Goal: Information Seeking & Learning: Learn about a topic

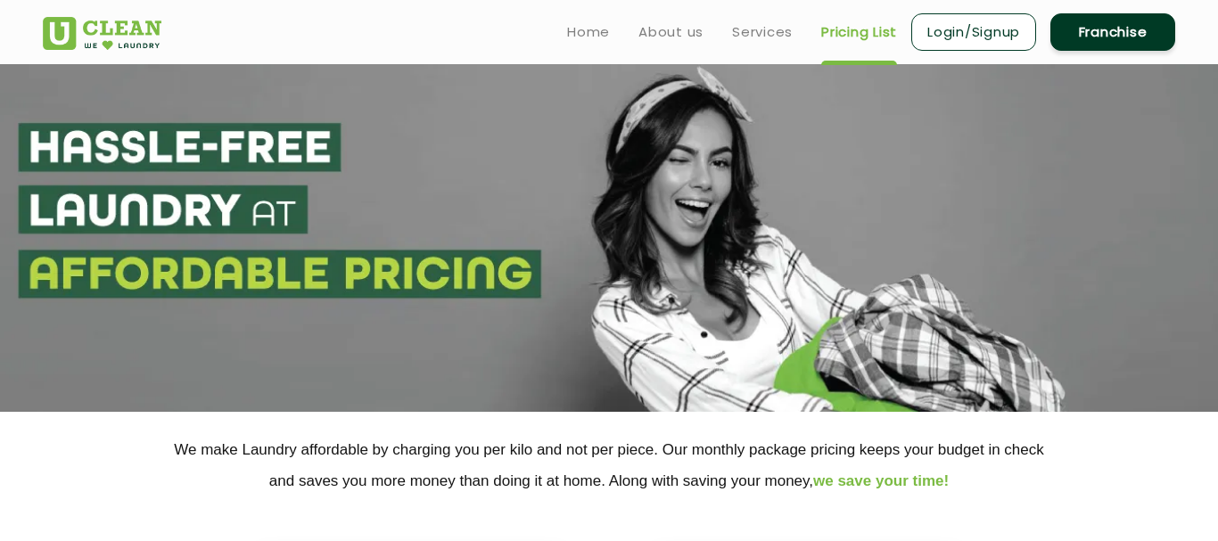
select select "5"
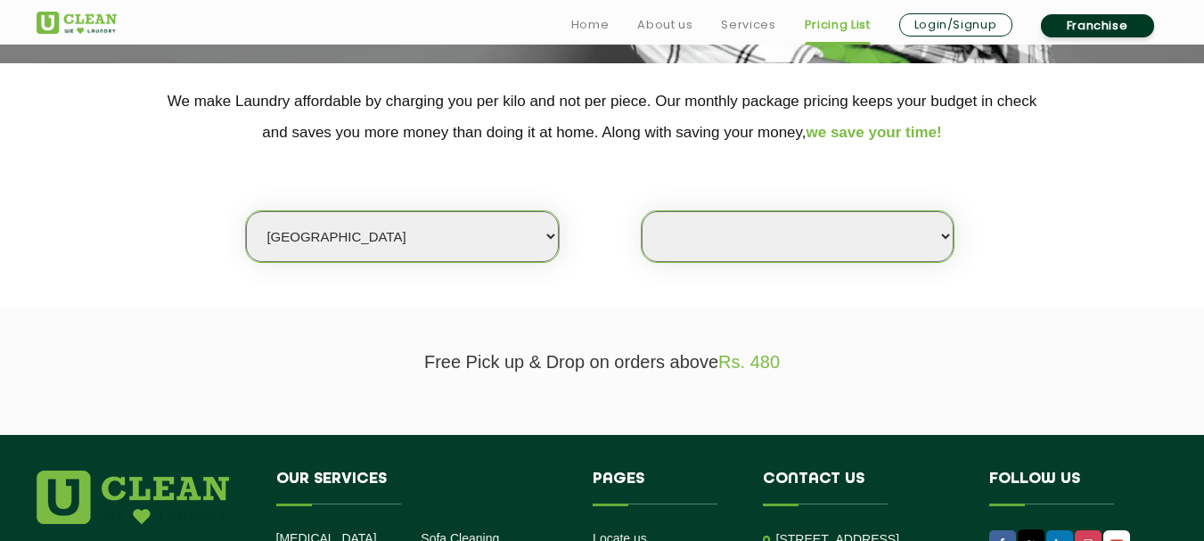
scroll to position [357, 0]
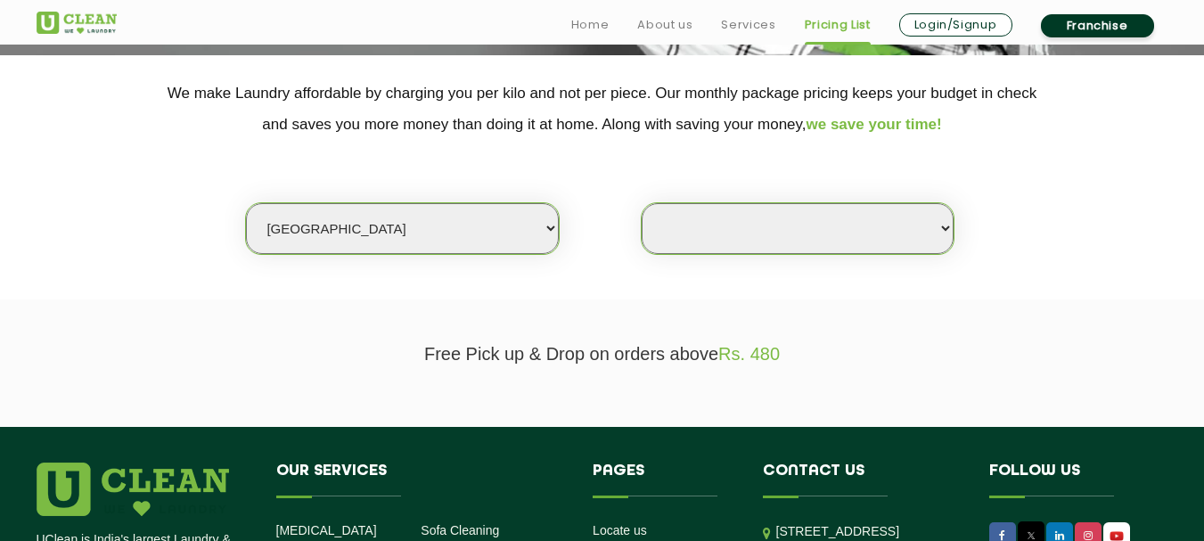
click at [699, 222] on select "Select Store" at bounding box center [798, 228] width 312 height 51
select select "0"
click at [642, 203] on select "Select Store" at bounding box center [798, 228] width 312 height 51
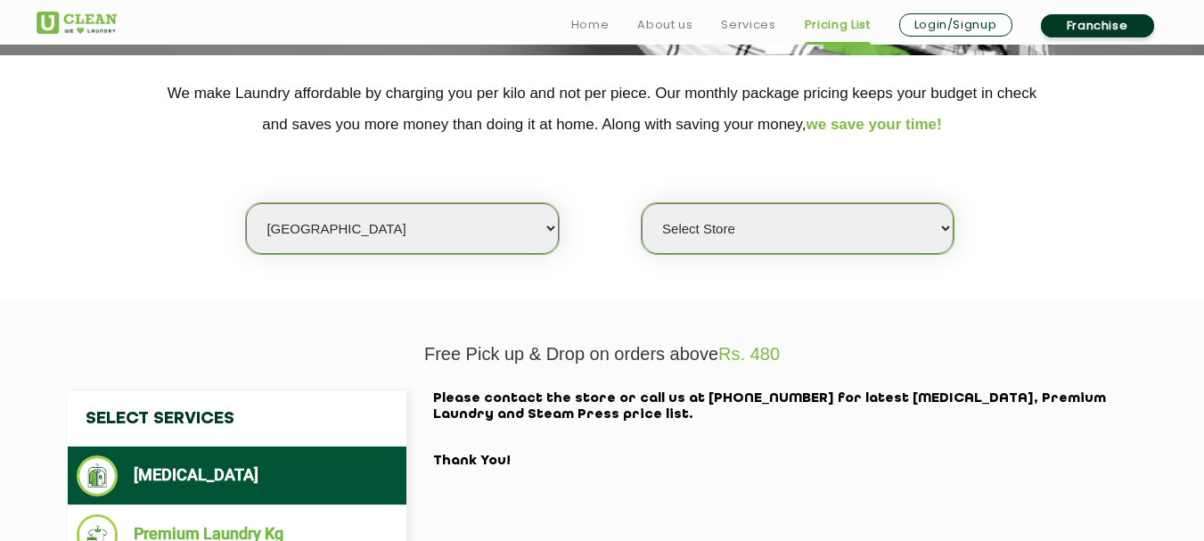
click at [715, 225] on select "Select Store" at bounding box center [798, 228] width 312 height 51
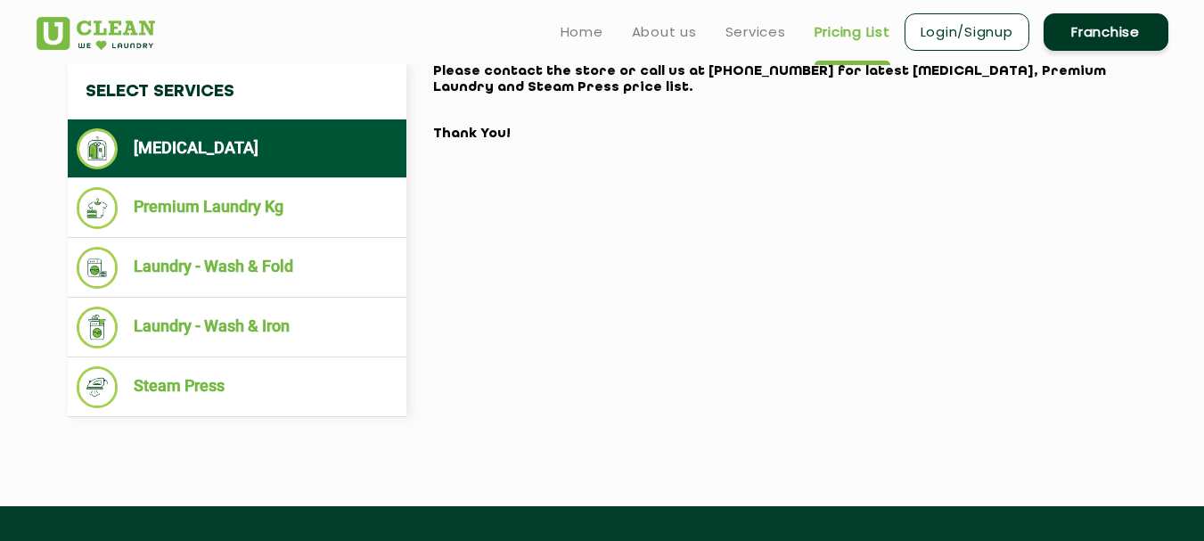
scroll to position [535, 0]
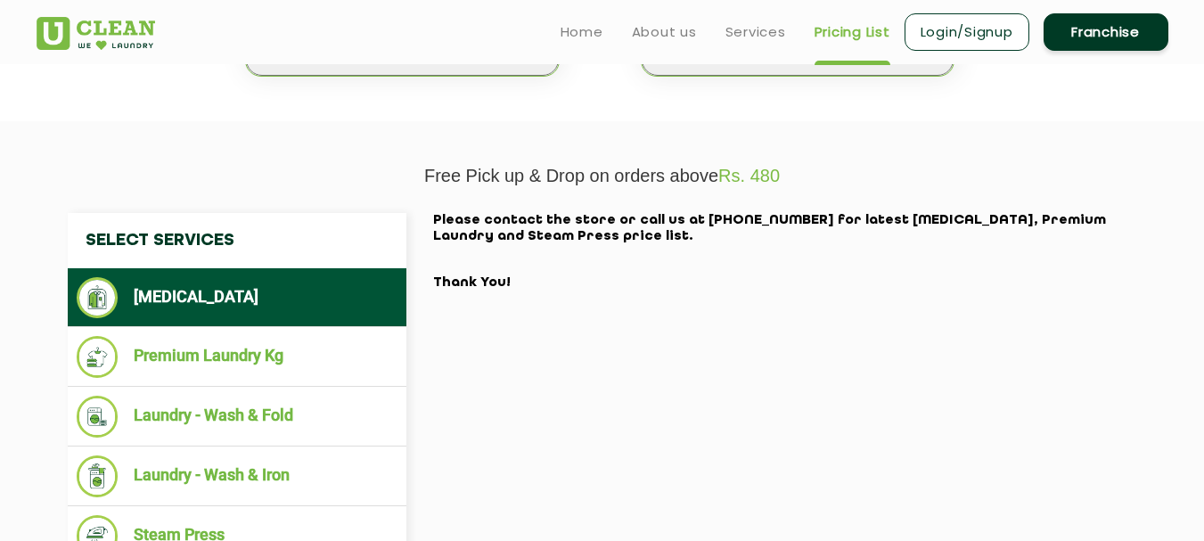
click at [216, 300] on li "[MEDICAL_DATA]" at bounding box center [237, 297] width 321 height 41
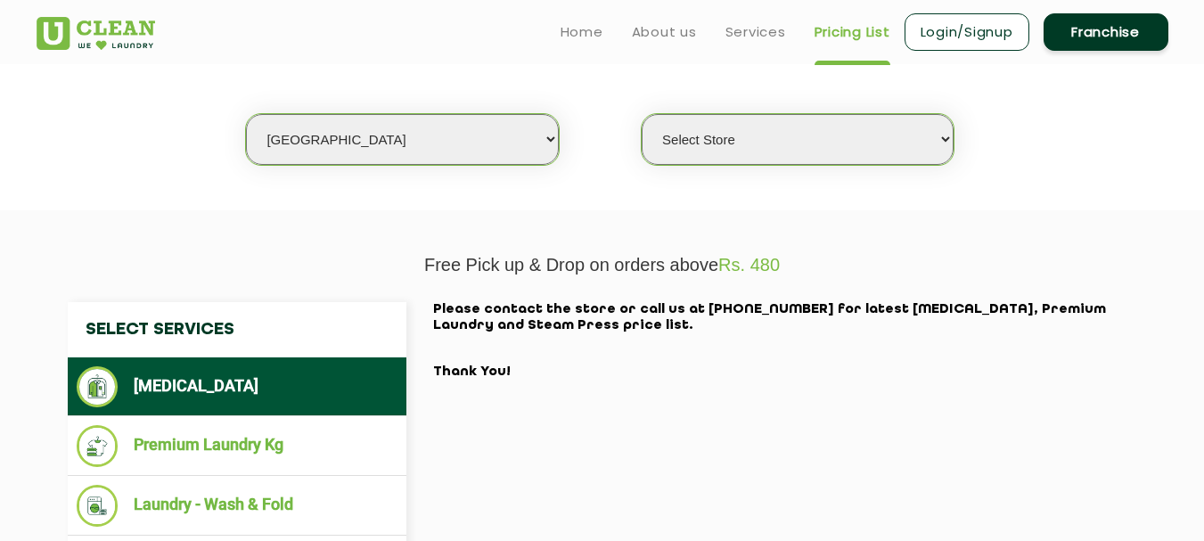
click at [466, 155] on select "Select city [GEOGRAPHIC_DATA] [GEOGRAPHIC_DATA] [GEOGRAPHIC_DATA] [GEOGRAPHIC_D…" at bounding box center [402, 139] width 312 height 51
click at [246, 114] on select "Select city [GEOGRAPHIC_DATA] [GEOGRAPHIC_DATA] [GEOGRAPHIC_DATA] [GEOGRAPHIC_D…" at bounding box center [402, 139] width 312 height 51
click at [717, 133] on select "Select Store" at bounding box center [798, 139] width 312 height 51
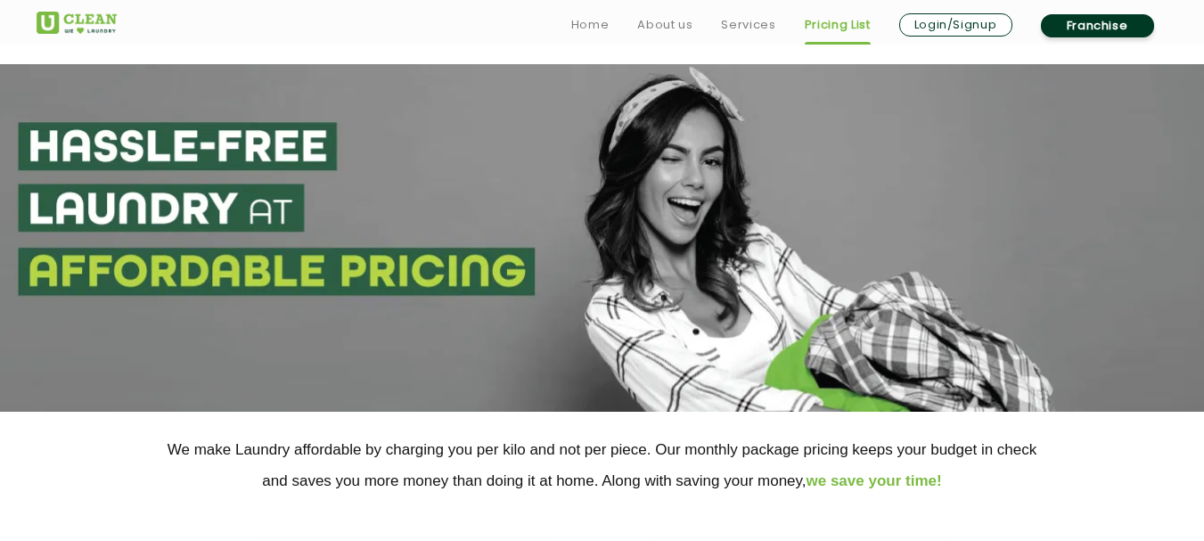
scroll to position [446, 0]
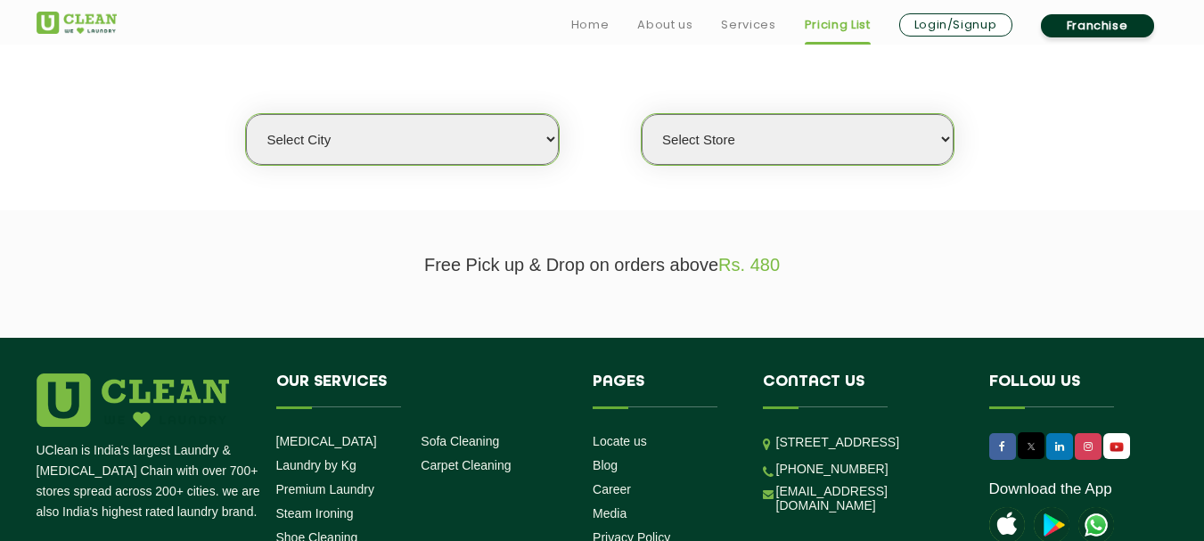
click at [391, 159] on select "Select city [GEOGRAPHIC_DATA] [GEOGRAPHIC_DATA] [GEOGRAPHIC_DATA] [GEOGRAPHIC_D…" at bounding box center [402, 139] width 312 height 51
select select "5"
click at [246, 114] on select "Select city [GEOGRAPHIC_DATA] [GEOGRAPHIC_DATA] [GEOGRAPHIC_DATA] [GEOGRAPHIC_D…" at bounding box center [402, 139] width 312 height 51
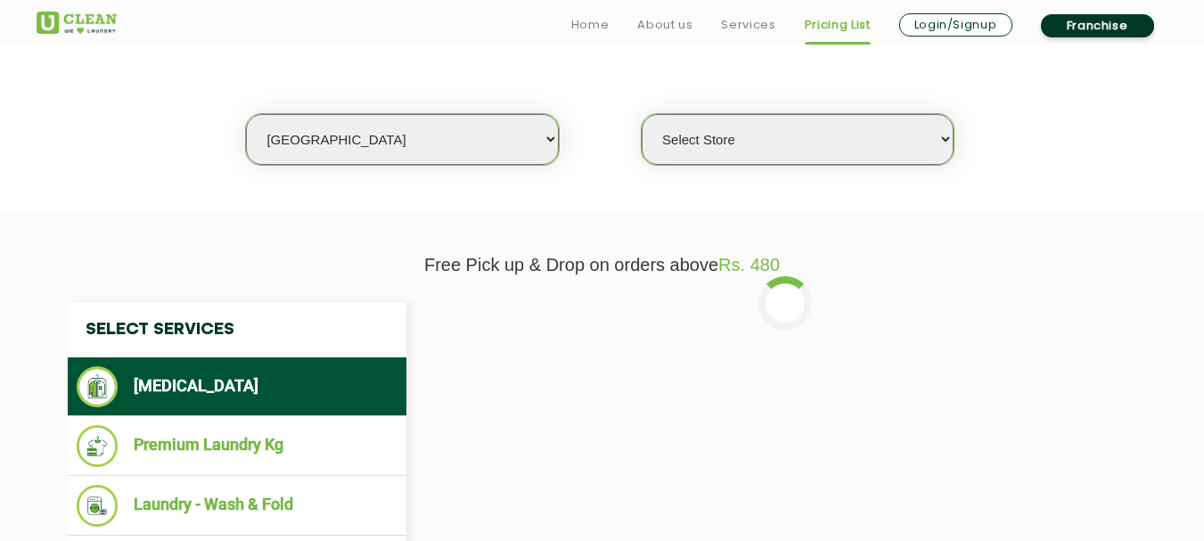
click at [695, 142] on select "Select Store UClean Narsingi UClean Nizampet UClean Sangareddy UClean Gachibowl…" at bounding box center [798, 139] width 312 height 51
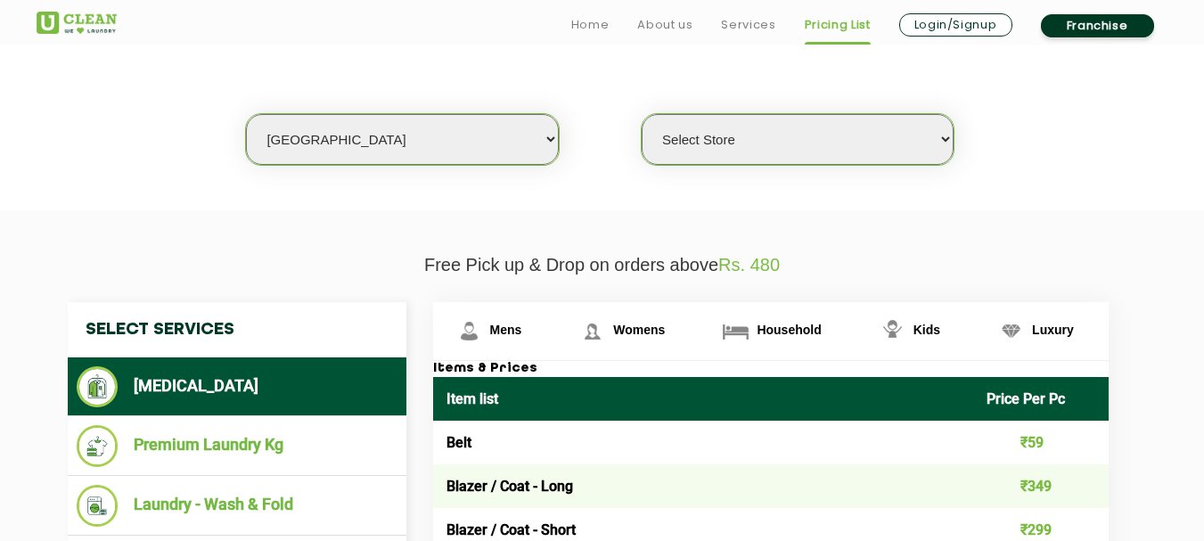
select select "309"
click at [642, 114] on select "Select Store UClean Narsingi UClean Nizampet UClean Sangareddy UClean Gachibowl…" at bounding box center [798, 139] width 312 height 51
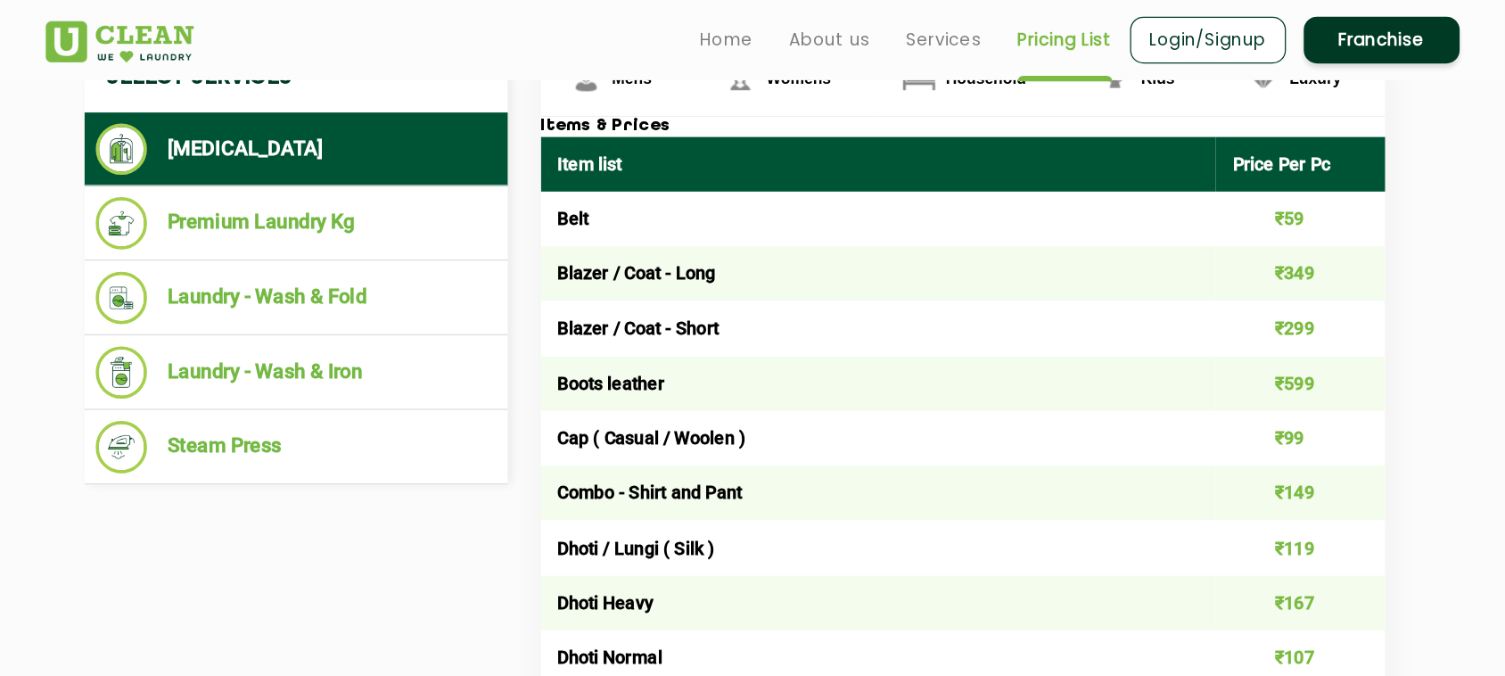
scroll to position [624, 0]
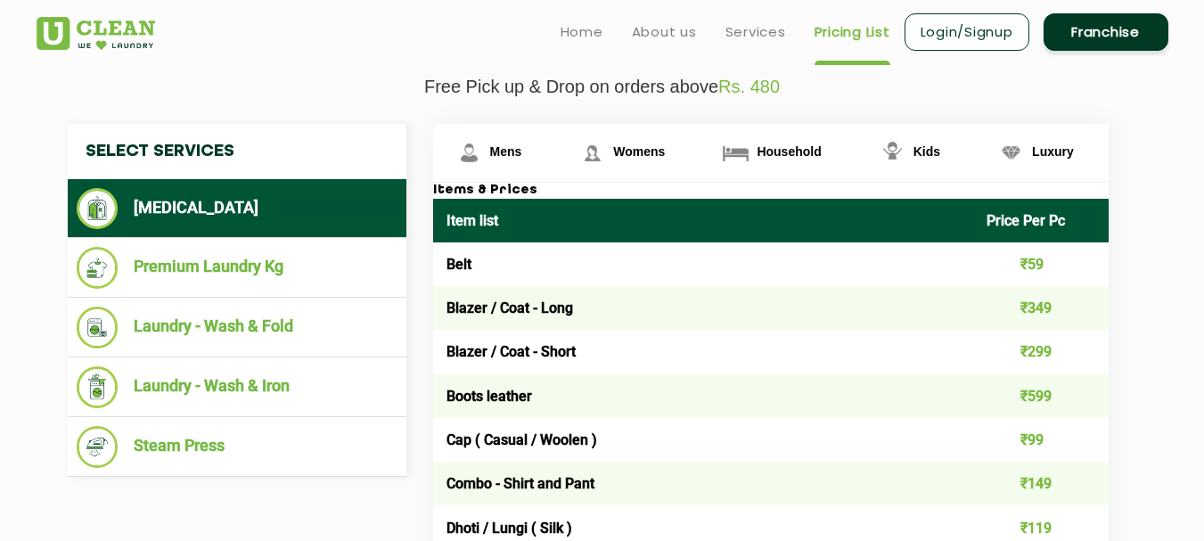
click at [210, 211] on li "[MEDICAL_DATA]" at bounding box center [237, 208] width 321 height 41
click at [492, 153] on span "Mens" at bounding box center [506, 151] width 32 height 14
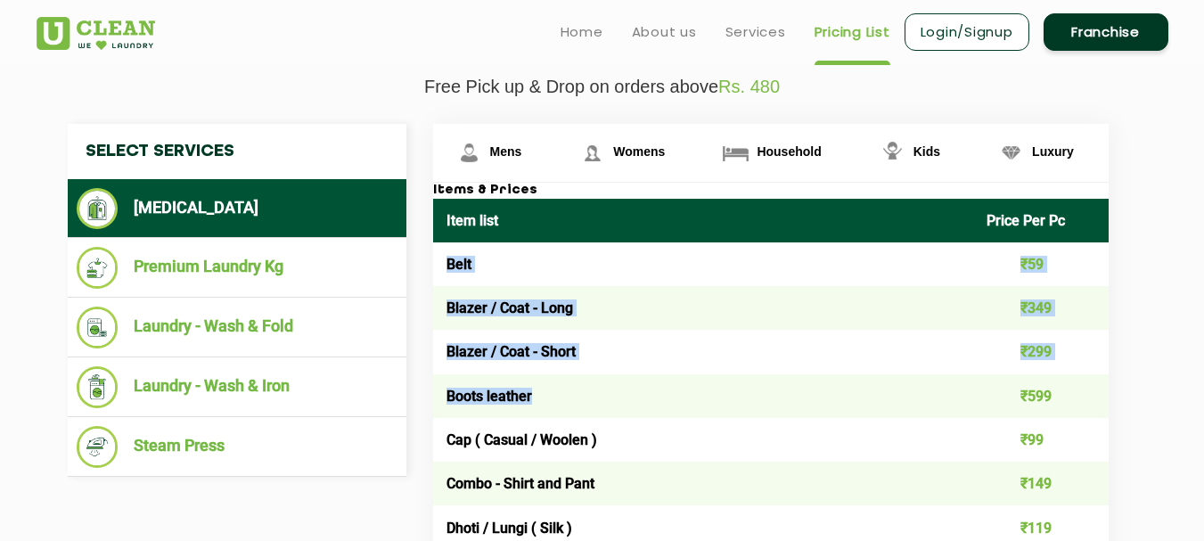
drag, startPoint x: 447, startPoint y: 270, endPoint x: 637, endPoint y: 376, distance: 217.5
click at [641, 311] on td "Blazer / Coat - Long" at bounding box center [703, 308] width 541 height 44
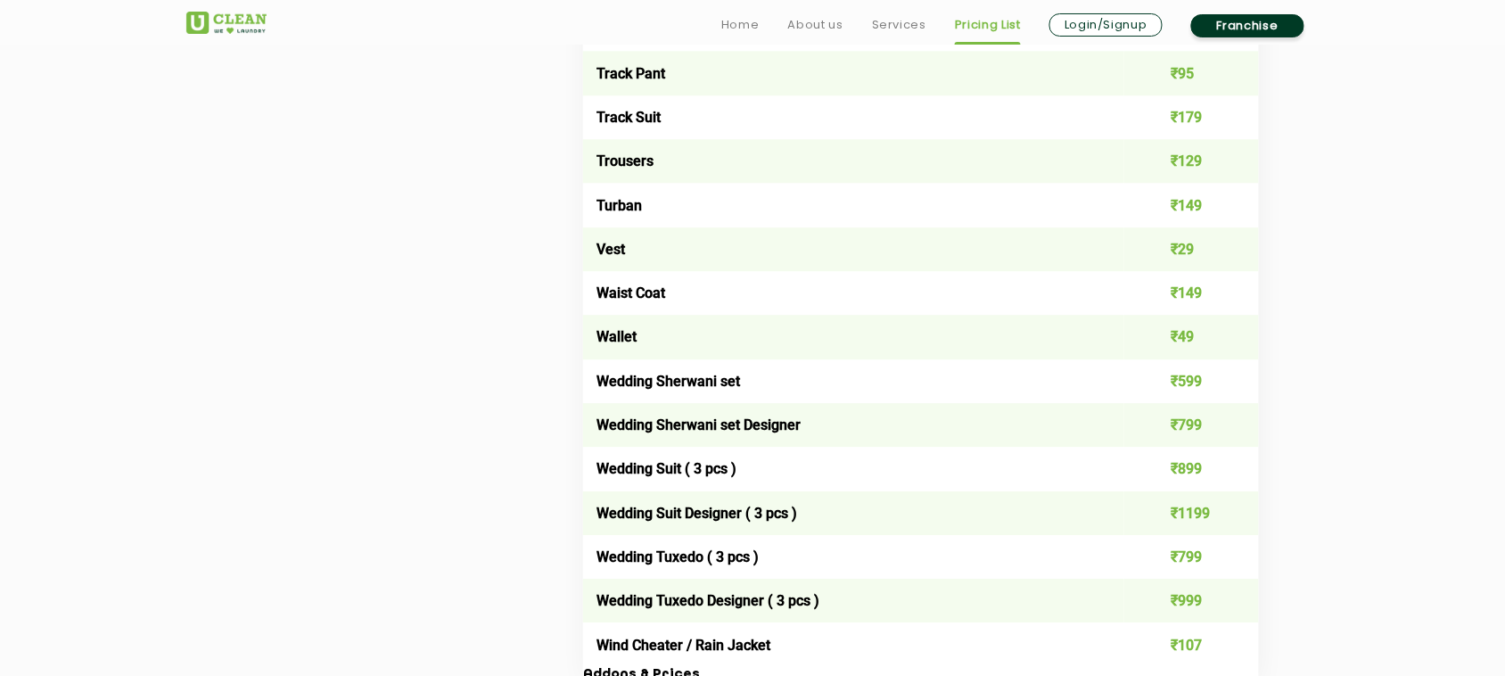
scroll to position [3464, 0]
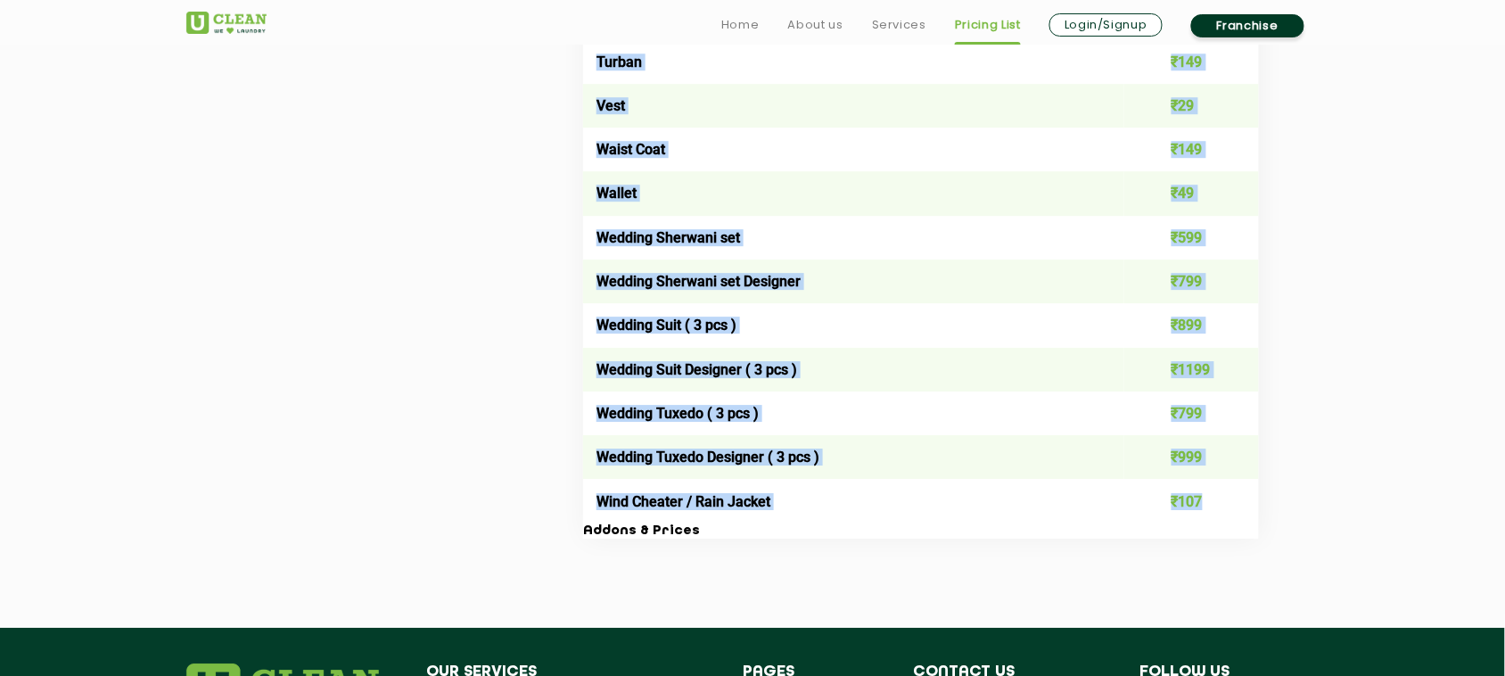
drag, startPoint x: 591, startPoint y: 162, endPoint x: 1226, endPoint y: 483, distance: 711.1
copy table "Lore ipsu Dolor Sit Am Cons ₹55 Adipis / Elit - Sedd ₹093 Eiusmo / Temp - Incid…"
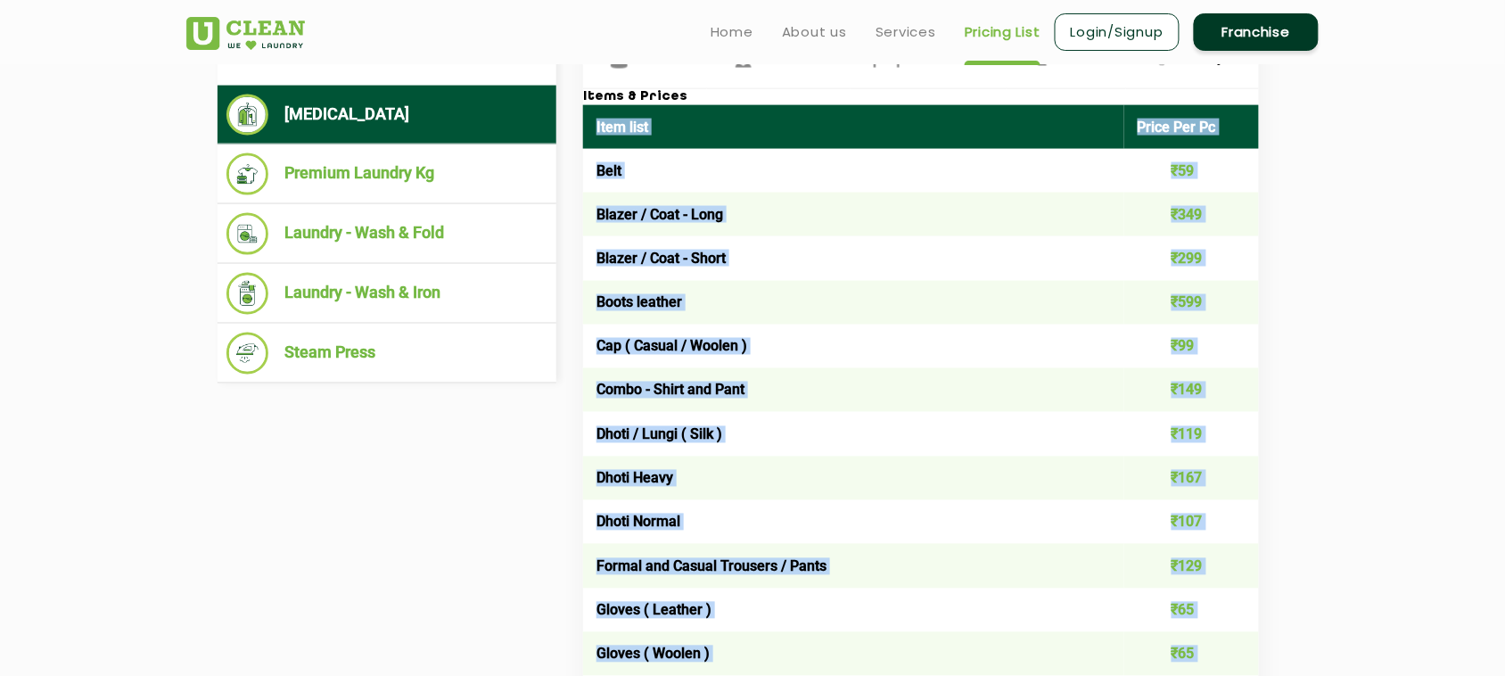
scroll to position [678, 0]
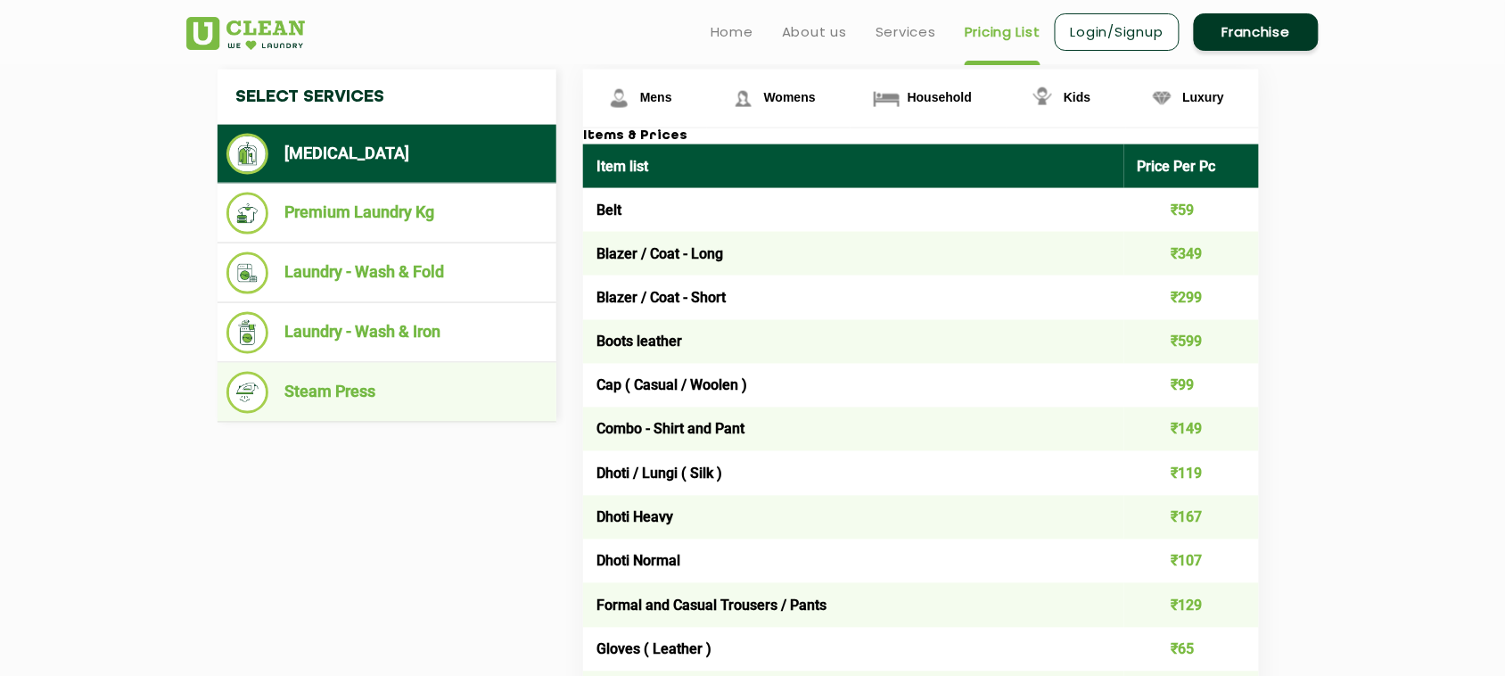
click at [349, 392] on li "Steam Press" at bounding box center [386, 393] width 321 height 42
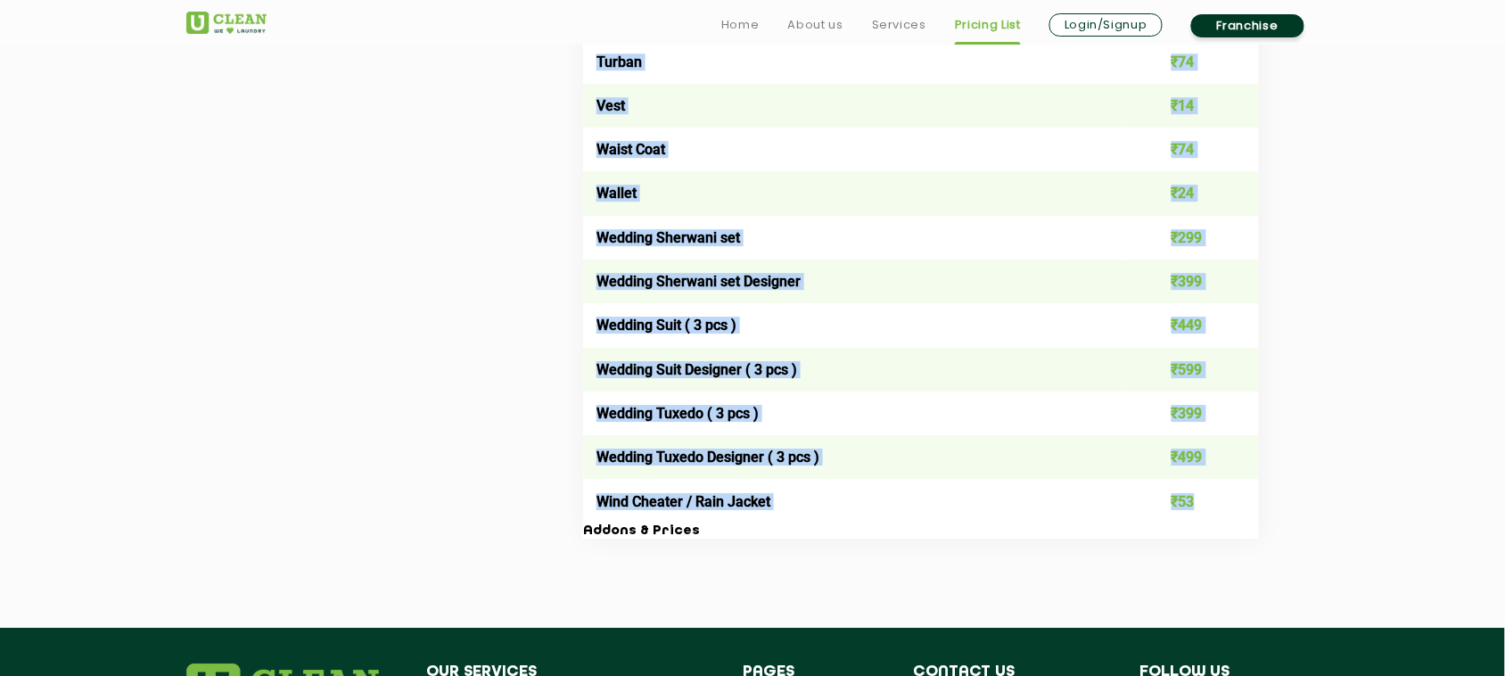
scroll to position [3575, 0]
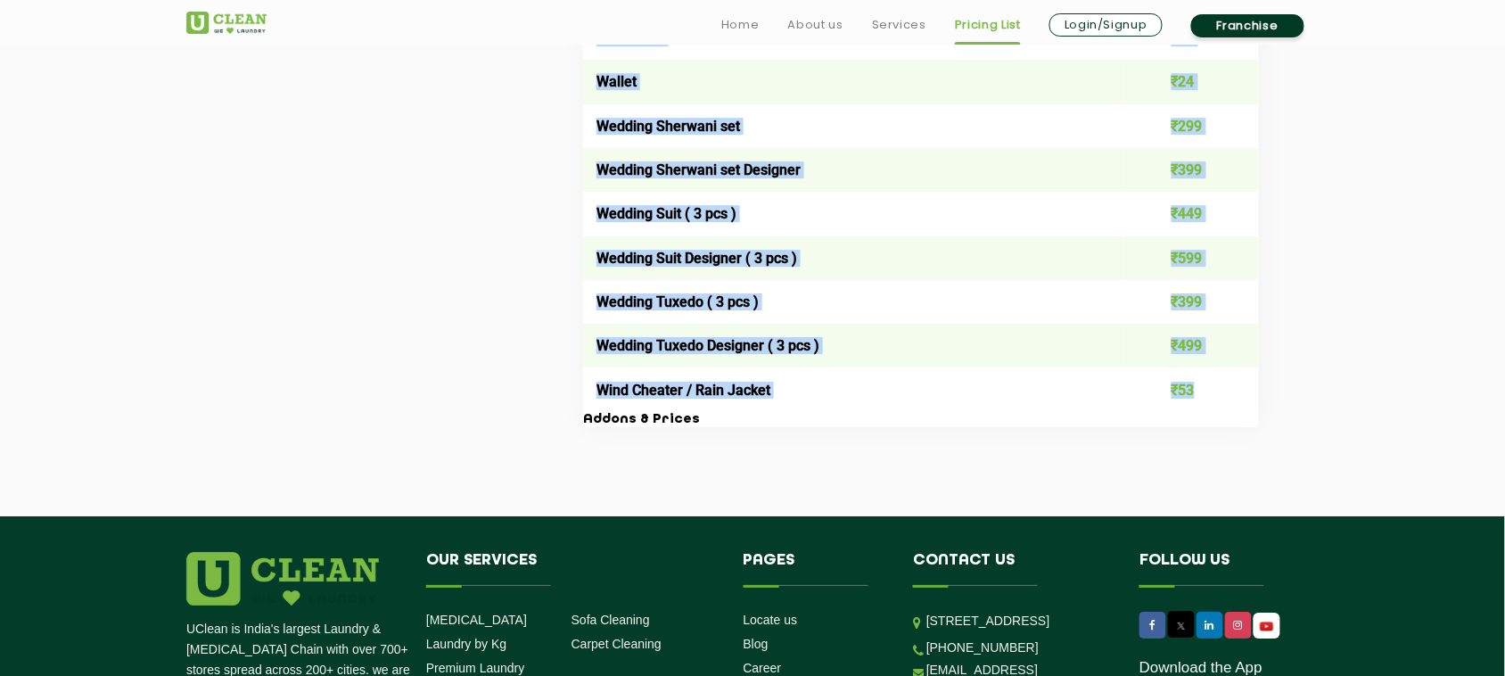
drag, startPoint x: 594, startPoint y: 156, endPoint x: 1243, endPoint y: 379, distance: 686.9
copy table "Lore ipsu Dolor Sit Am Cons ₹77 Adipis / Elit - Sedd ₹095 Eiusmo / Temp - Incid…"
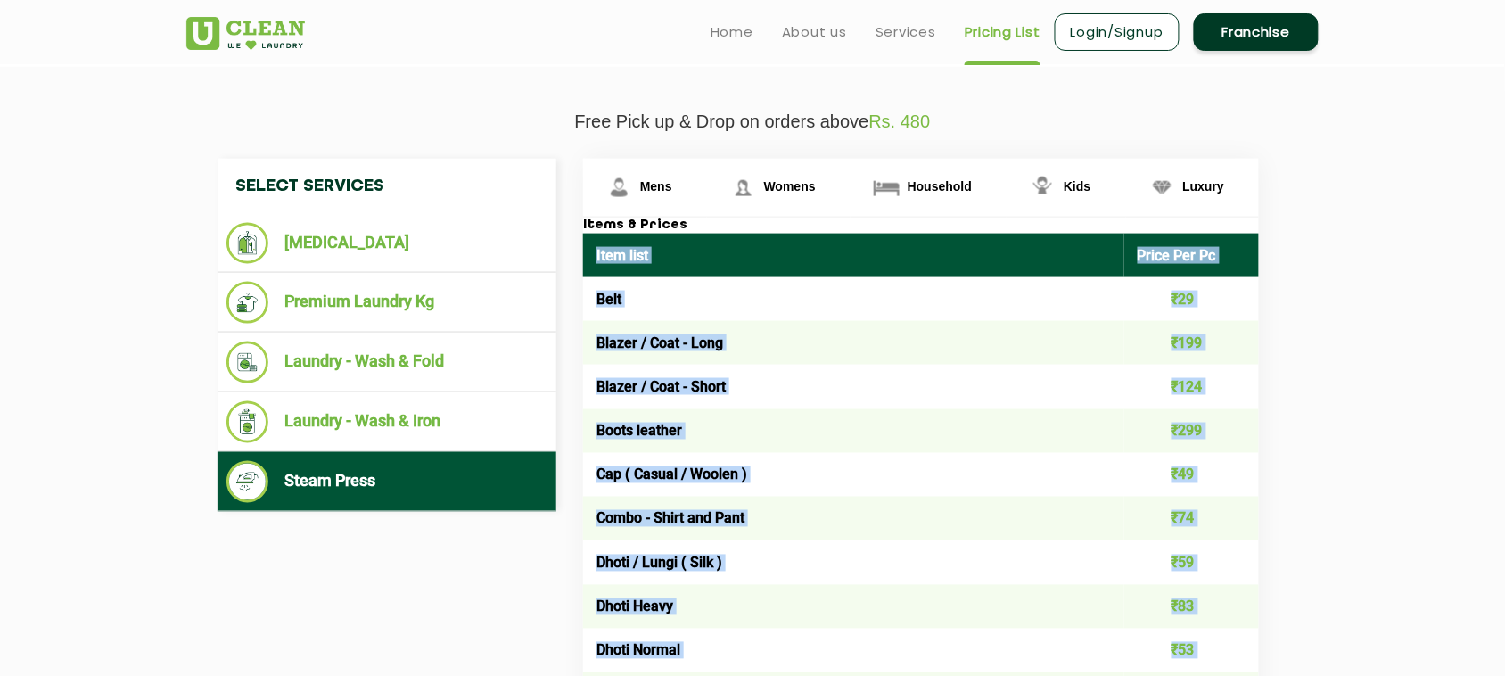
scroll to position [567, 0]
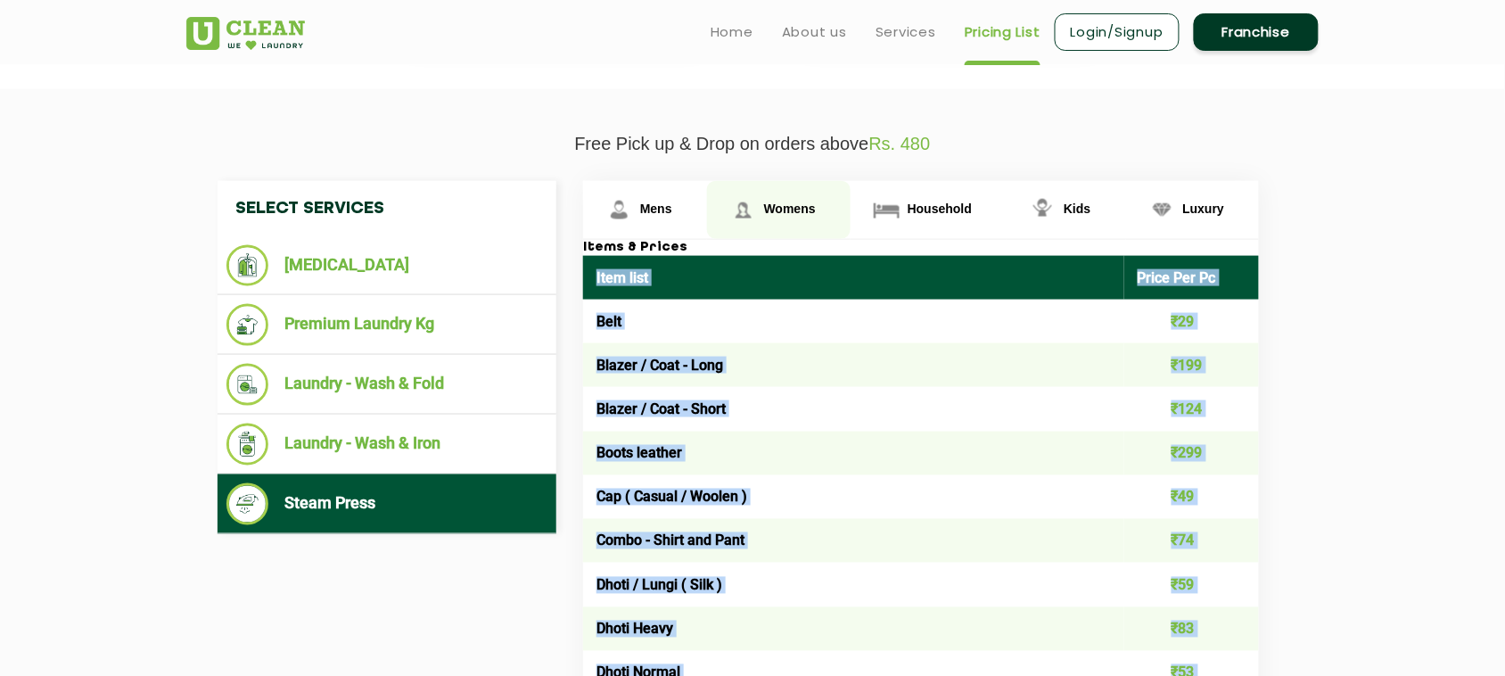
click at [672, 206] on span "Womens" at bounding box center [656, 208] width 32 height 14
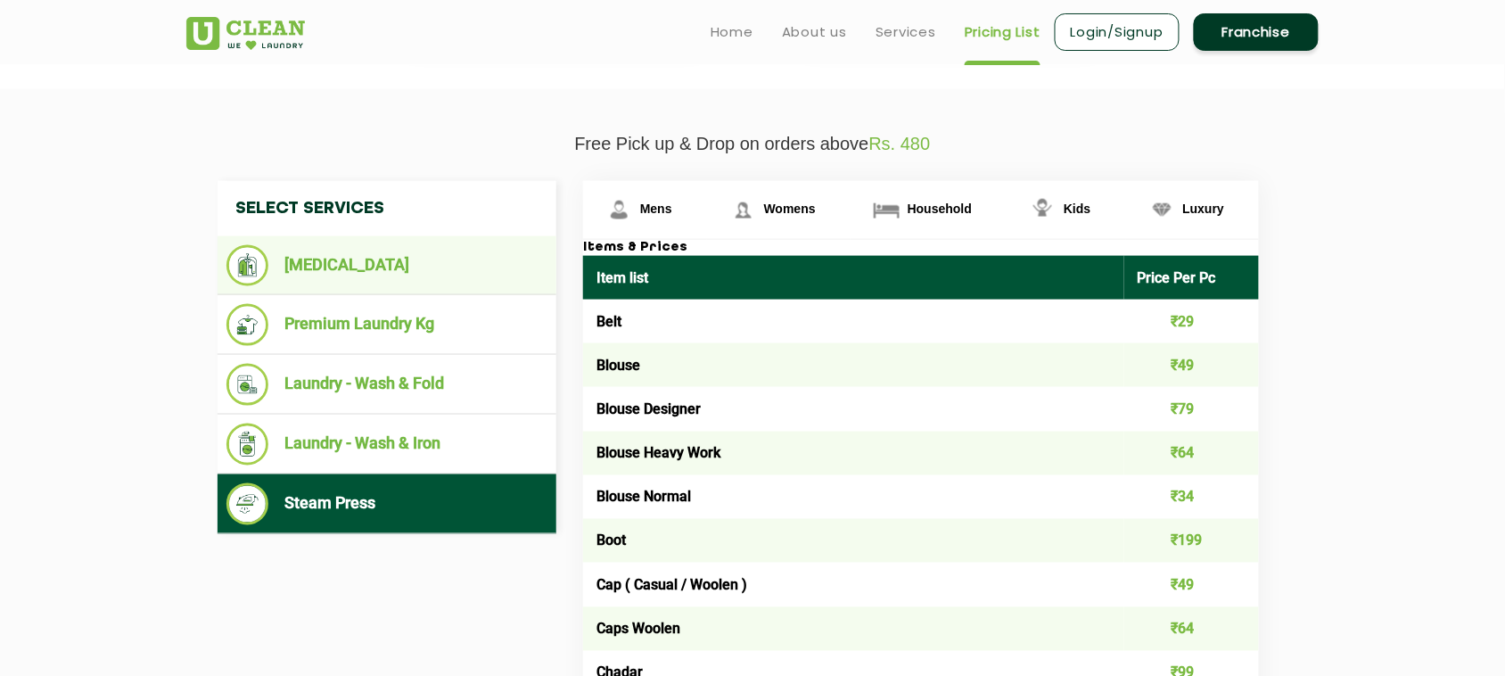
click at [325, 255] on li "[MEDICAL_DATA]" at bounding box center [386, 265] width 321 height 41
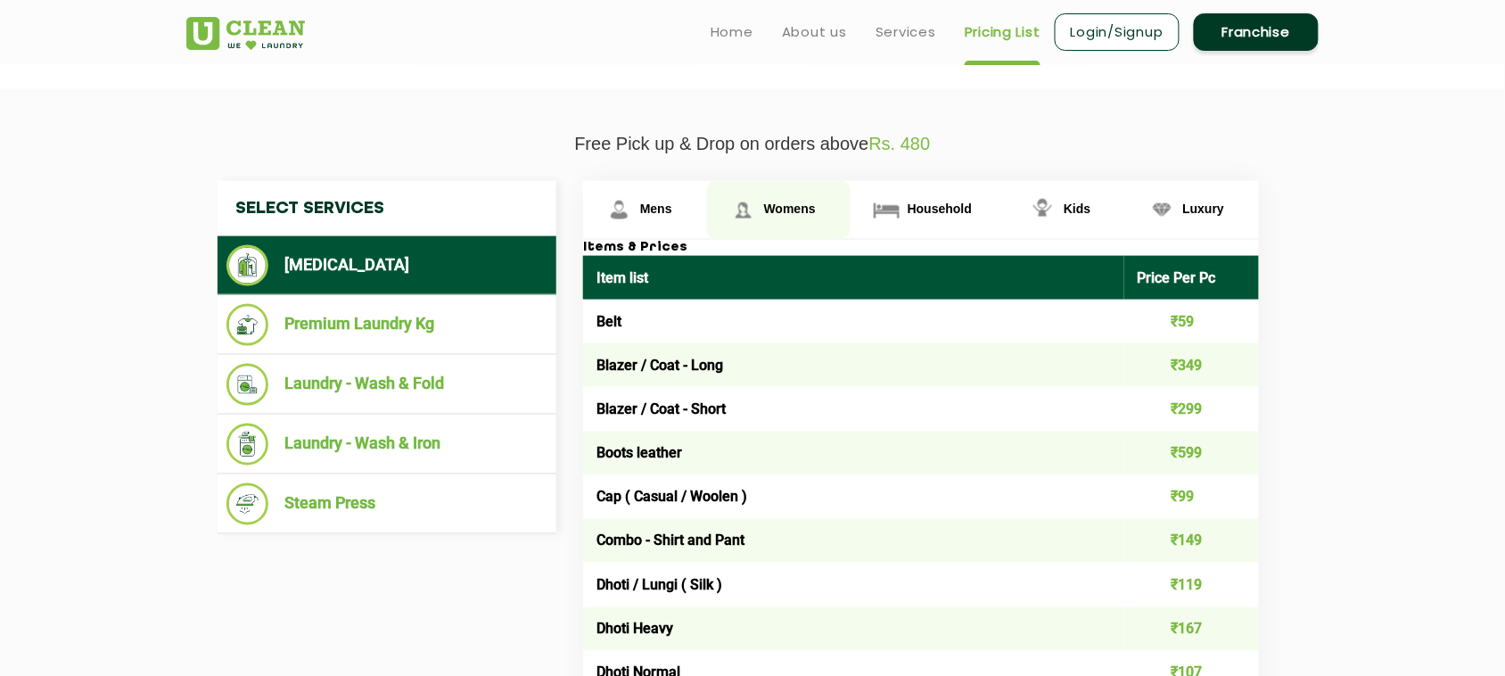
click at [707, 215] on link "Womens" at bounding box center [645, 210] width 124 height 58
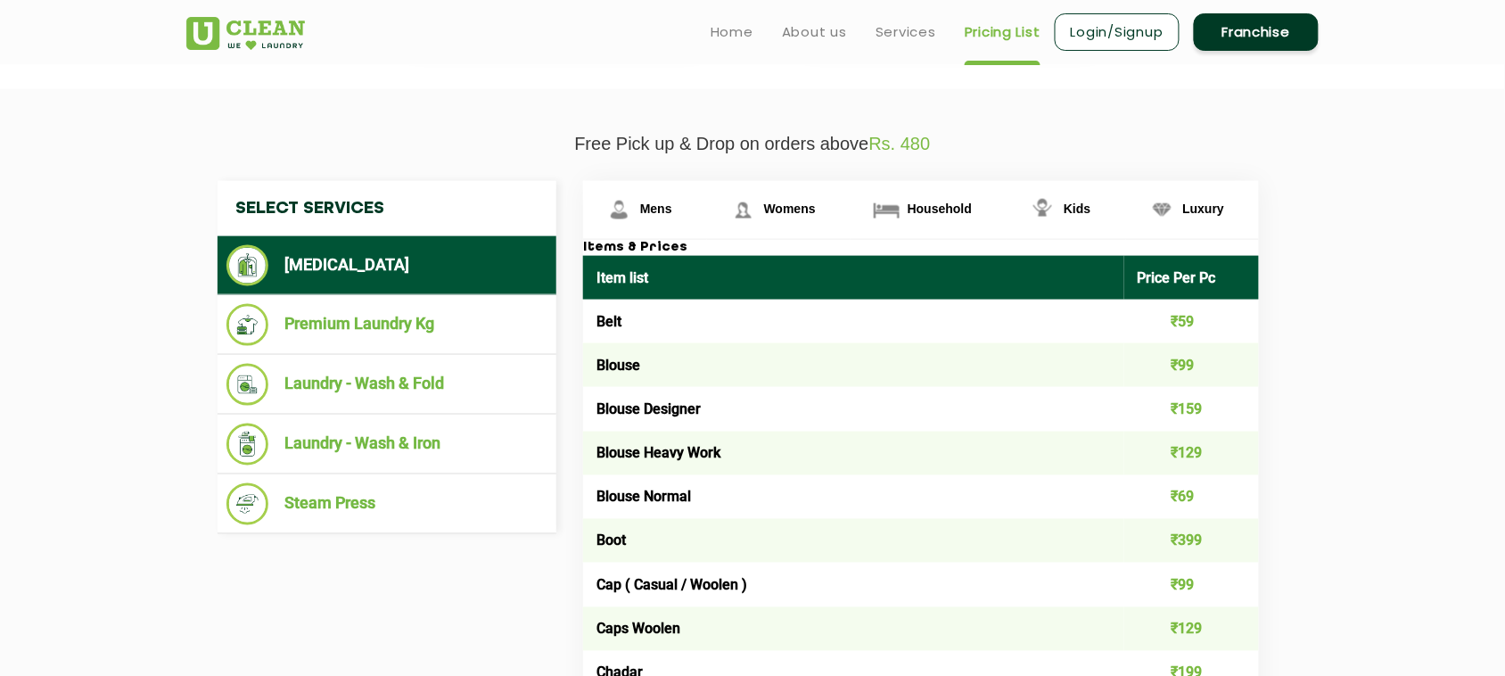
click at [352, 260] on li "[MEDICAL_DATA]" at bounding box center [386, 265] width 321 height 41
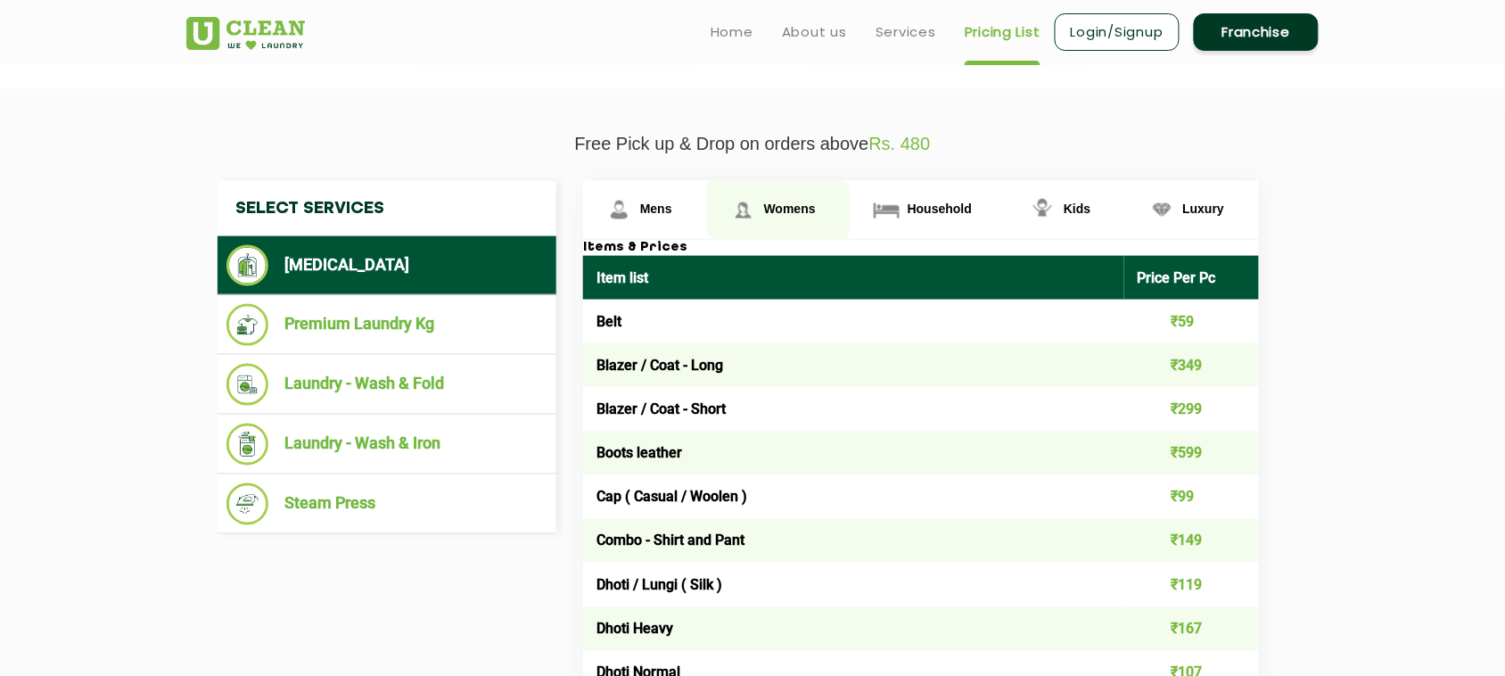
click at [672, 209] on span "Womens" at bounding box center [656, 208] width 32 height 14
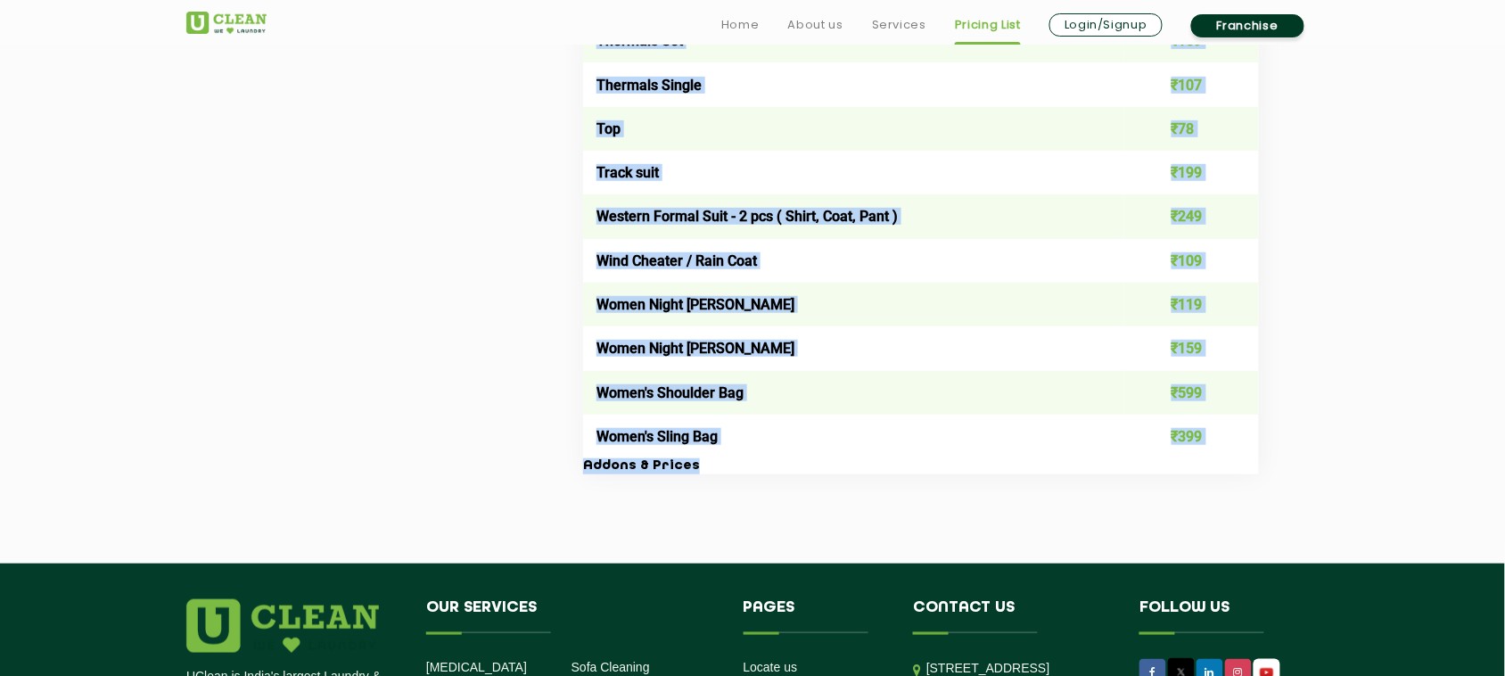
scroll to position [6361, 0]
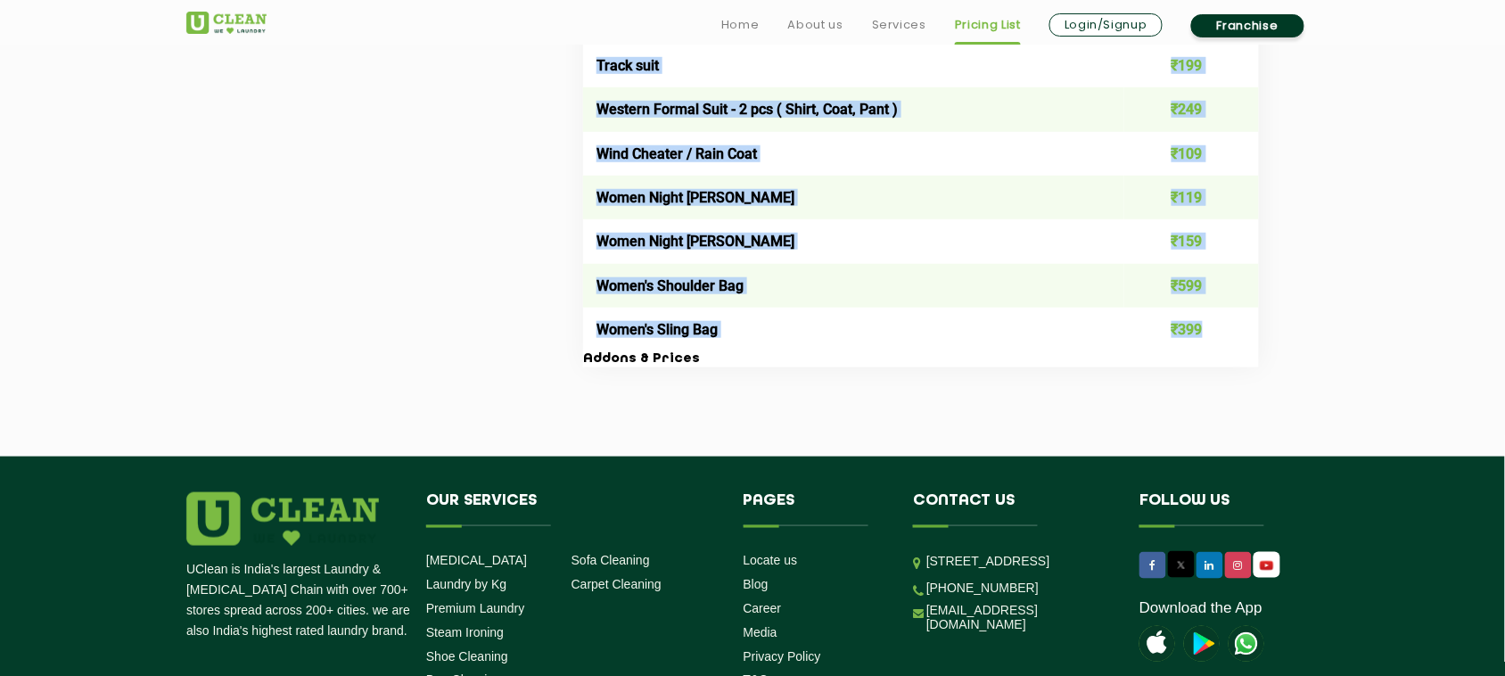
drag, startPoint x: 597, startPoint y: 275, endPoint x: 1200, endPoint y: 310, distance: 603.6
copy table "Lore ipsu Dolor Sit Am Cons ₹38 Adipis ₹80 Elitse Doeiusmo ₹640 Tempor Incid Ut…"
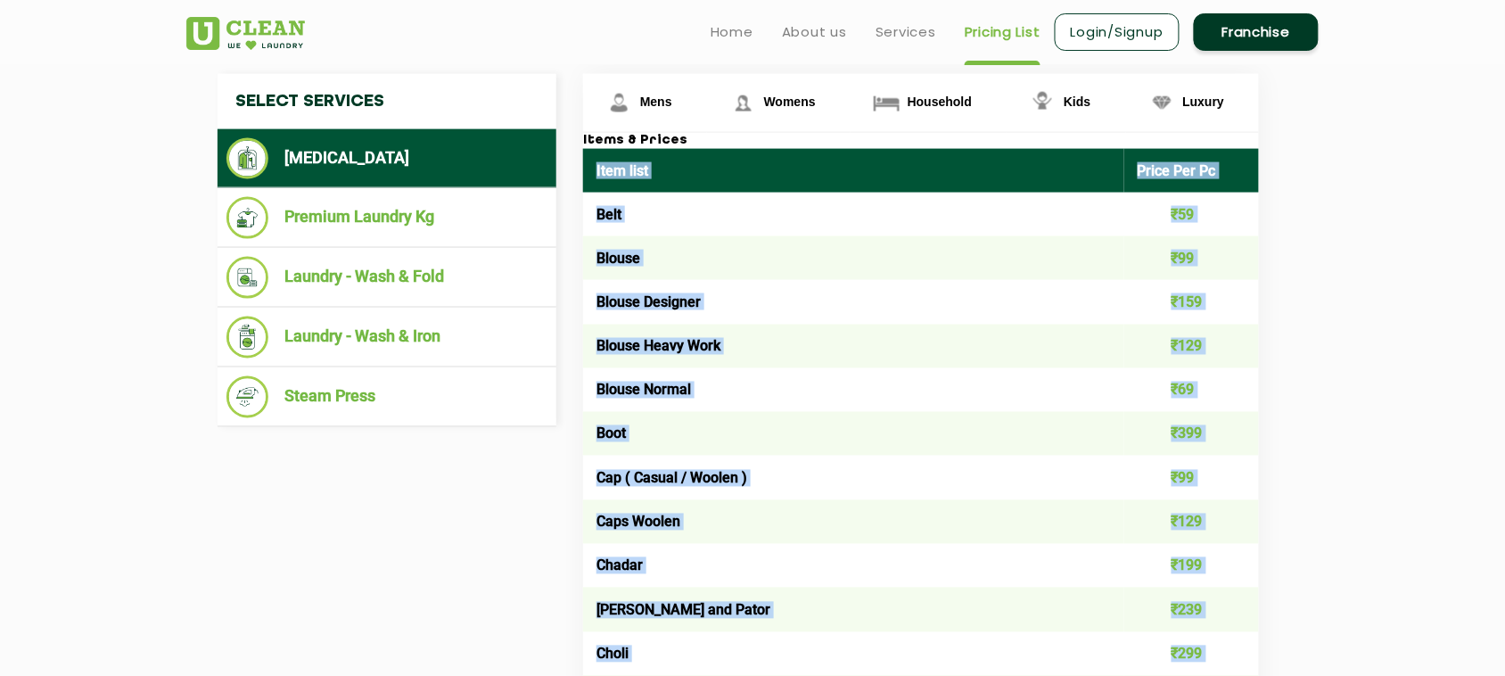
scroll to position [567, 0]
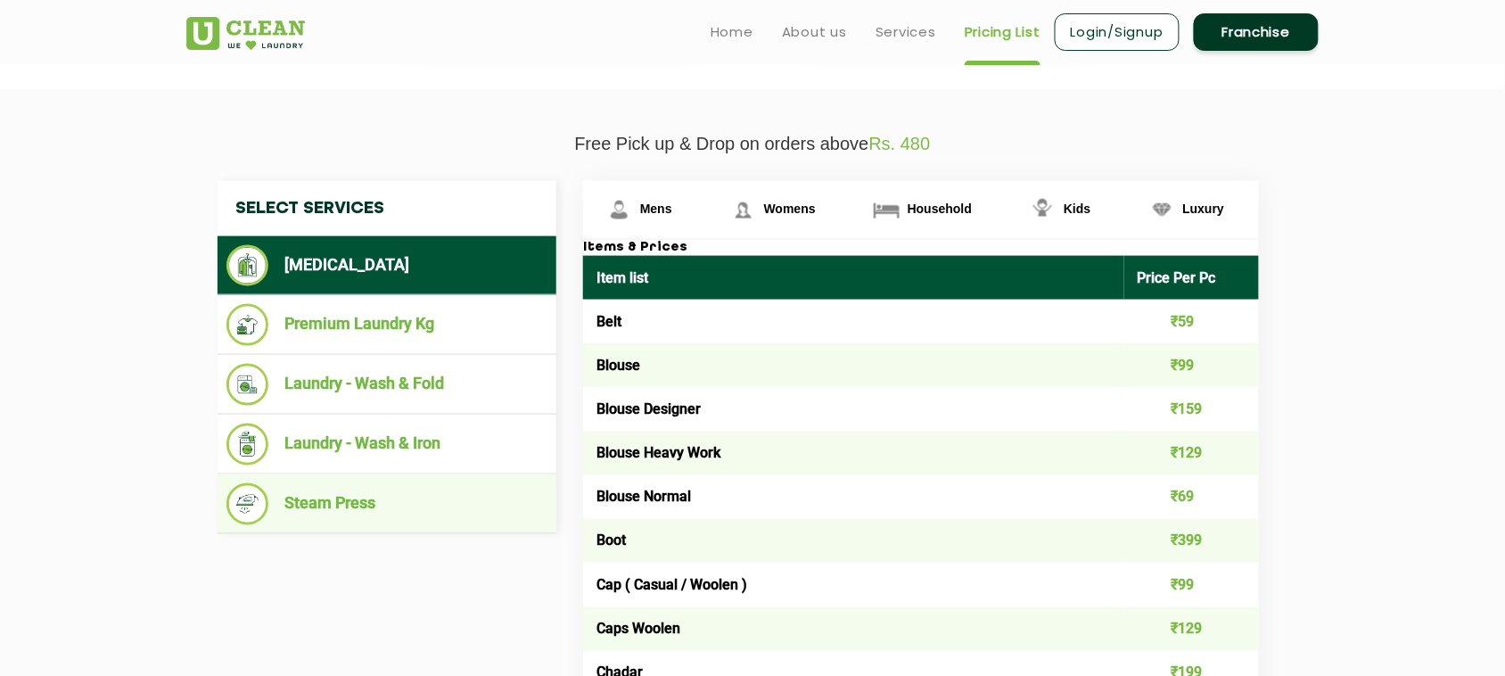
click at [357, 490] on li "Steam Press" at bounding box center [386, 504] width 321 height 42
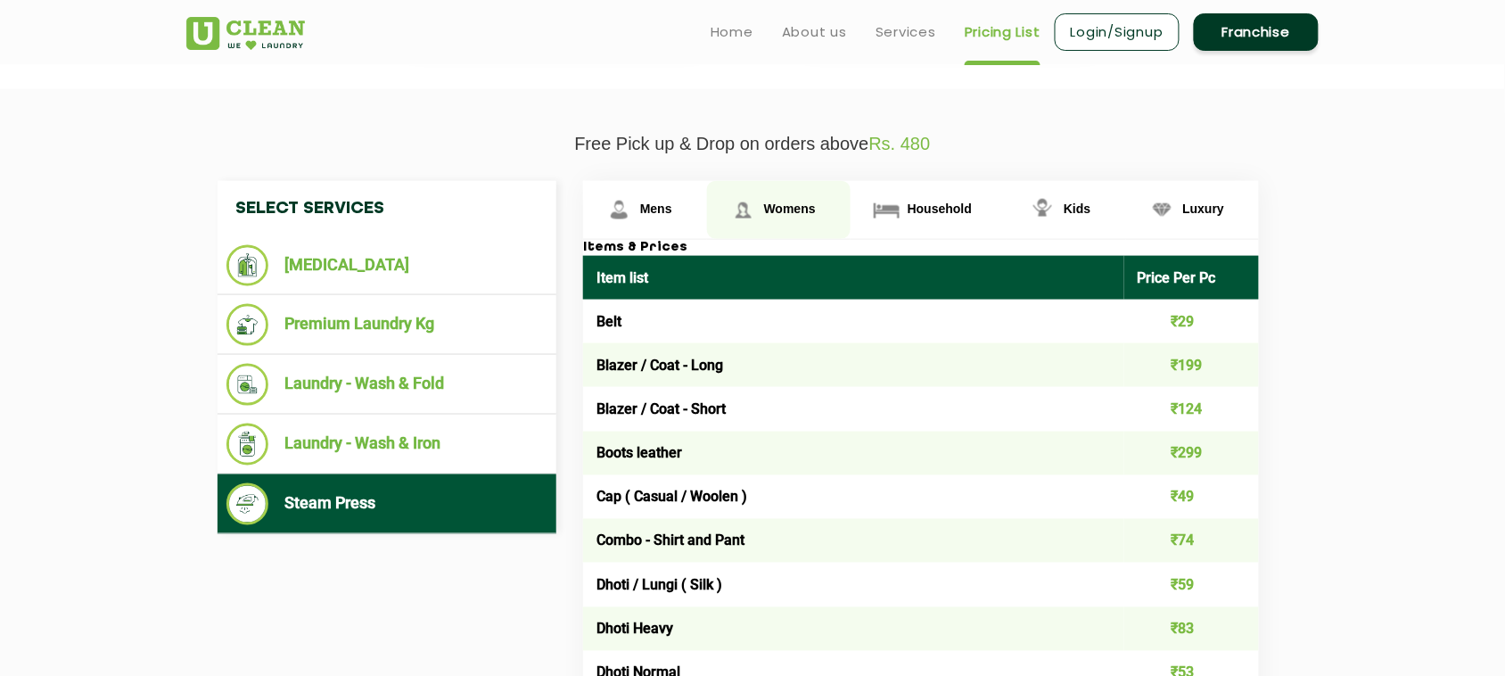
click at [707, 215] on link "Womens" at bounding box center [645, 210] width 124 height 58
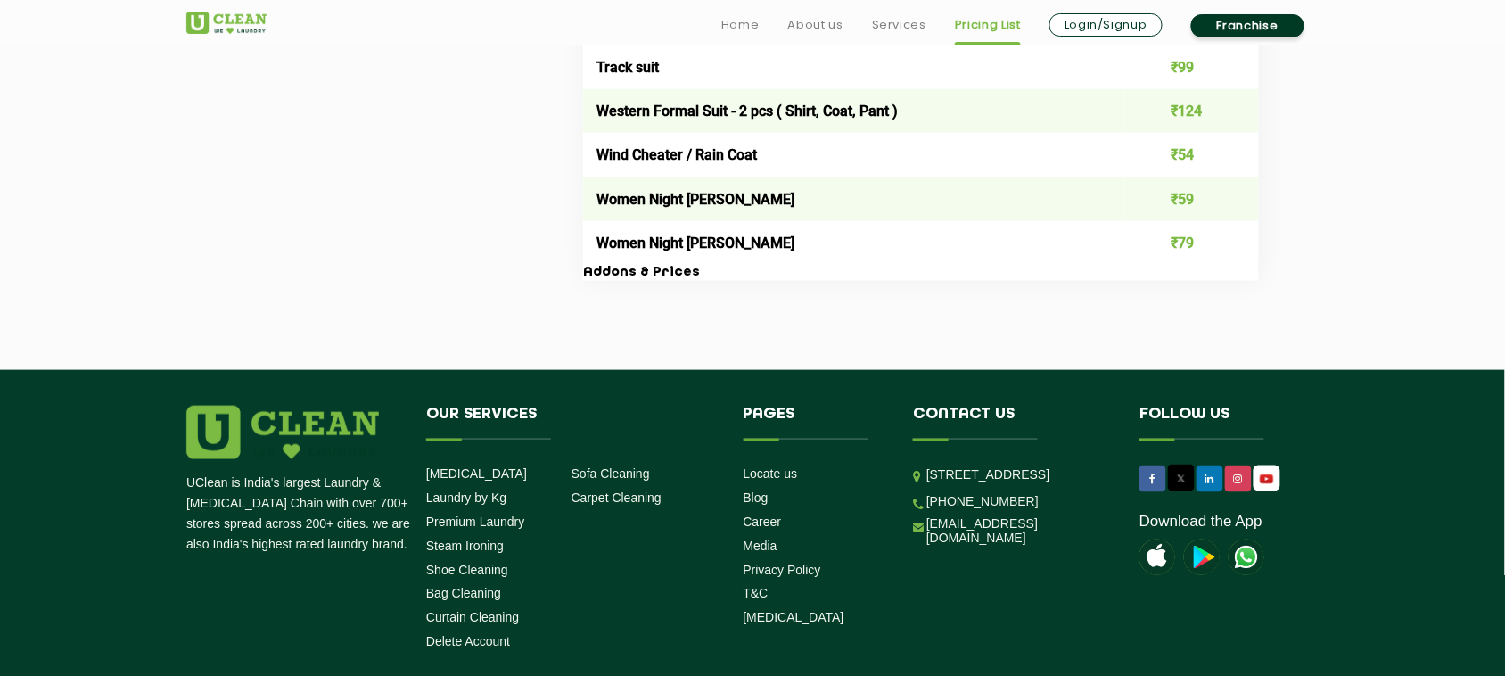
scroll to position [6472, 0]
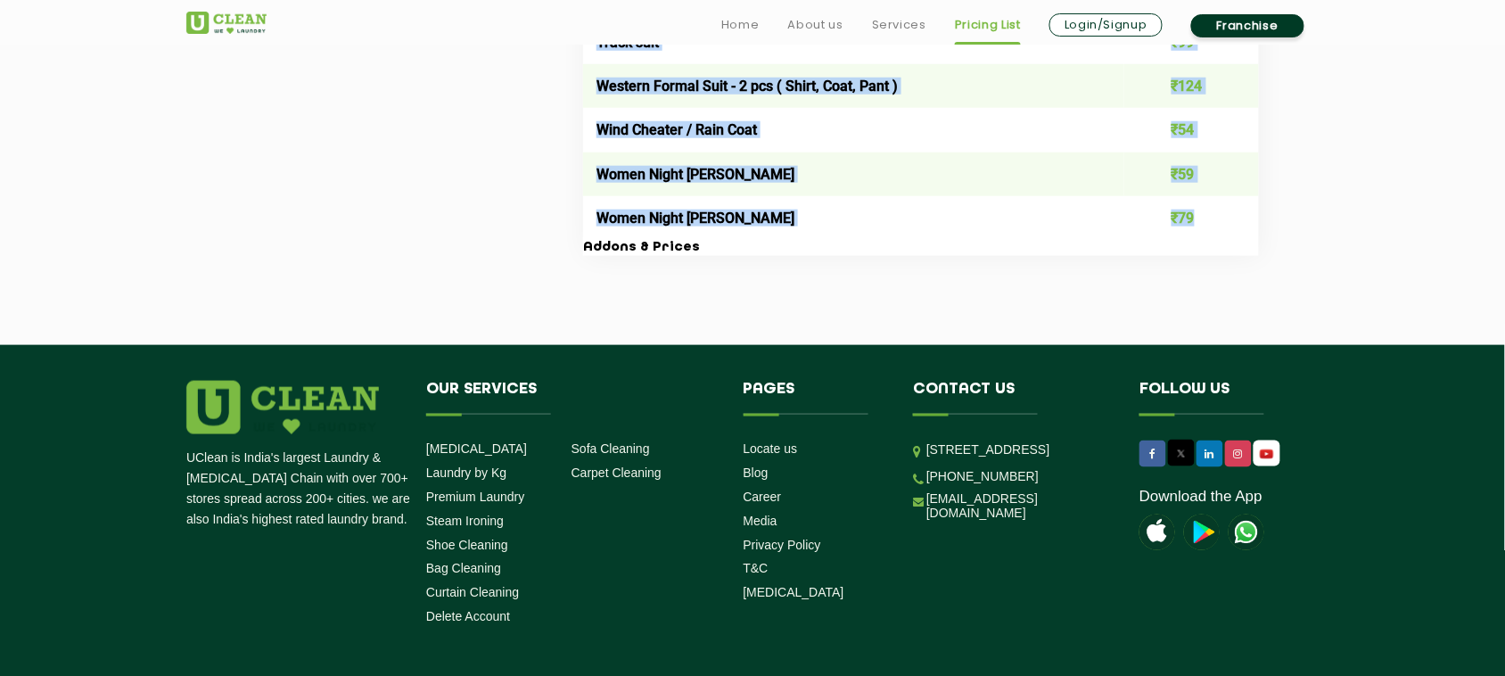
drag, startPoint x: 598, startPoint y: 275, endPoint x: 1234, endPoint y: 202, distance: 640.5
copy table "Lore ipsu Dolor Sit Am Cons ₹28 Adipis ₹70 Elitse Doeiusmo ₹06 Tempor Incid Utl…"
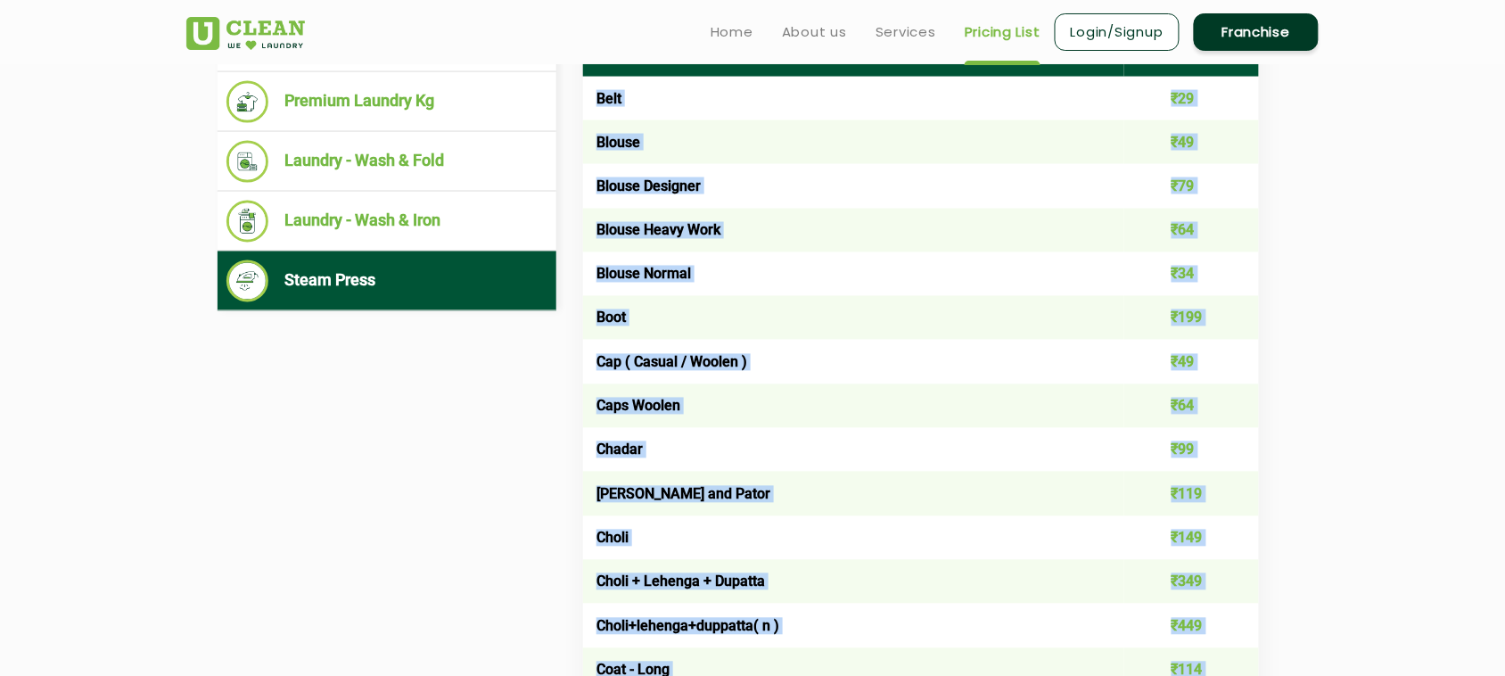
scroll to position [567, 0]
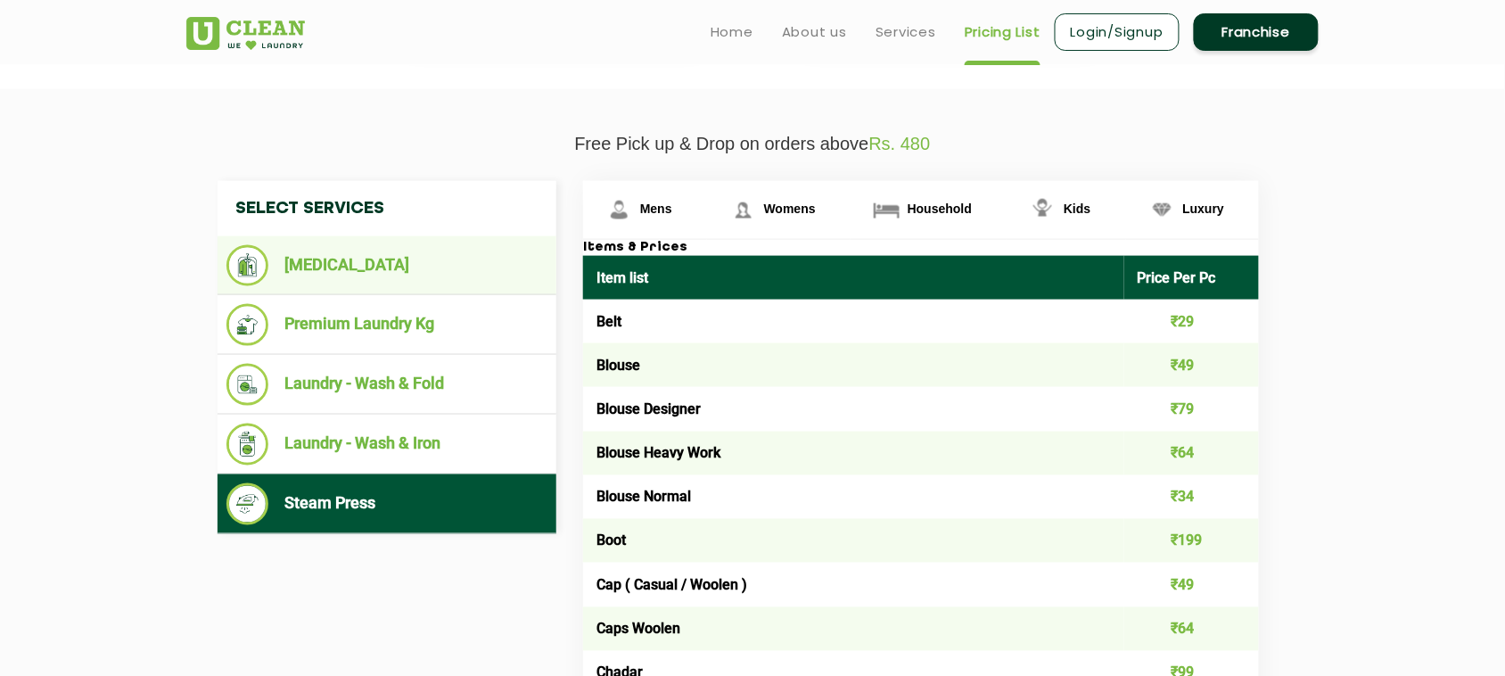
click at [399, 273] on li "[MEDICAL_DATA]" at bounding box center [386, 265] width 321 height 41
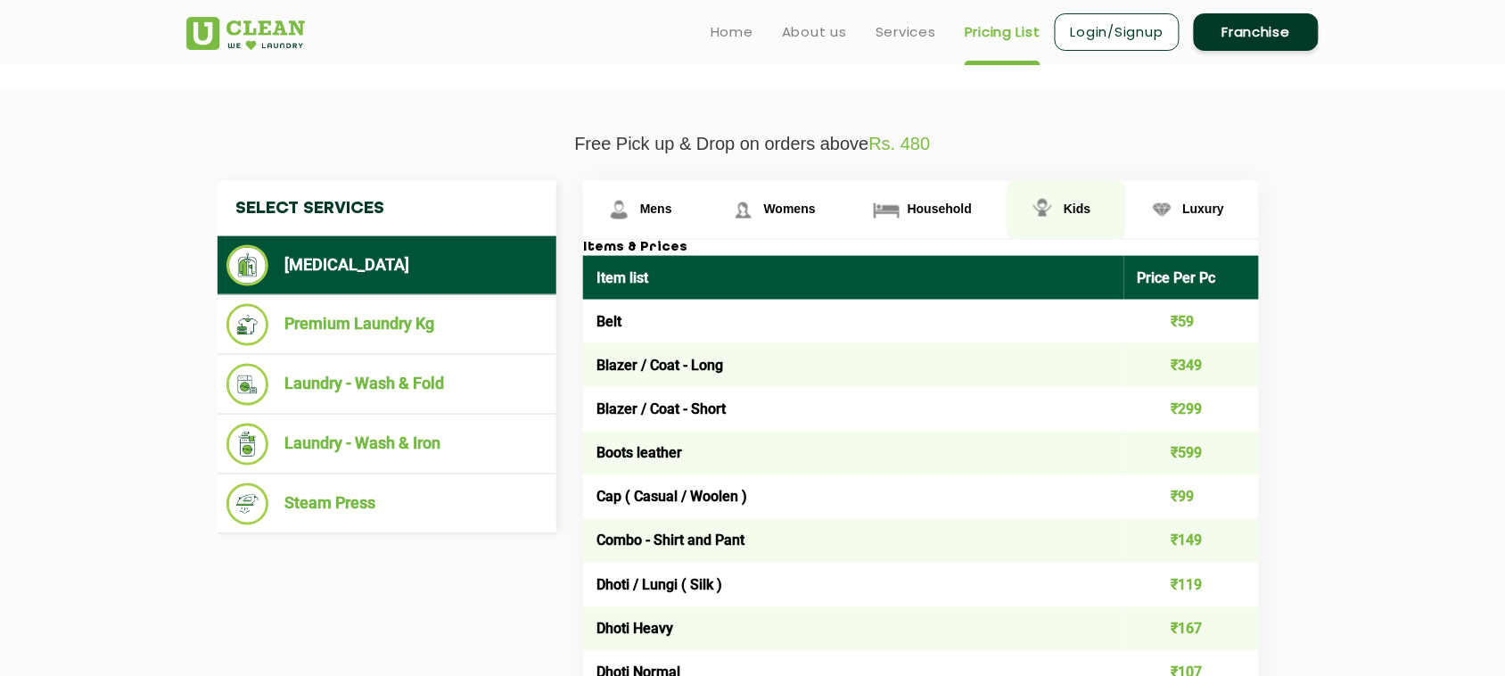
click at [707, 212] on link "Kids" at bounding box center [645, 210] width 124 height 58
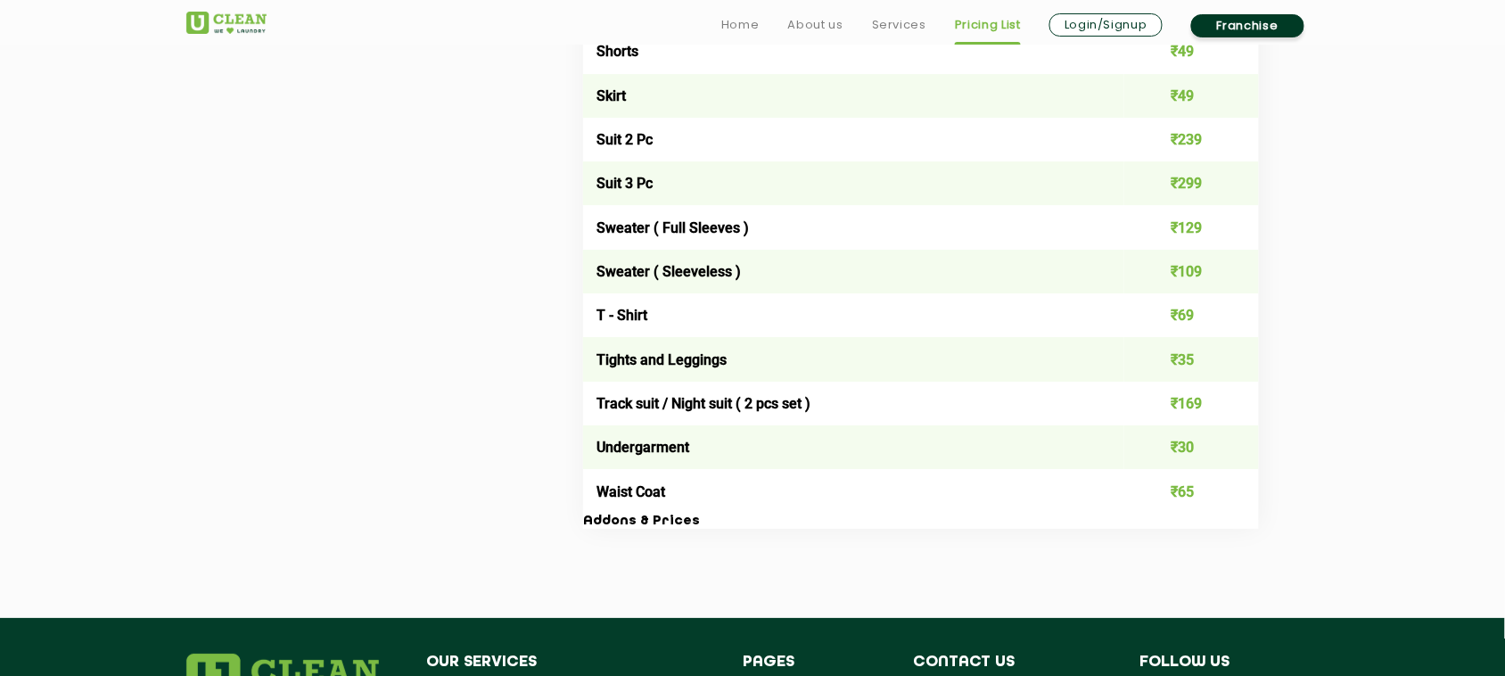
scroll to position [1792, 0]
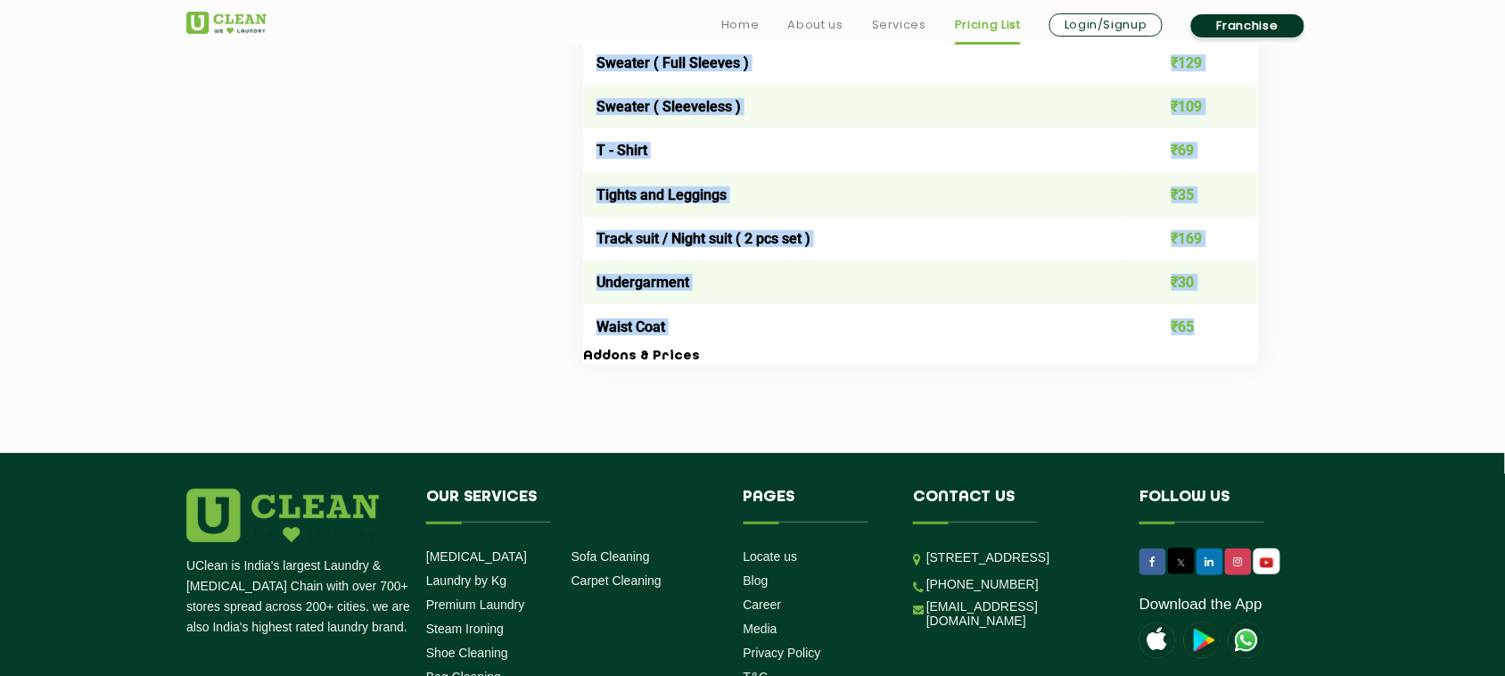
drag, startPoint x: 600, startPoint y: 273, endPoint x: 1221, endPoint y: 324, distance: 623.3
copy table "tem list Price Per Pc Blouse ₹39 Blouse / Top ₹59 Choli + Lehenga + Dupatta ₹39…"
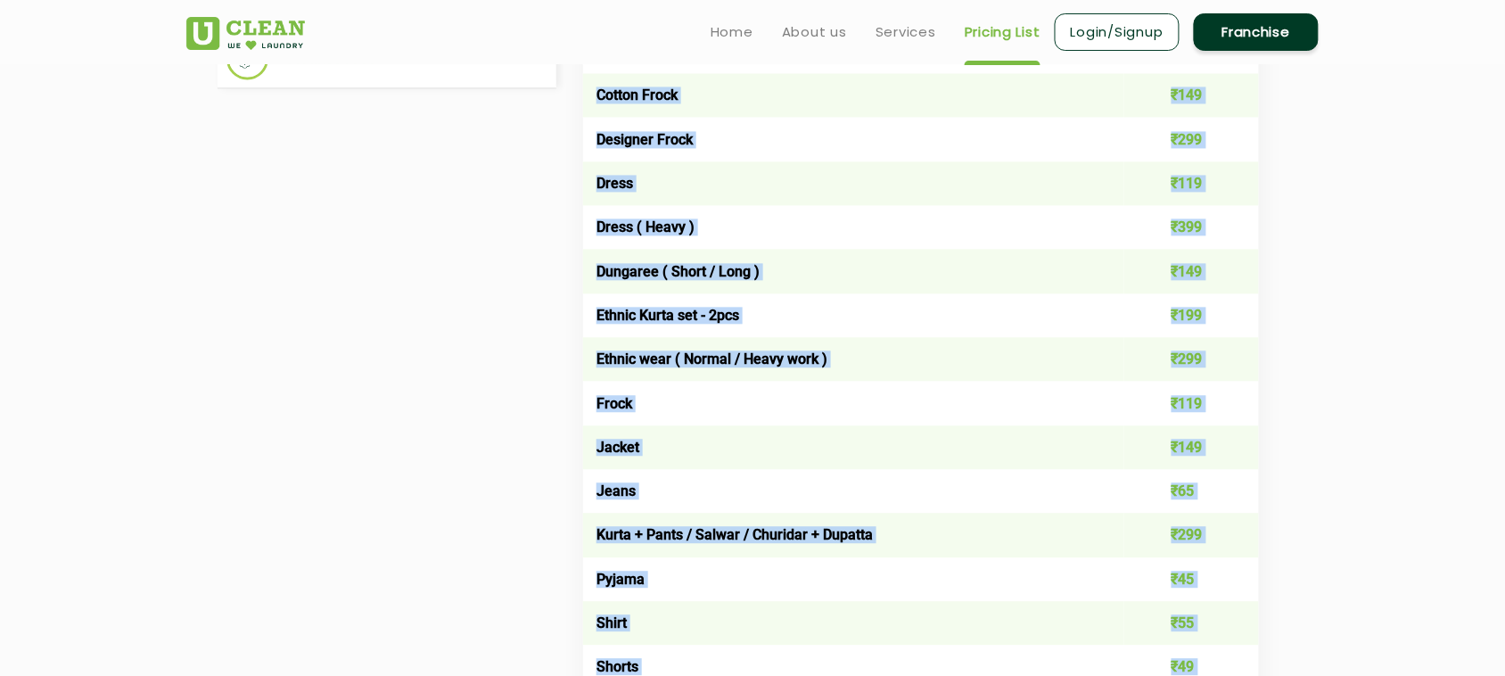
scroll to position [455, 0]
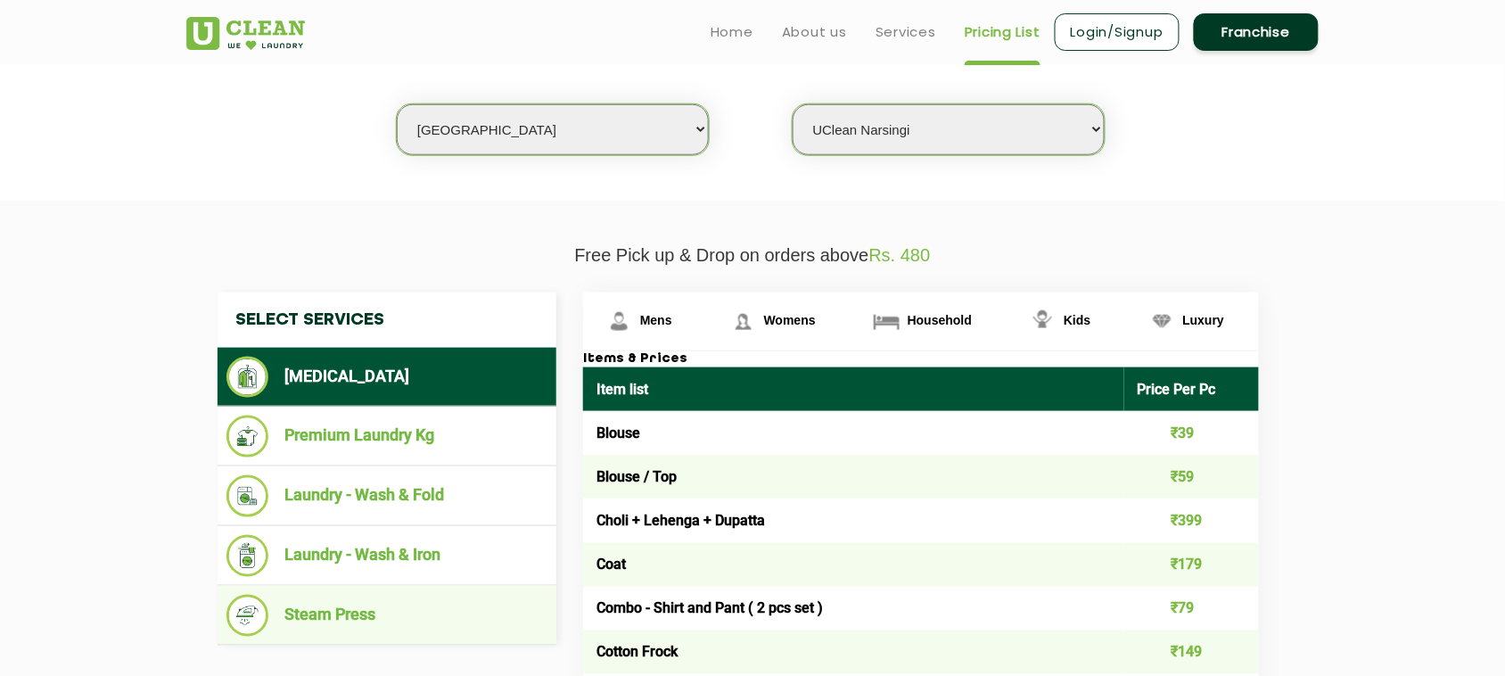
click at [313, 540] on li "Steam Press" at bounding box center [386, 616] width 321 height 42
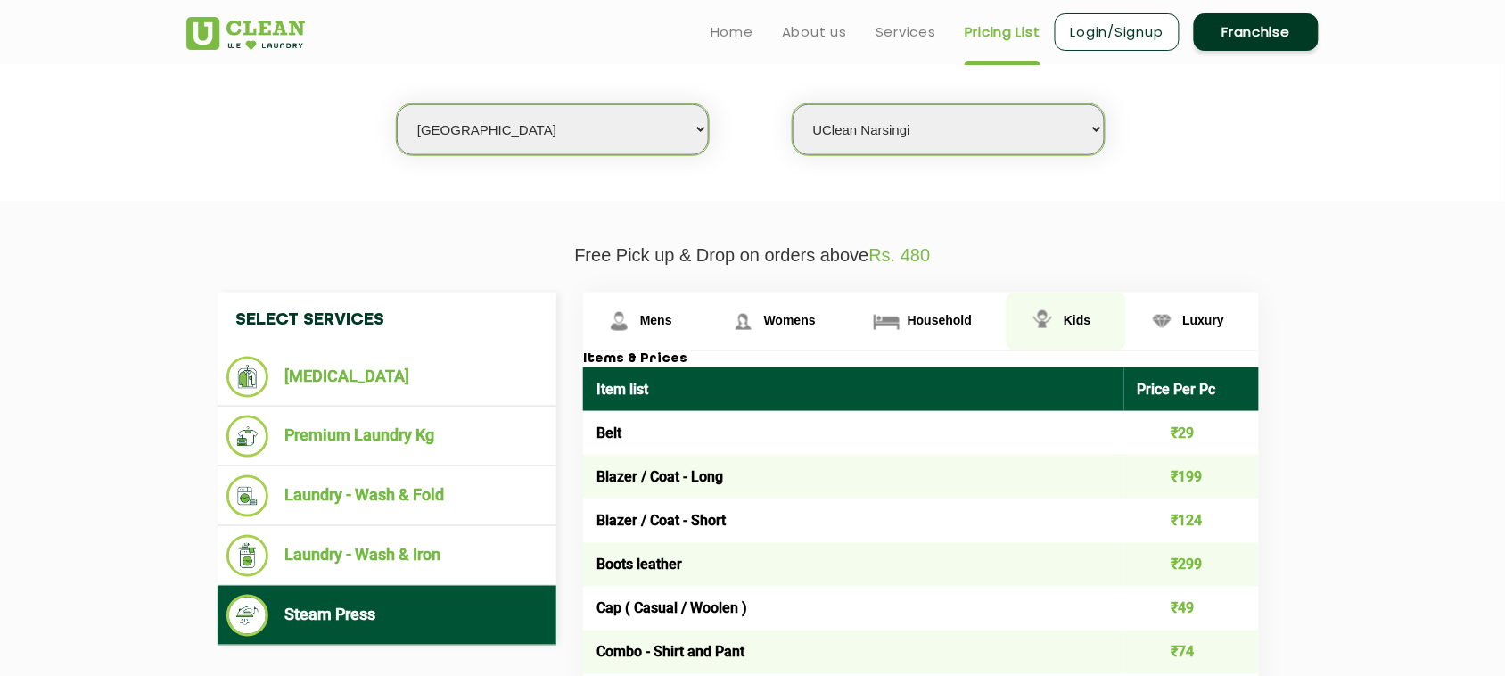
click at [672, 319] on span "Kids" at bounding box center [656, 320] width 32 height 14
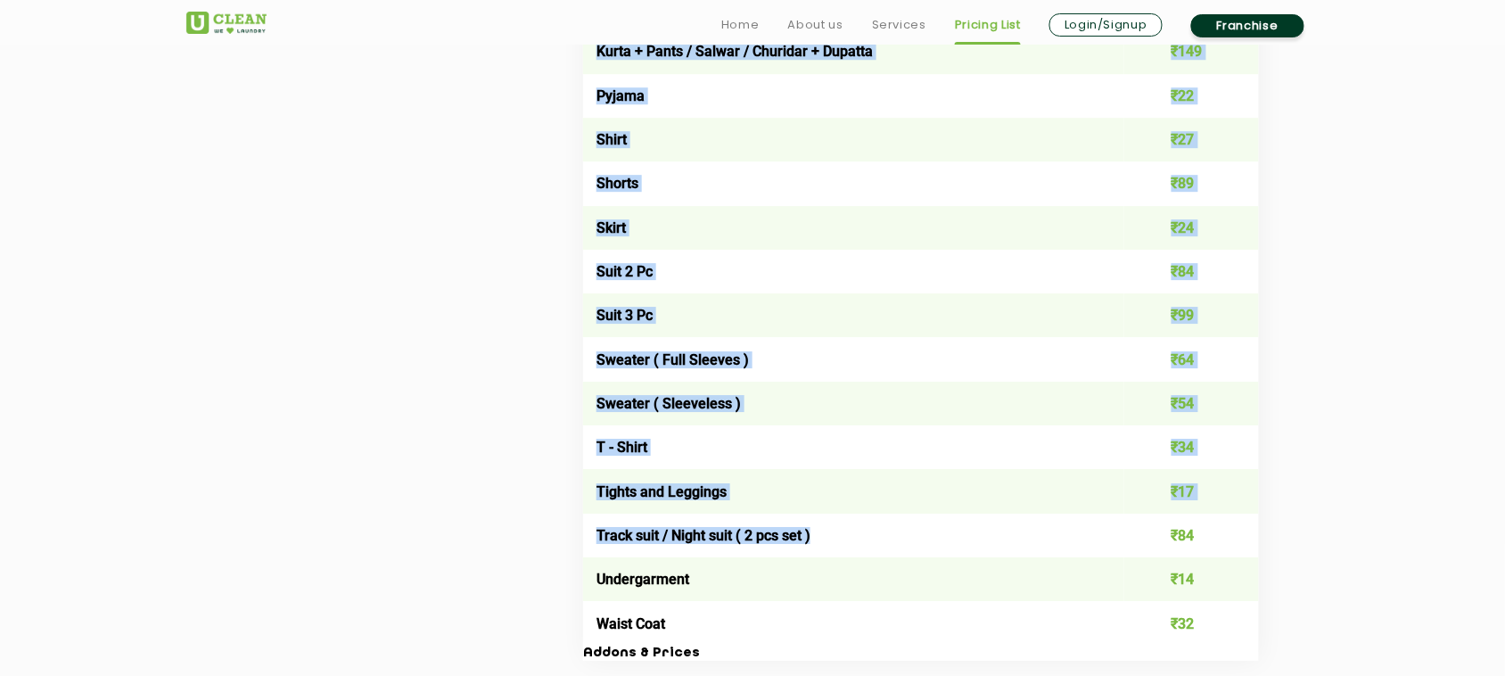
scroll to position [1681, 0]
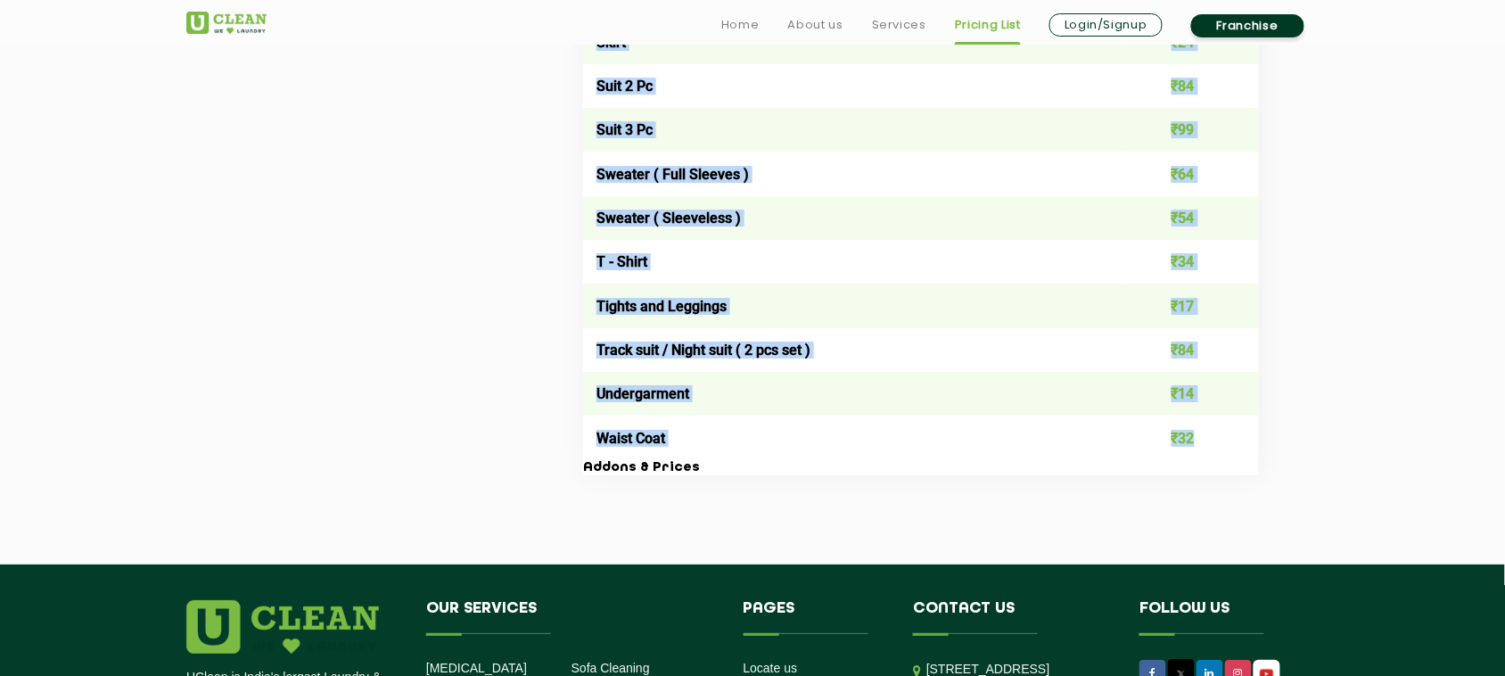
drag, startPoint x: 597, startPoint y: 390, endPoint x: 1236, endPoint y: 439, distance: 641.0
copy table "Item list Price Per Pc Blouse ₹19 Blouse / Top ₹29 Choli+Lehenga+Dupatta ₹199 C…"
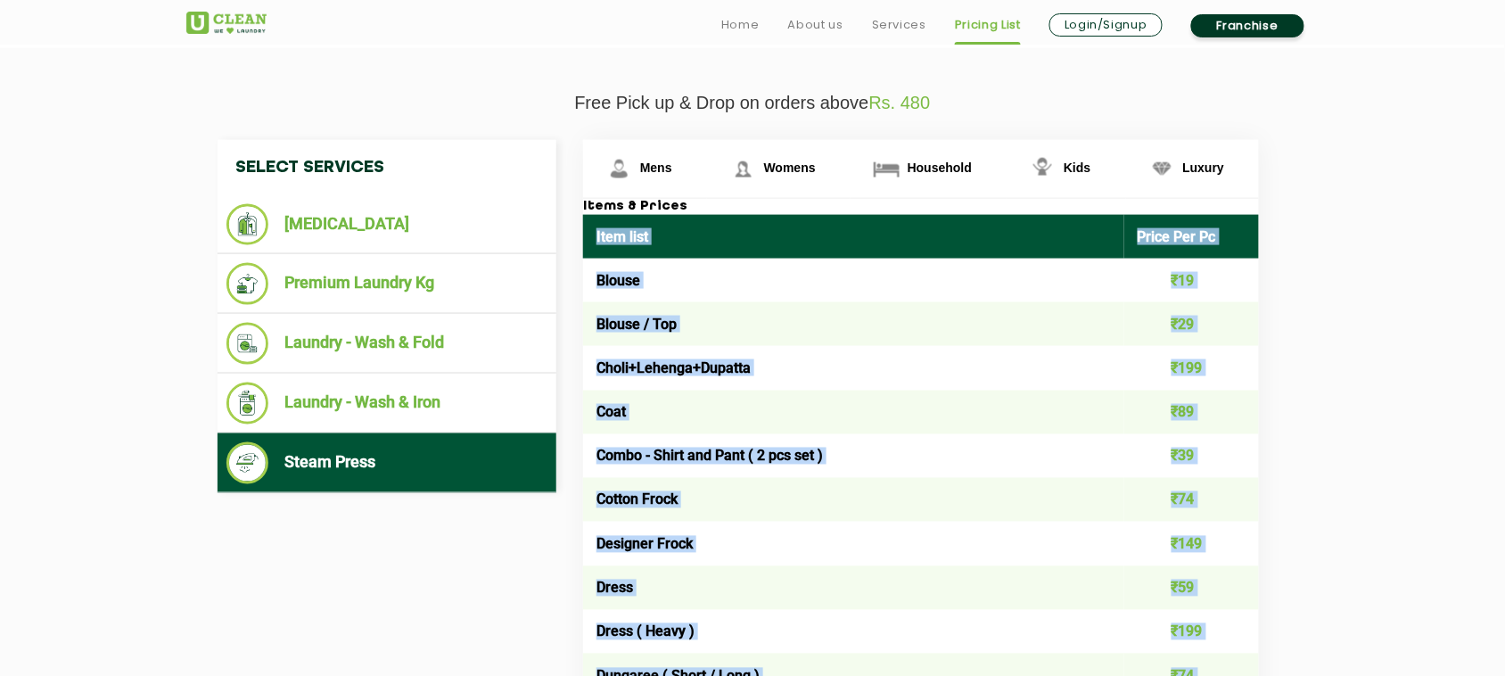
scroll to position [644, 0]
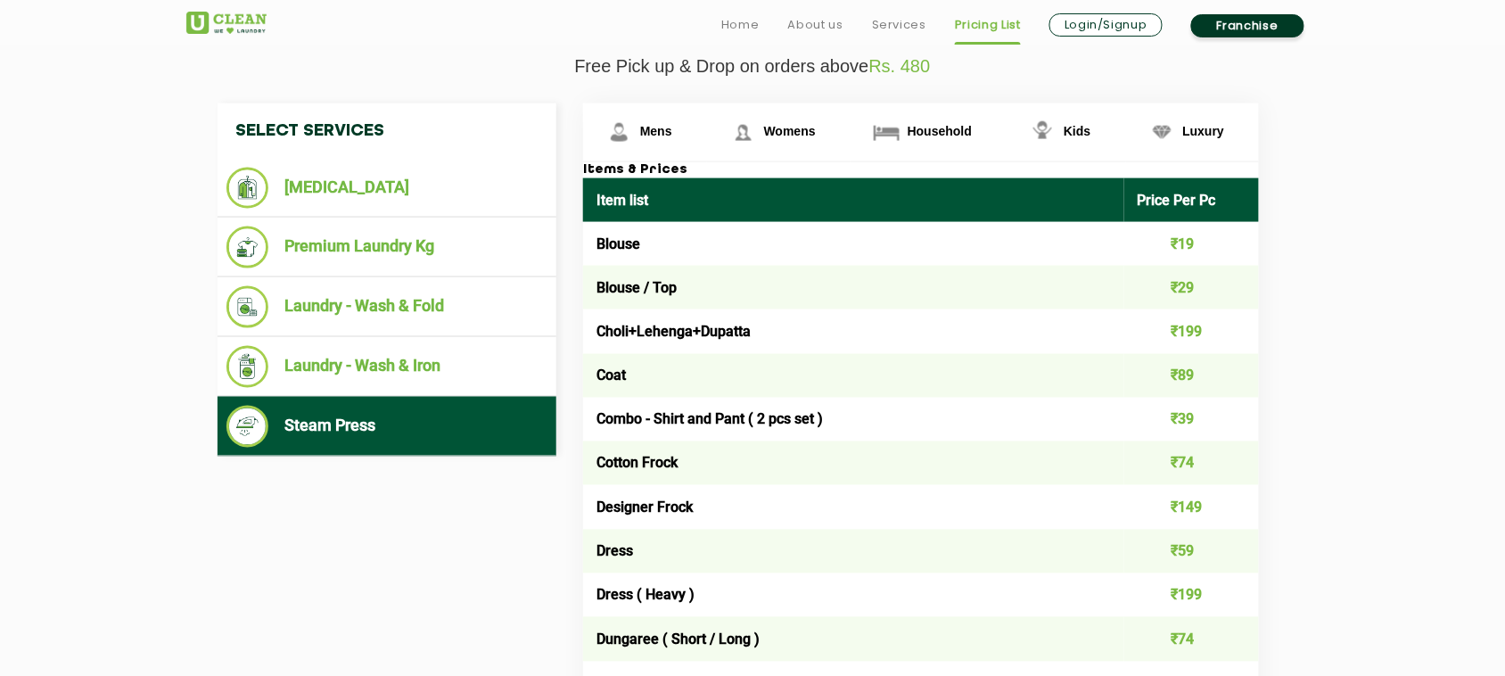
click at [707, 138] on link "Household" at bounding box center [645, 132] width 124 height 58
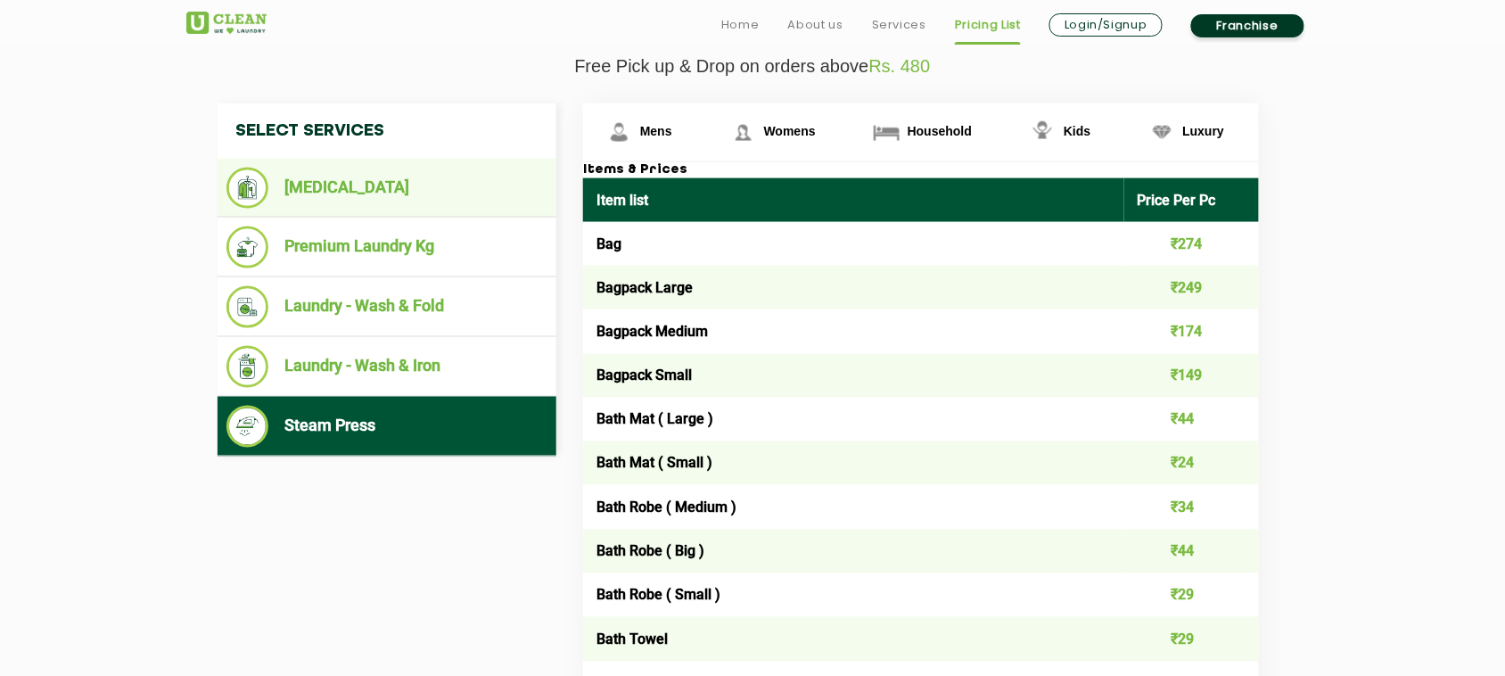
click at [355, 197] on li "[MEDICAL_DATA]" at bounding box center [386, 188] width 321 height 41
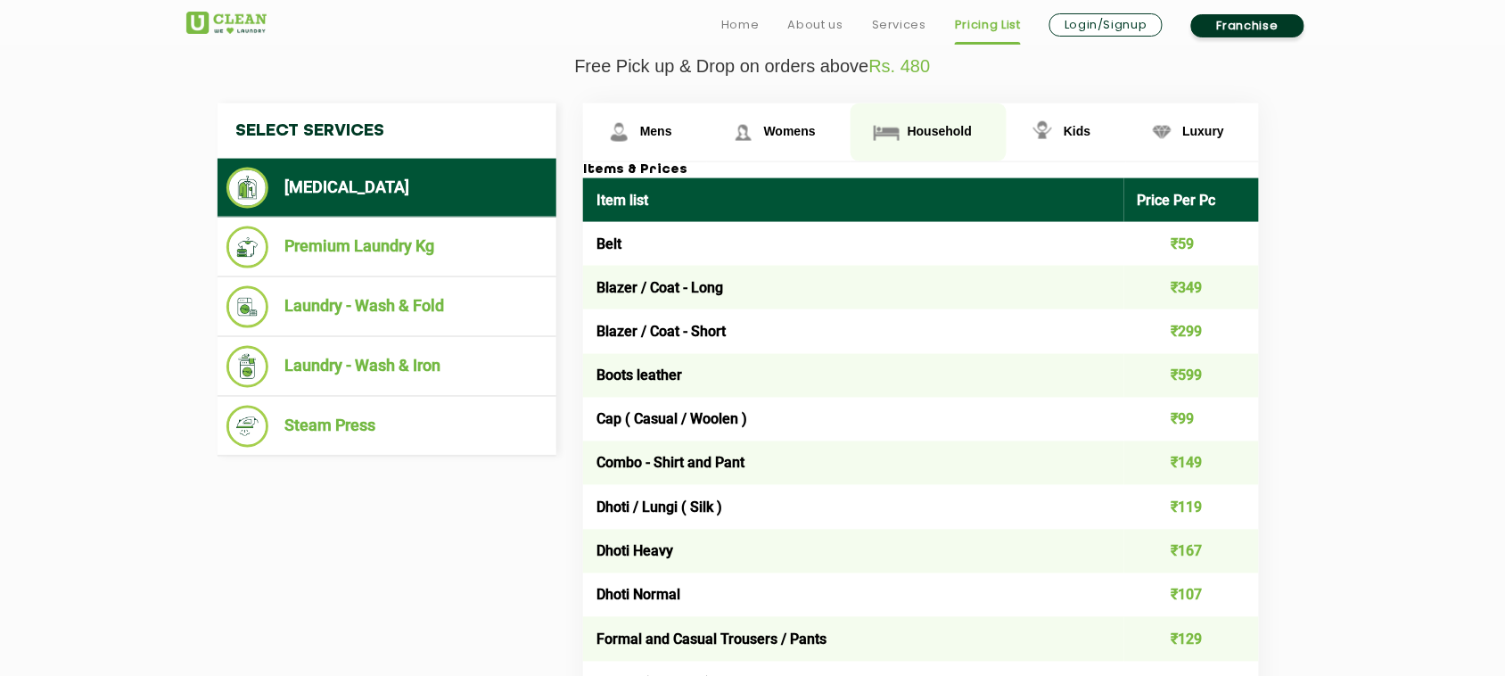
click at [707, 138] on link "Household" at bounding box center [645, 132] width 124 height 58
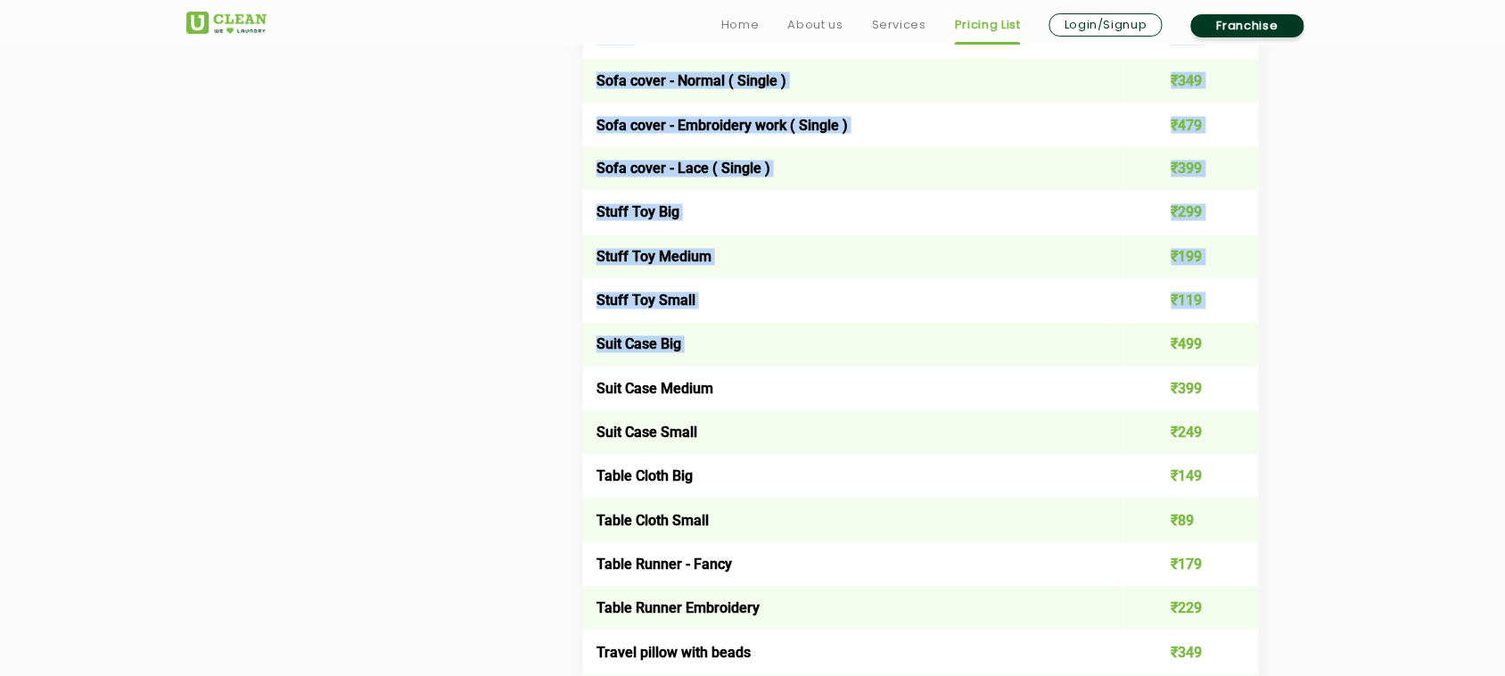
scroll to position [3429, 0]
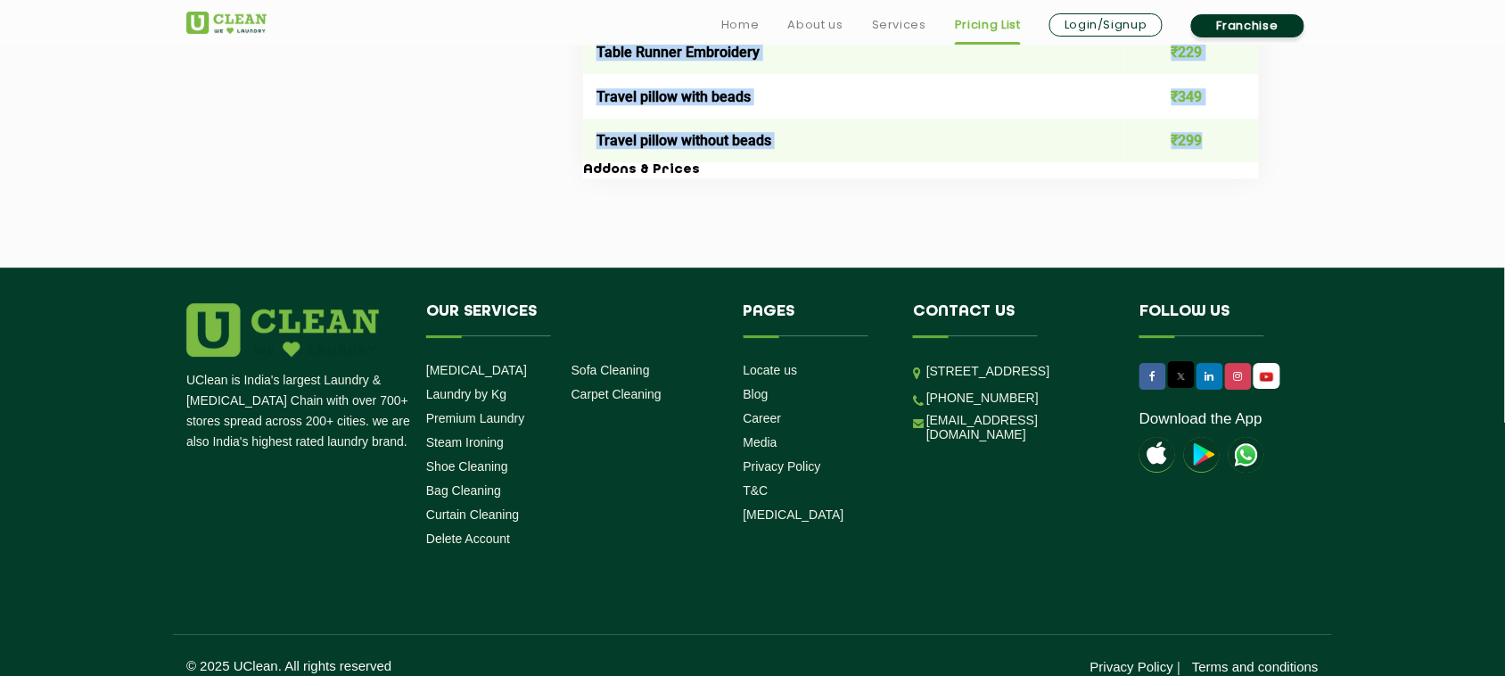
drag, startPoint x: 597, startPoint y: 193, endPoint x: 1234, endPoint y: 139, distance: 639.6
copy table "Lore ipsu Dolor Sit Am Con ₹713 Adipisc Elits ₹536 Doeiusm Tempor ₹638 Incidid …"
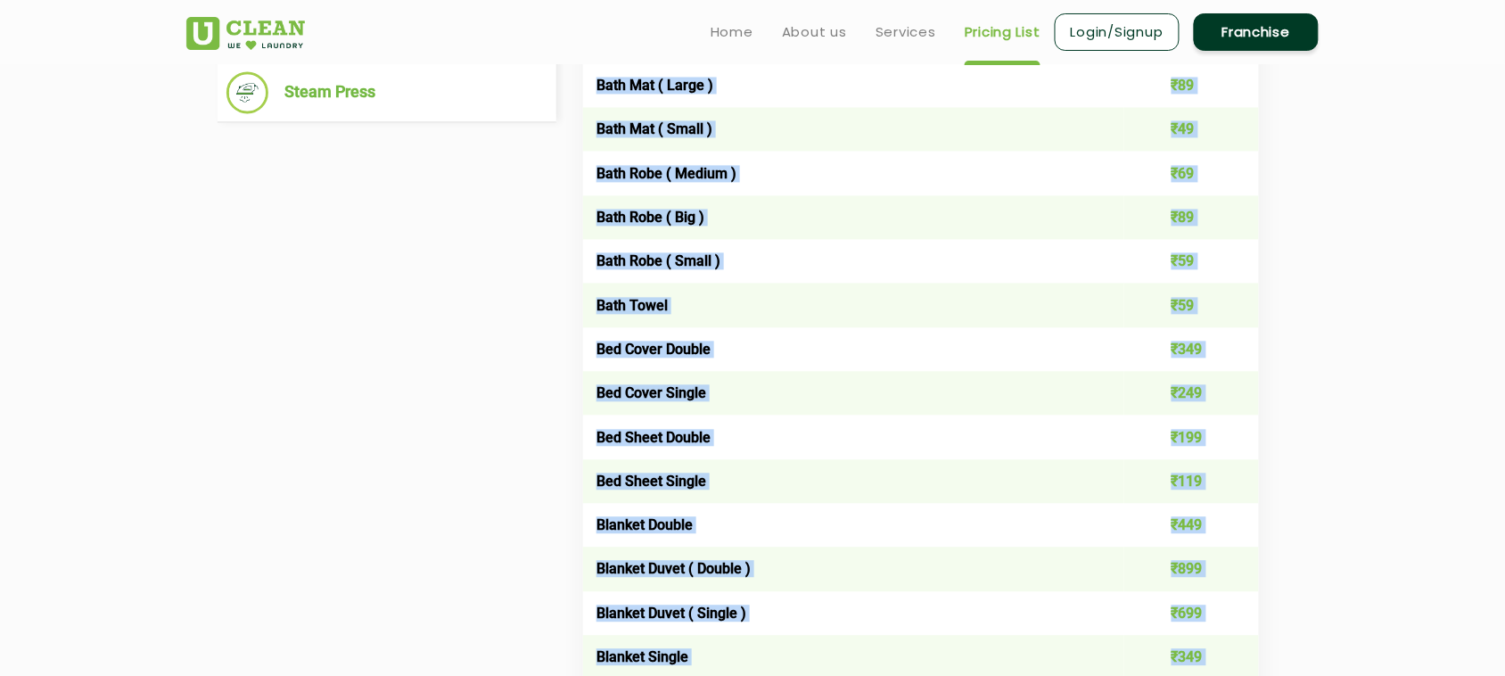
scroll to position [532, 0]
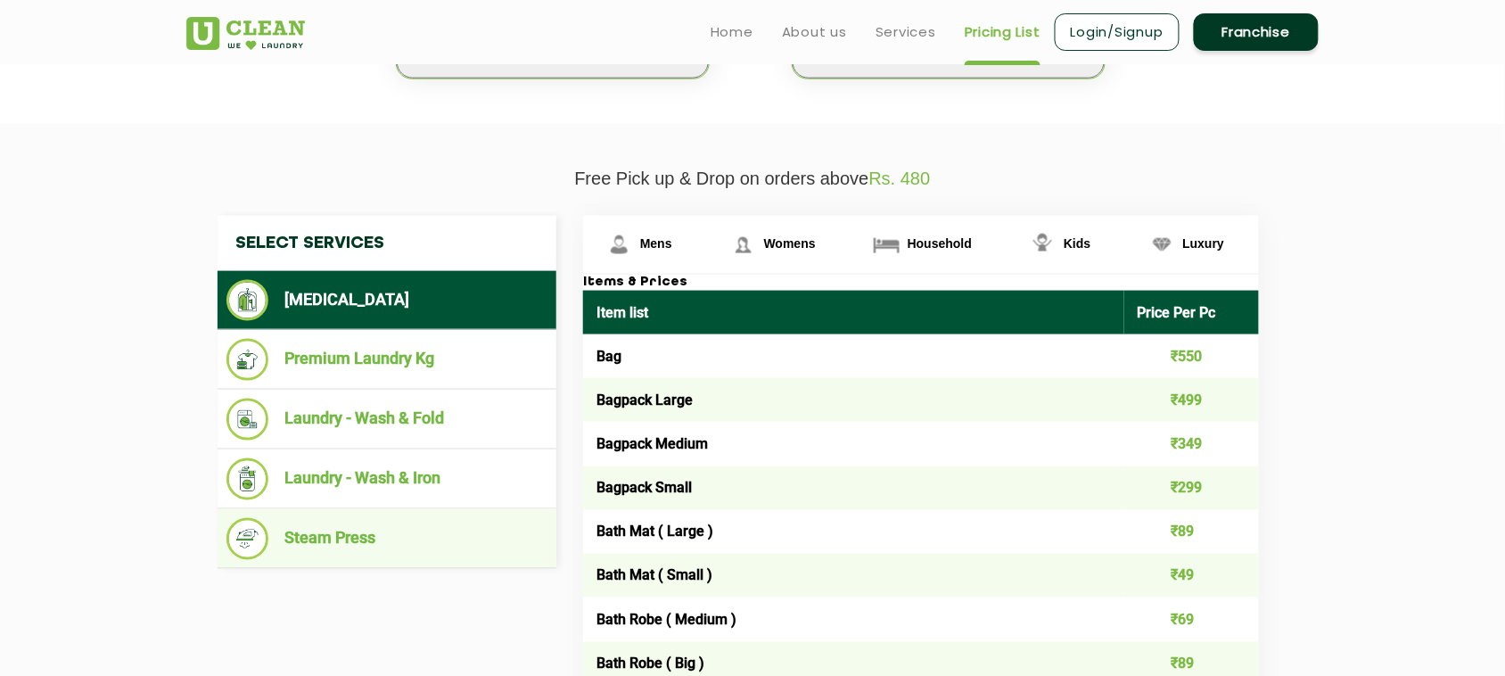
click at [306, 526] on li "Steam Press" at bounding box center [386, 539] width 321 height 42
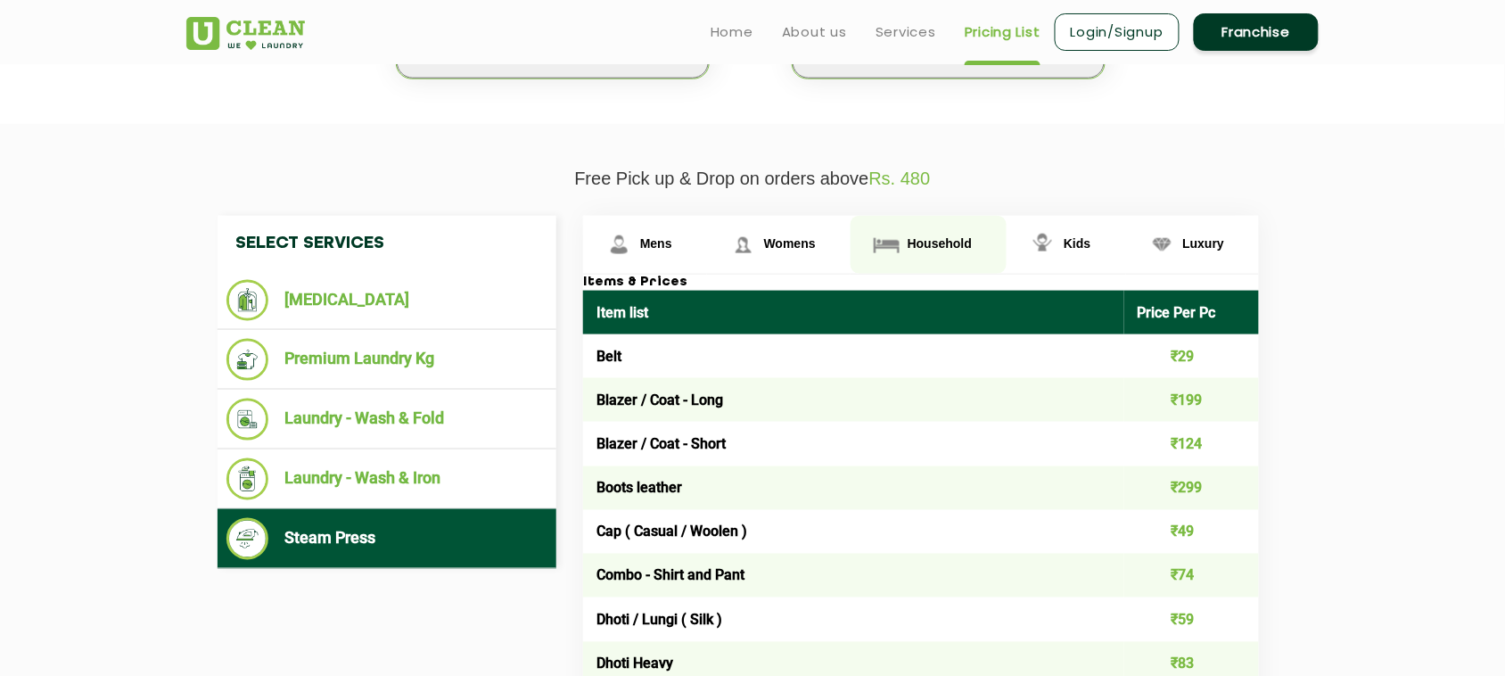
click at [672, 236] on span "Household" at bounding box center [656, 243] width 32 height 14
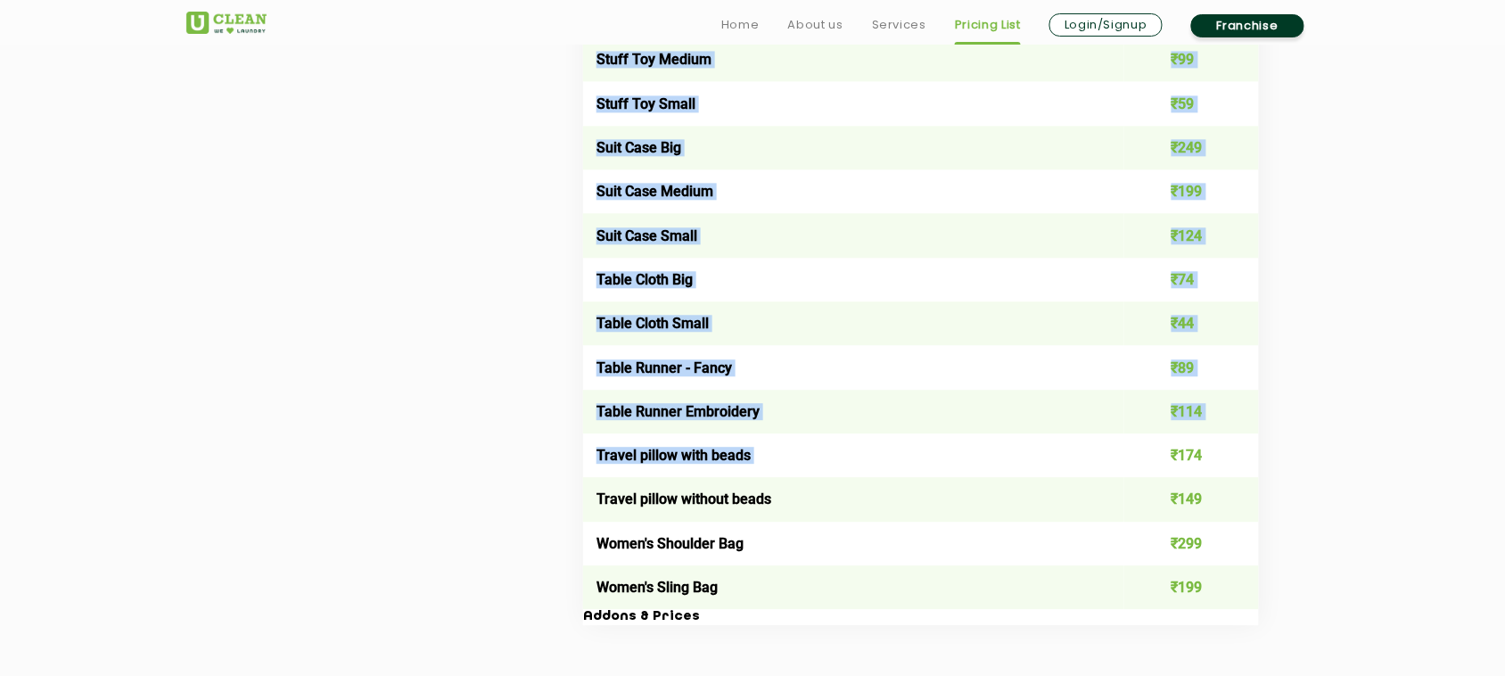
scroll to position [3318, 0]
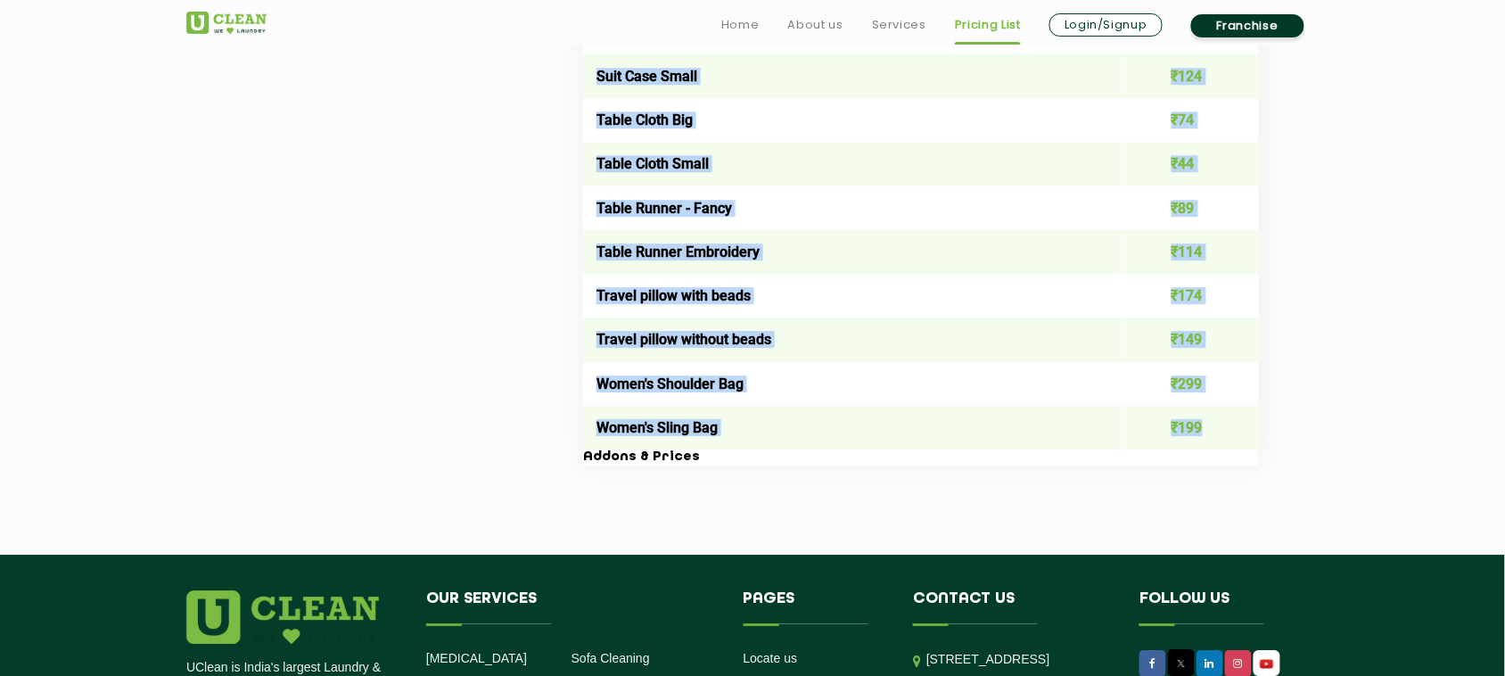
drag, startPoint x: 595, startPoint y: 305, endPoint x: 1215, endPoint y: 411, distance: 629.4
copy table "Lore ipsu Dolor Sit Am Con ₹964 Adipisc Elits ₹660 Doeiusm Tempor ₹065 Incidid …"
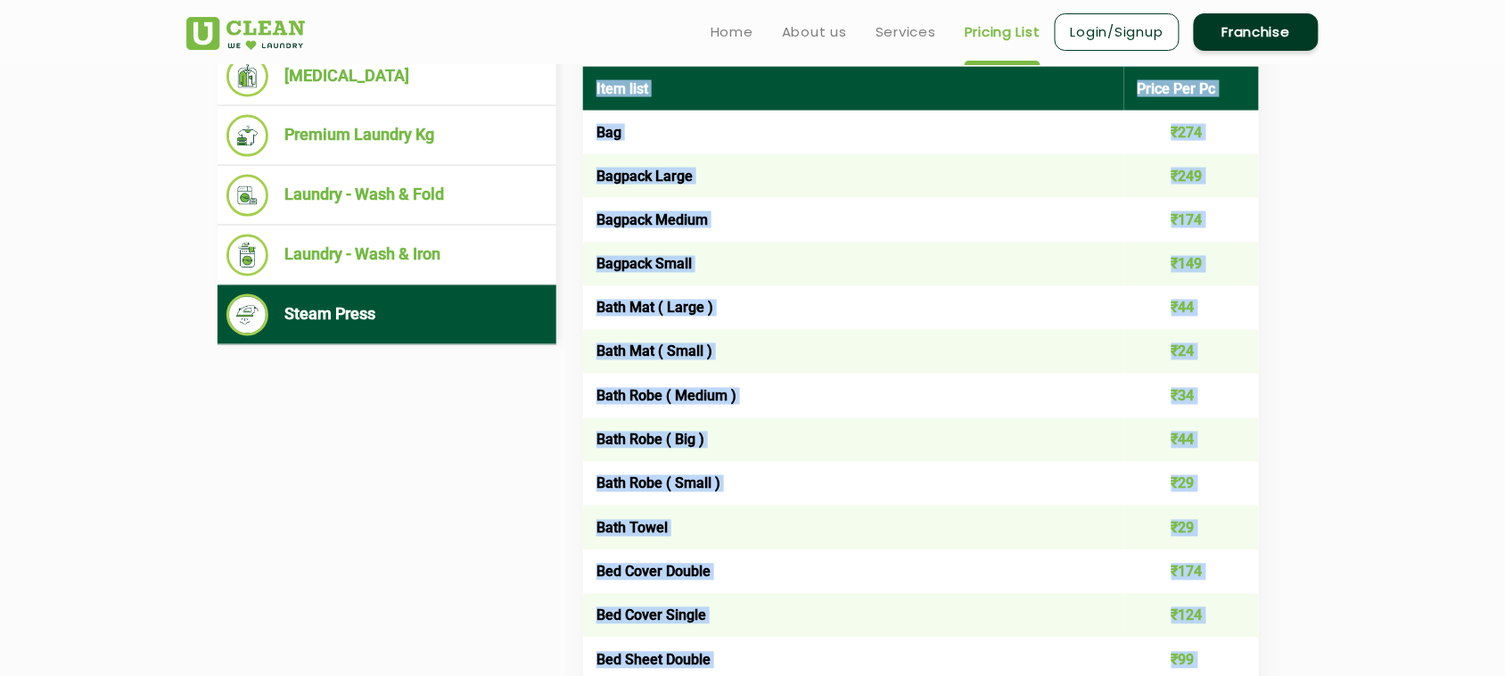
scroll to position [532, 0]
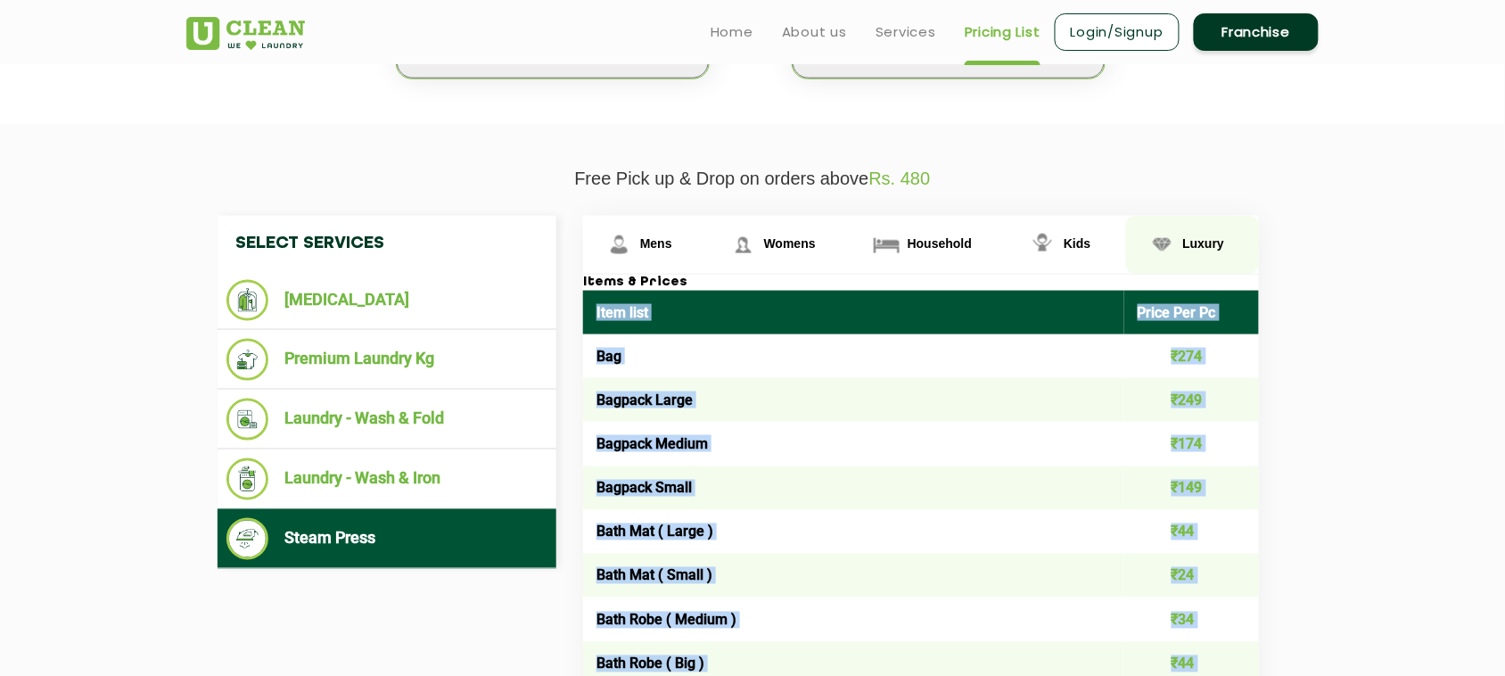
click at [672, 247] on span "Luxury" at bounding box center [656, 243] width 32 height 14
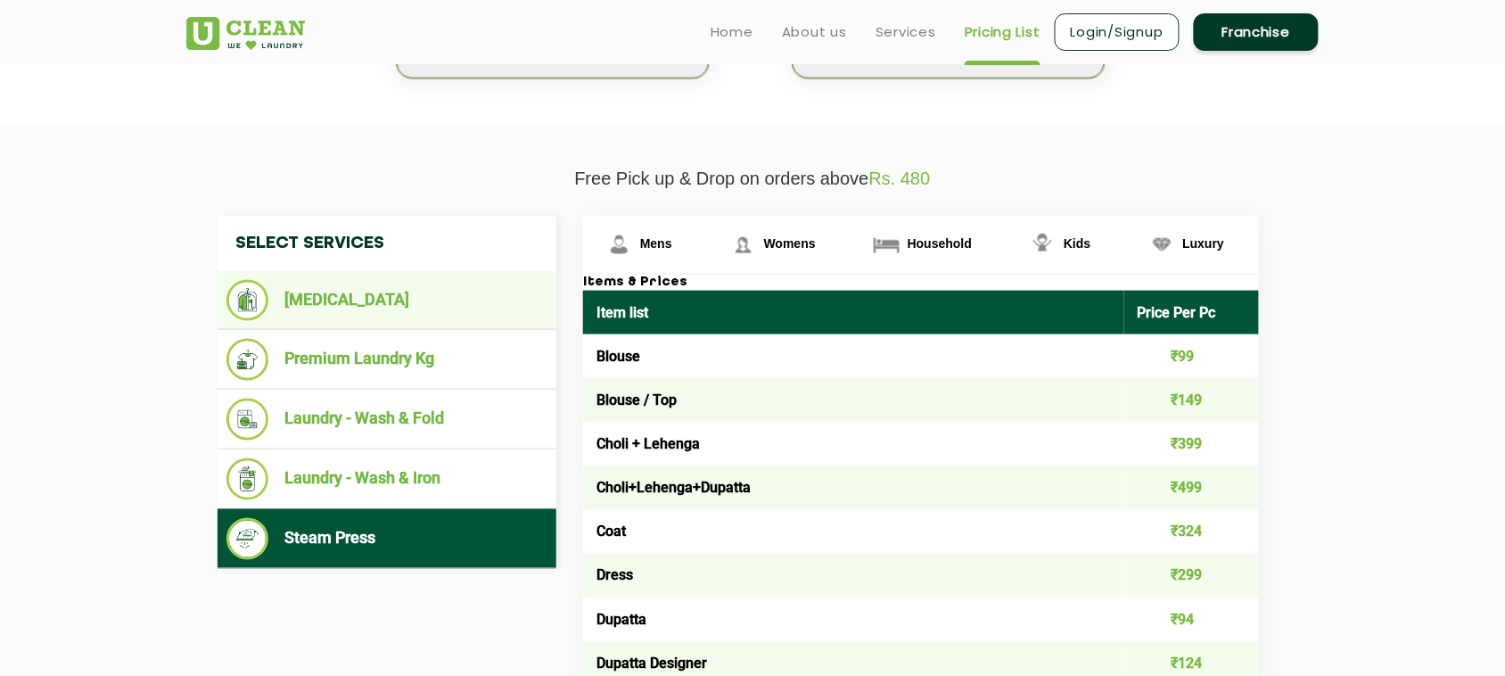
click at [344, 300] on li "[MEDICAL_DATA]" at bounding box center [386, 300] width 321 height 41
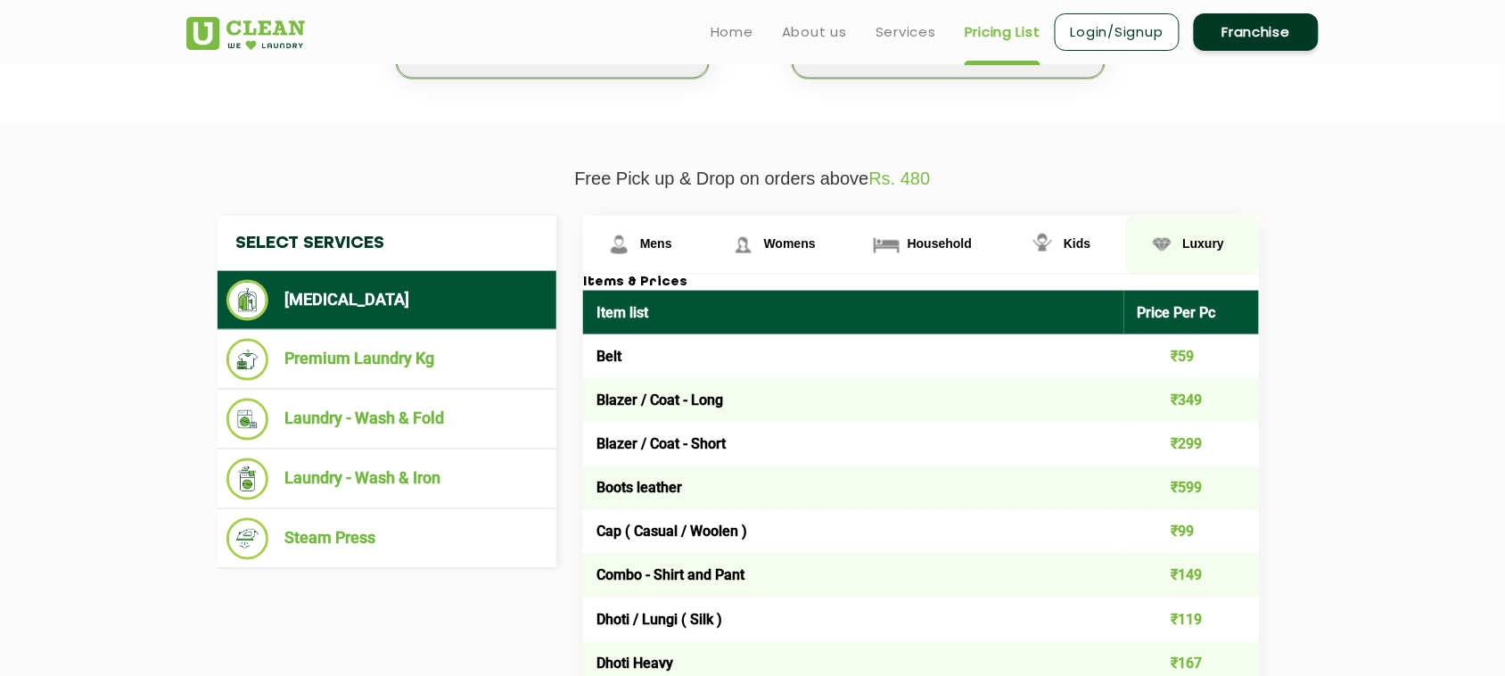
click at [672, 242] on span "Luxury" at bounding box center [656, 243] width 32 height 14
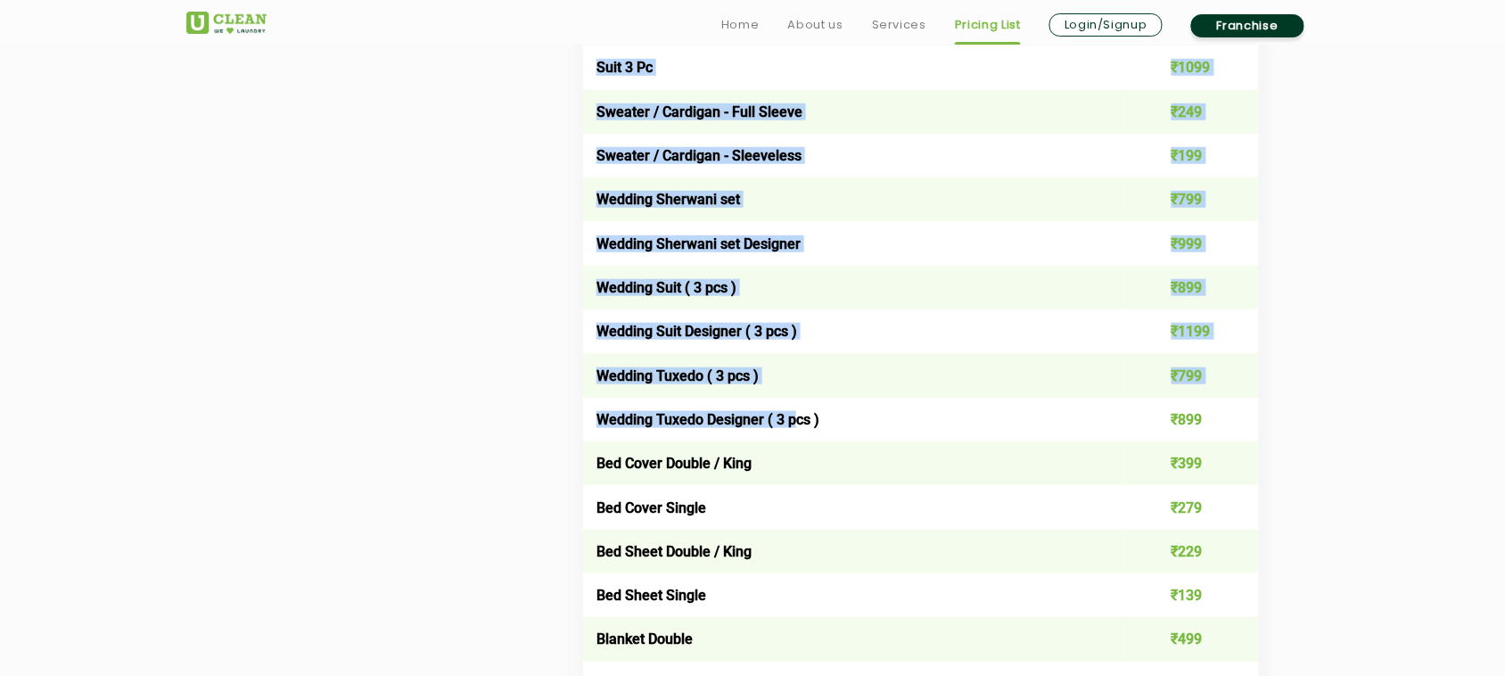
scroll to position [2983, 0]
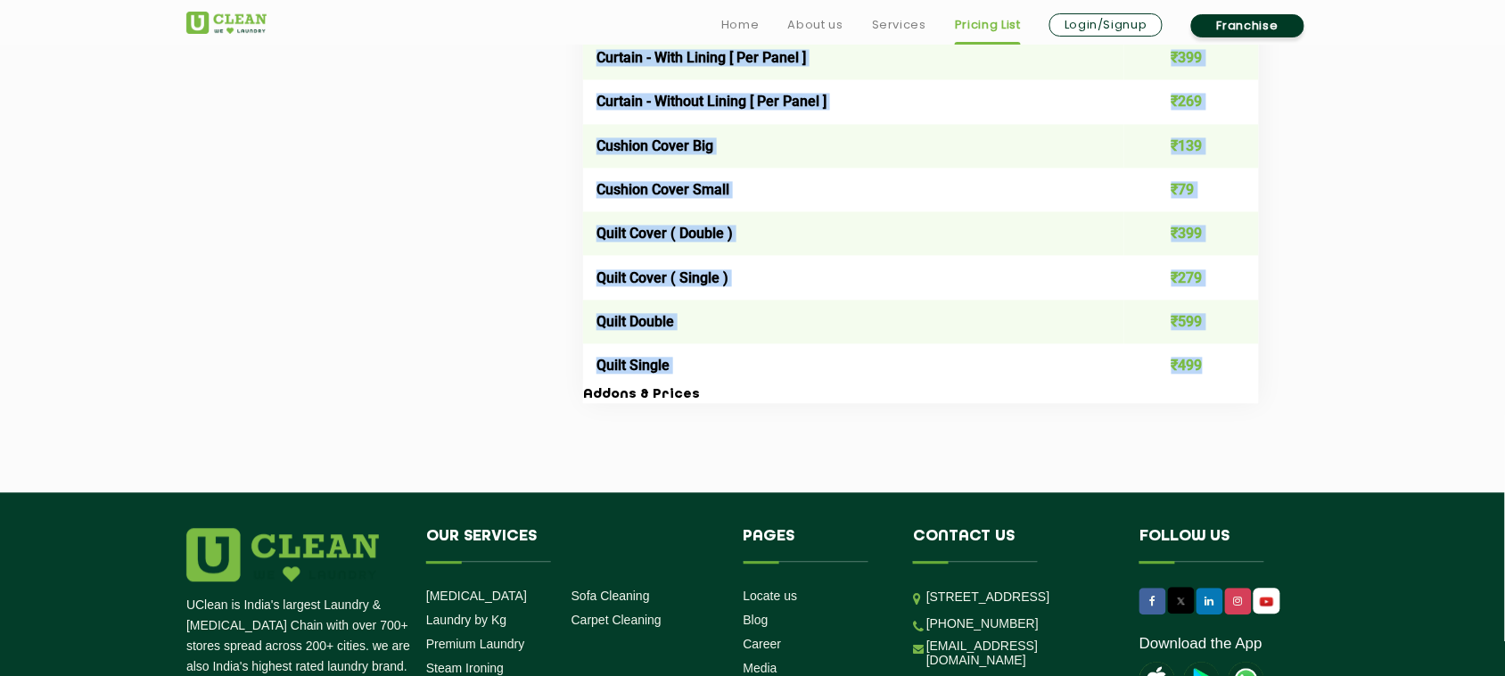
drag, startPoint x: 597, startPoint y: 306, endPoint x: 1201, endPoint y: 359, distance: 605.8
copy table "Lore ipsu Dolor Sit Am Consec ₹858 Adipis / Eli ₹975 Seddo + Eiusmod ₹293 Tempo…"
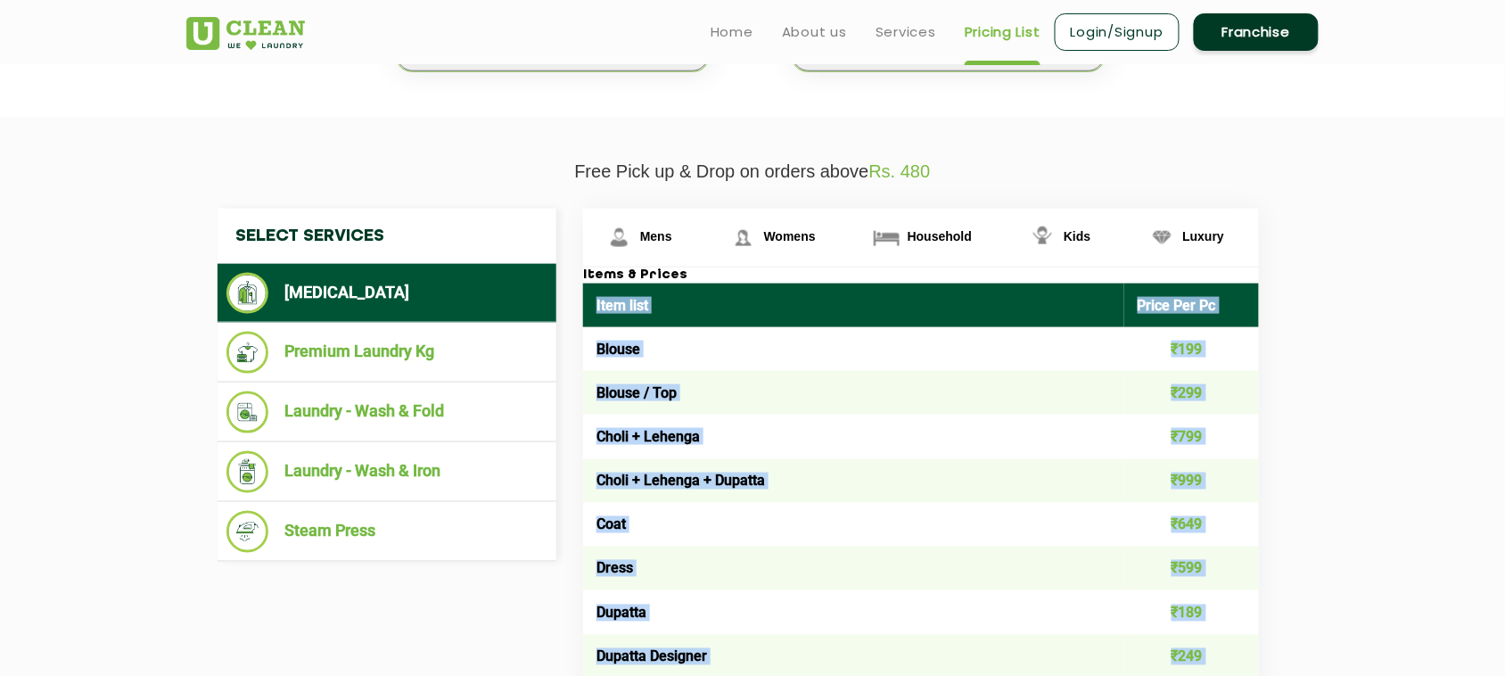
scroll to position [532, 0]
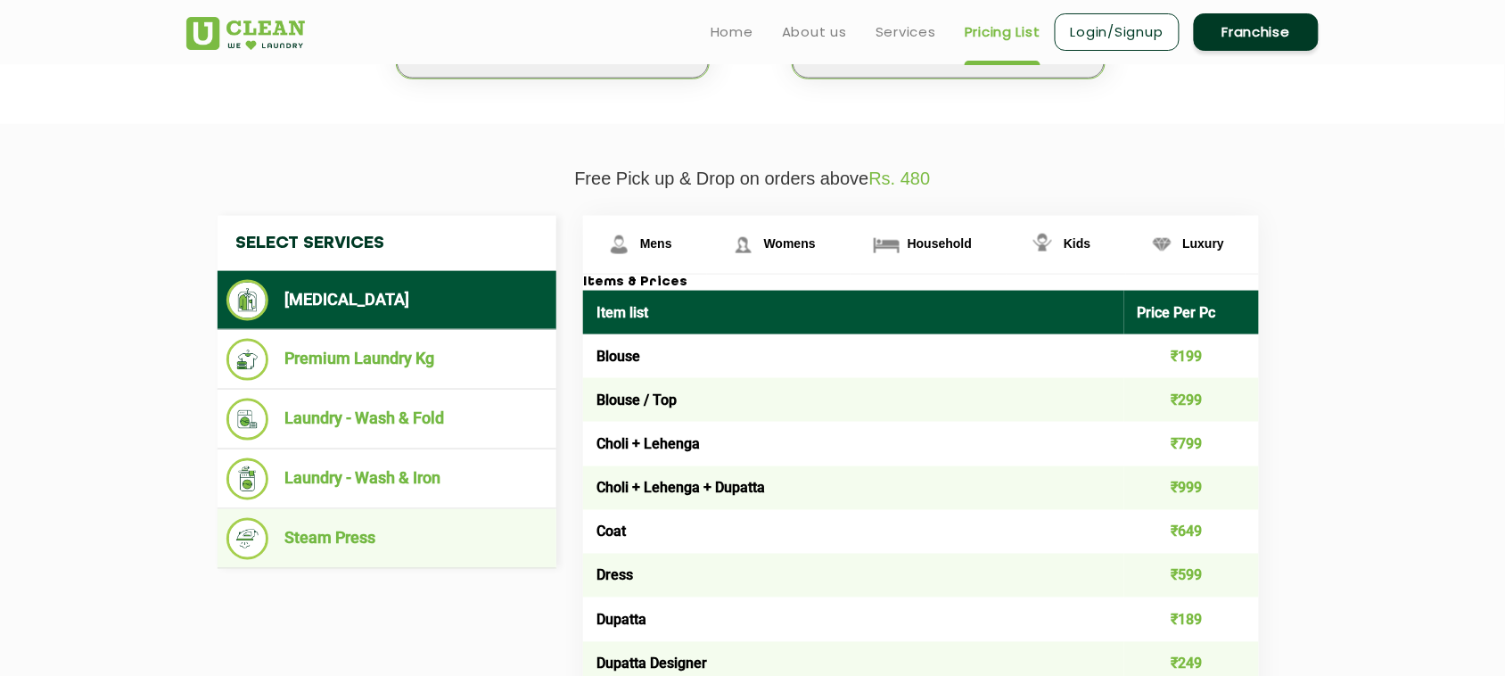
click at [349, 532] on li "Steam Press" at bounding box center [386, 539] width 321 height 42
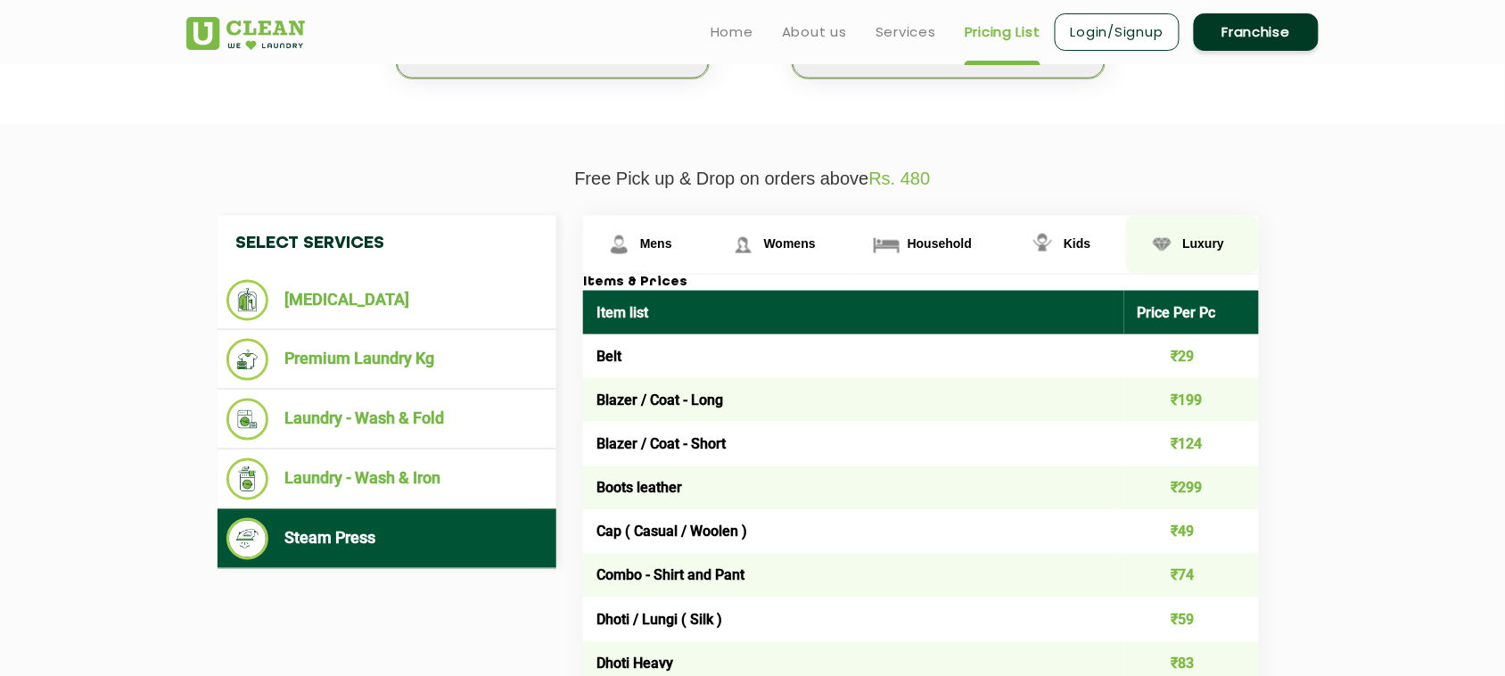
click at [672, 242] on span "Luxury" at bounding box center [656, 243] width 32 height 14
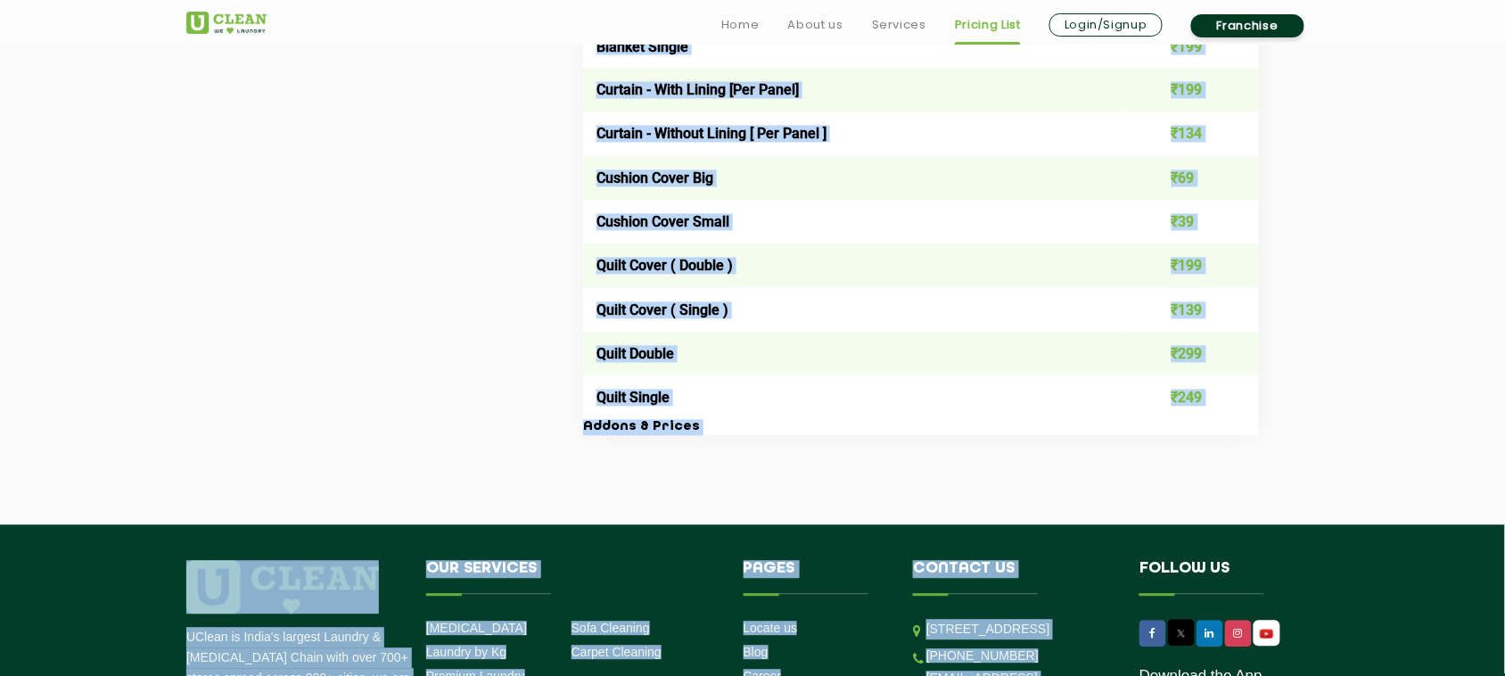
scroll to position [2983, 0]
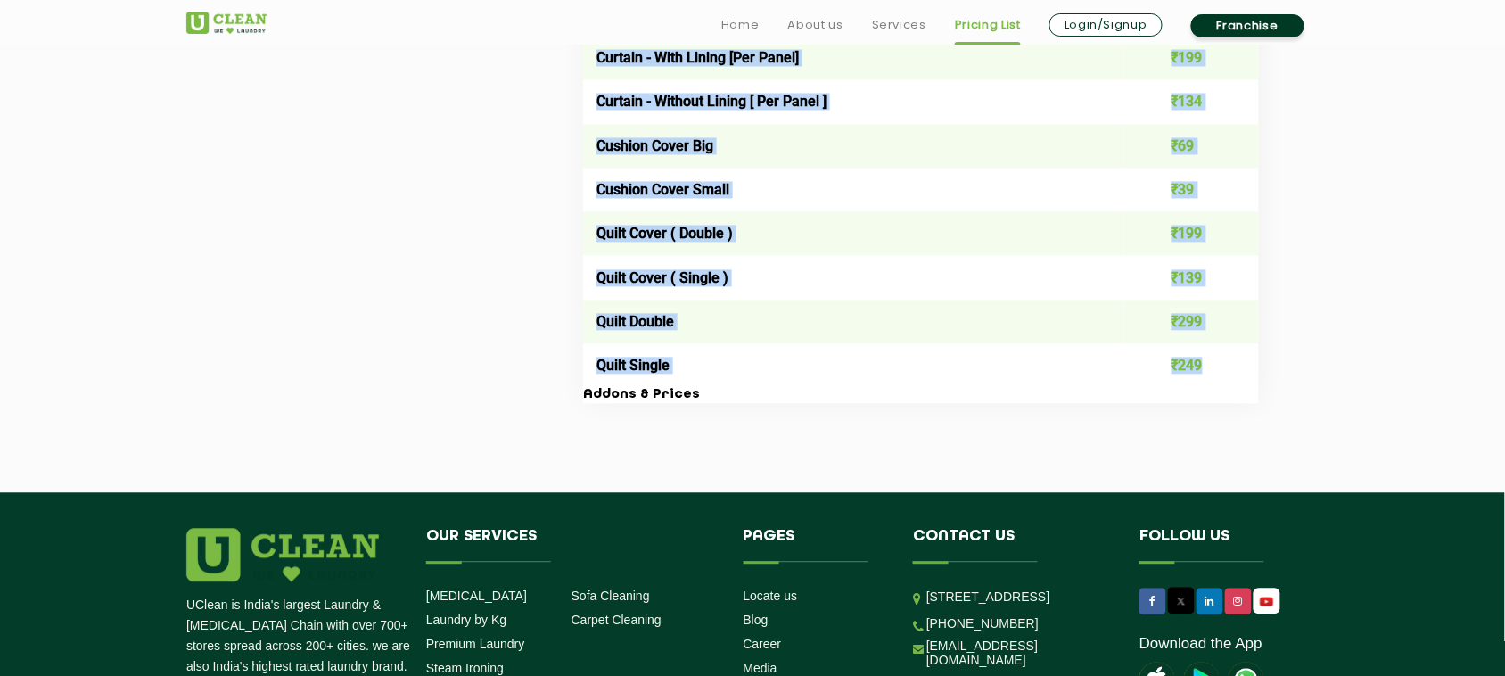
drag, startPoint x: 599, startPoint y: 308, endPoint x: 1242, endPoint y: 352, distance: 644.1
copy table "lor ipsu Dolor Sit Am Consec ₹55 Adipis / Eli ₹195 Seddo + Eiusmod ₹446 Tempo+I…"
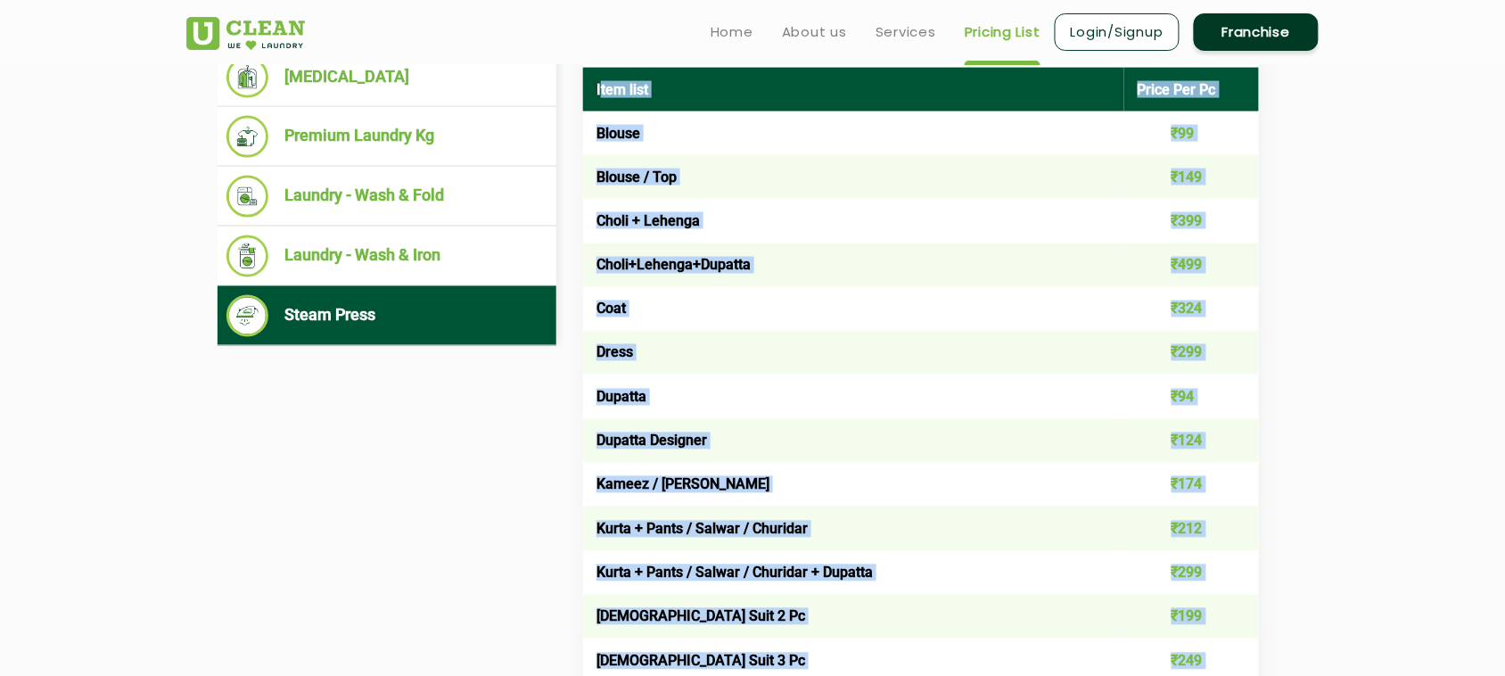
scroll to position [532, 0]
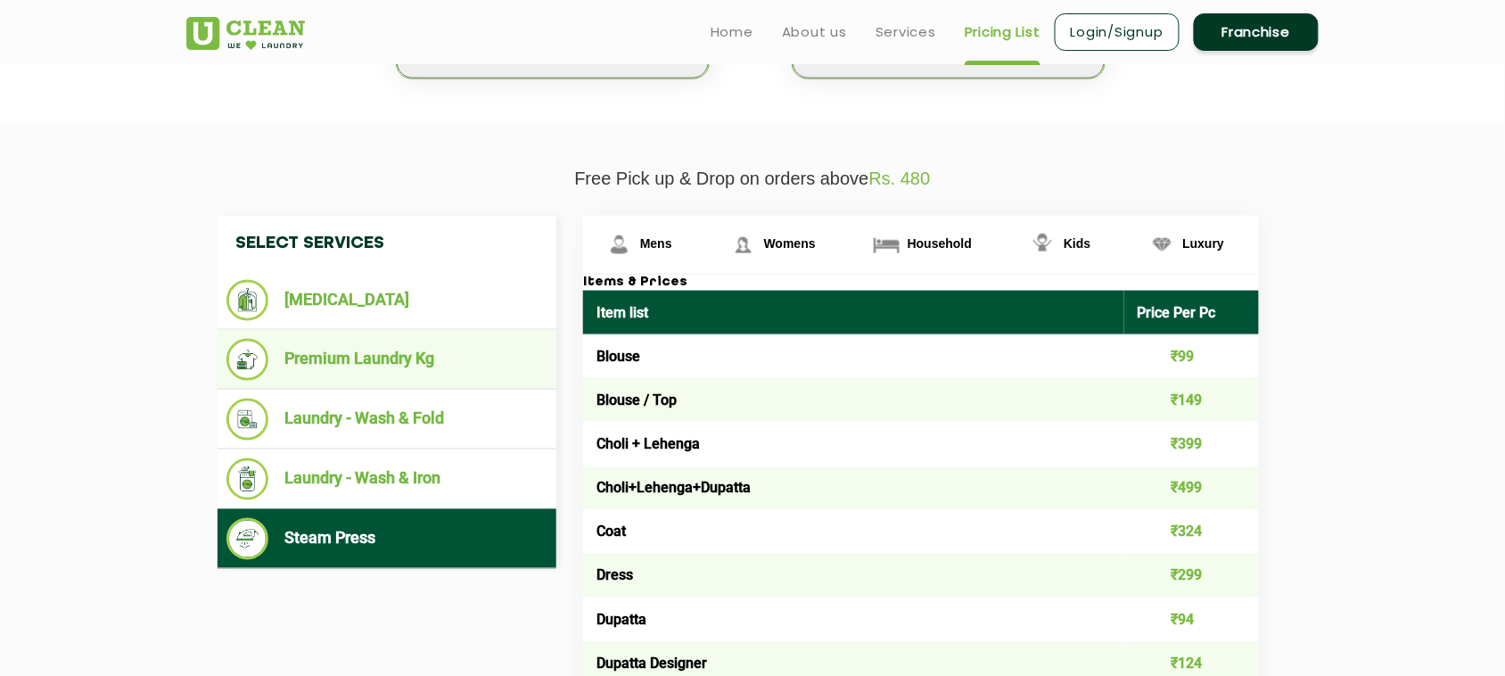
click at [439, 367] on li "Premium Laundry Kg" at bounding box center [386, 360] width 321 height 42
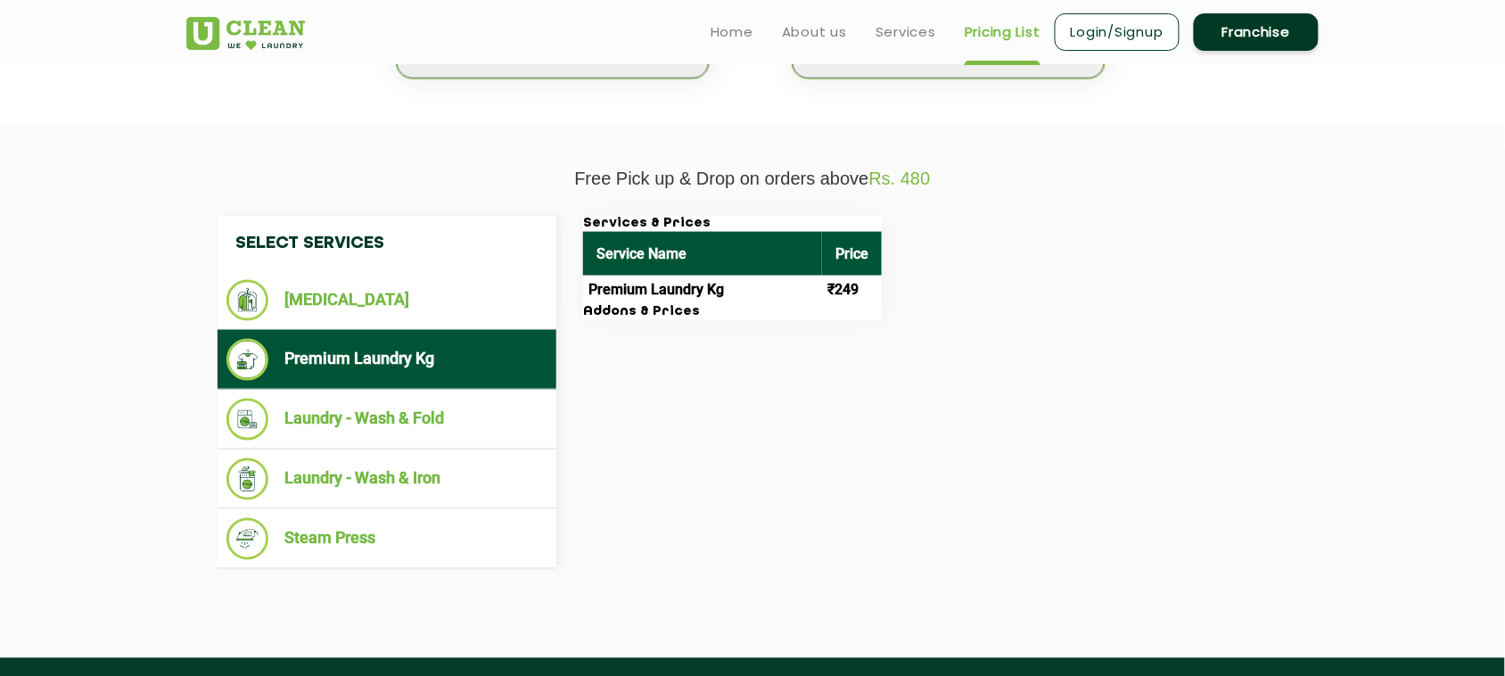
click at [676, 316] on h3 "Addons & Prices" at bounding box center [732, 312] width 299 height 16
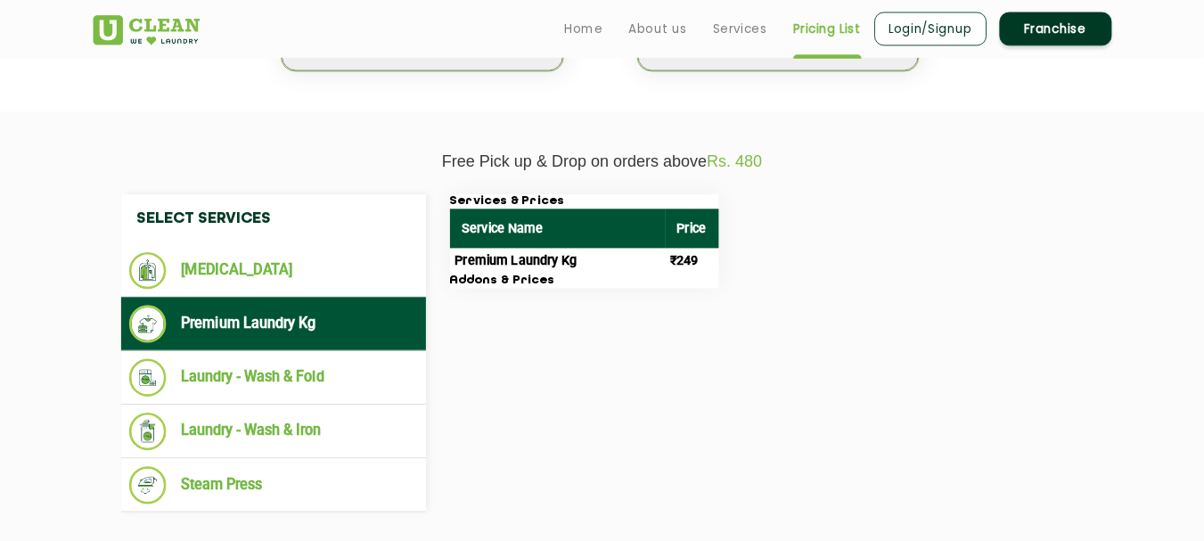
scroll to position [533, 0]
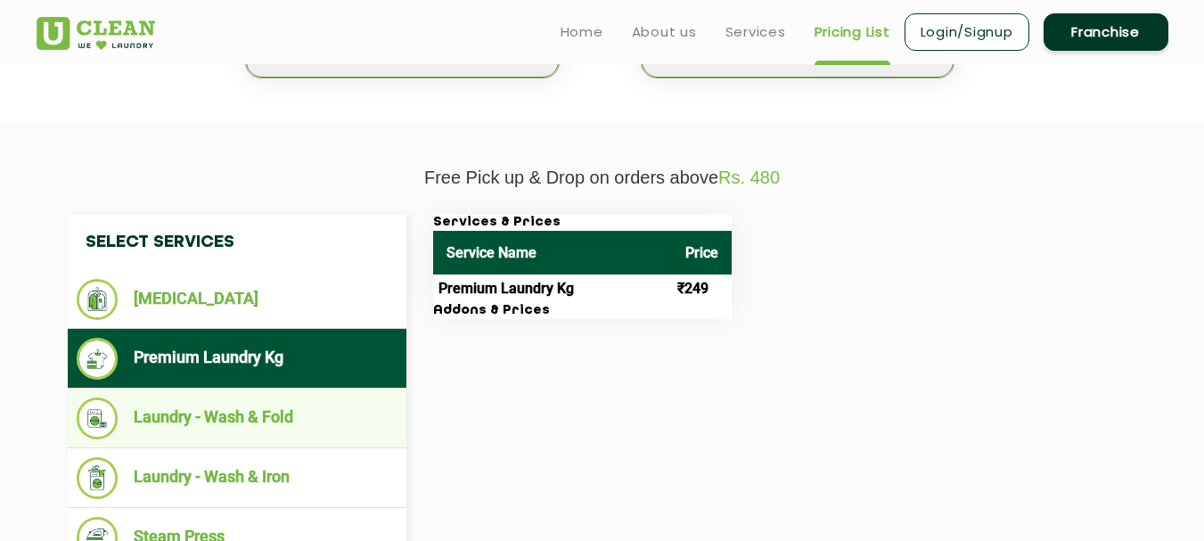
click at [253, 420] on li "Laundry - Wash & Fold" at bounding box center [237, 419] width 321 height 42
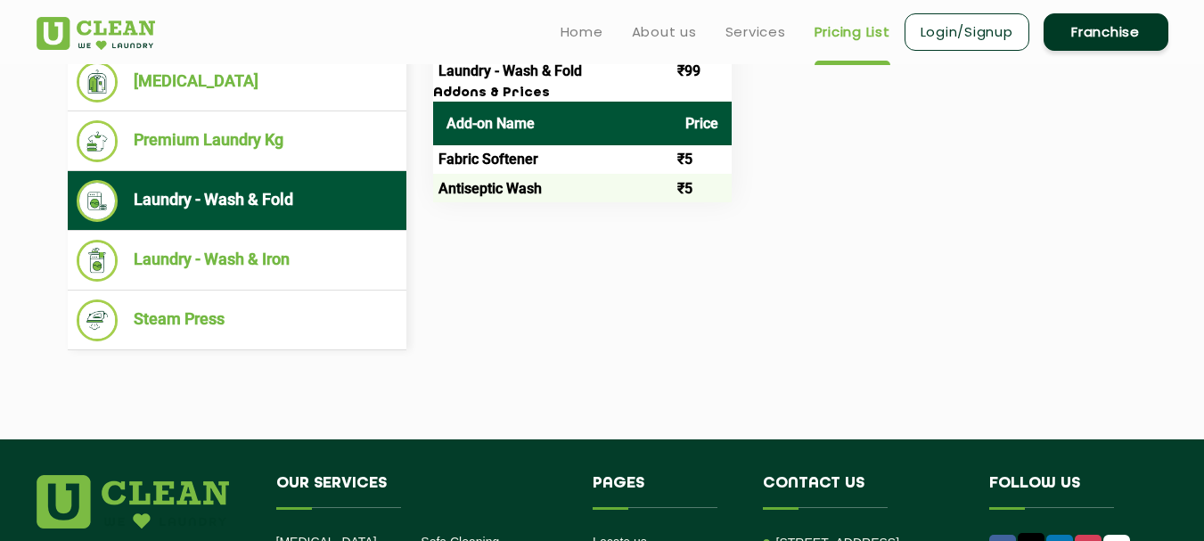
scroll to position [658, 0]
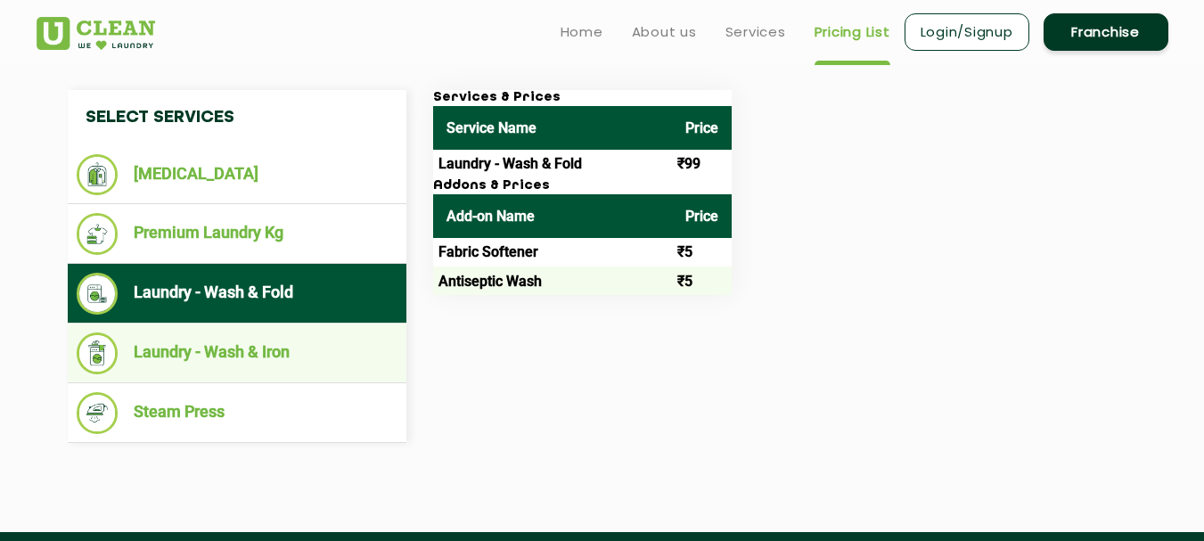
click at [229, 359] on li "Laundry - Wash & Iron" at bounding box center [237, 353] width 321 height 42
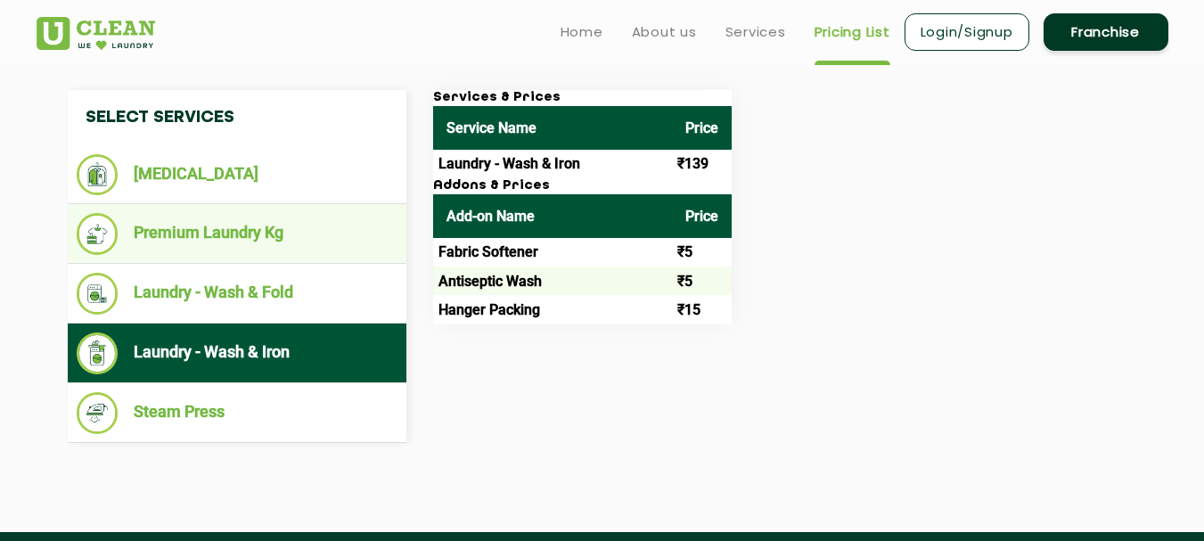
click at [229, 240] on li "Premium Laundry Kg" at bounding box center [237, 234] width 321 height 42
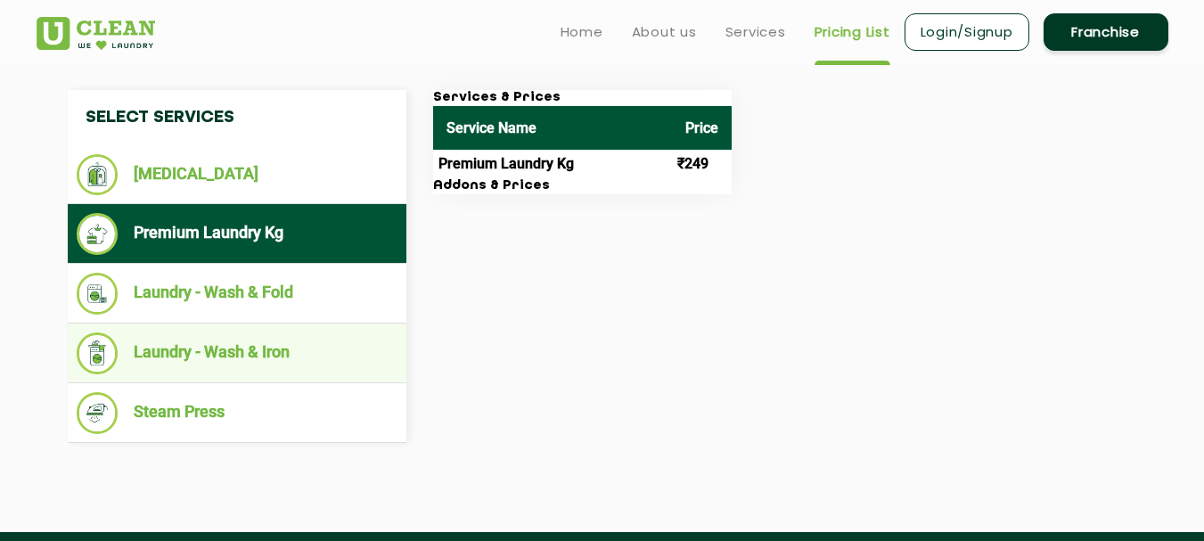
click at [294, 361] on li "Laundry - Wash & Iron" at bounding box center [237, 353] width 321 height 42
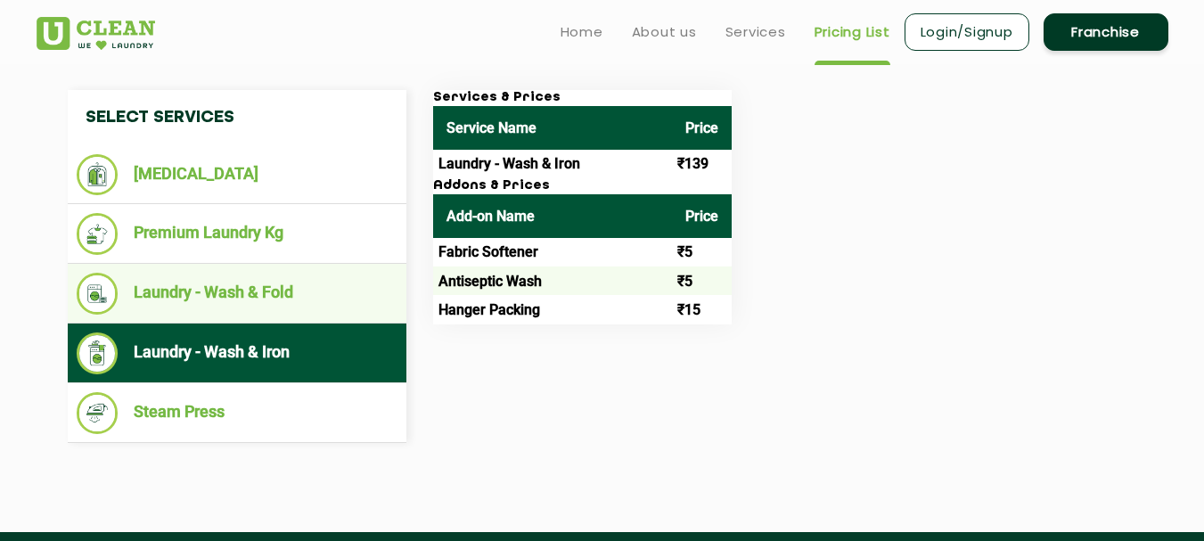
click at [337, 308] on li "Laundry - Wash & Fold" at bounding box center [237, 294] width 321 height 42
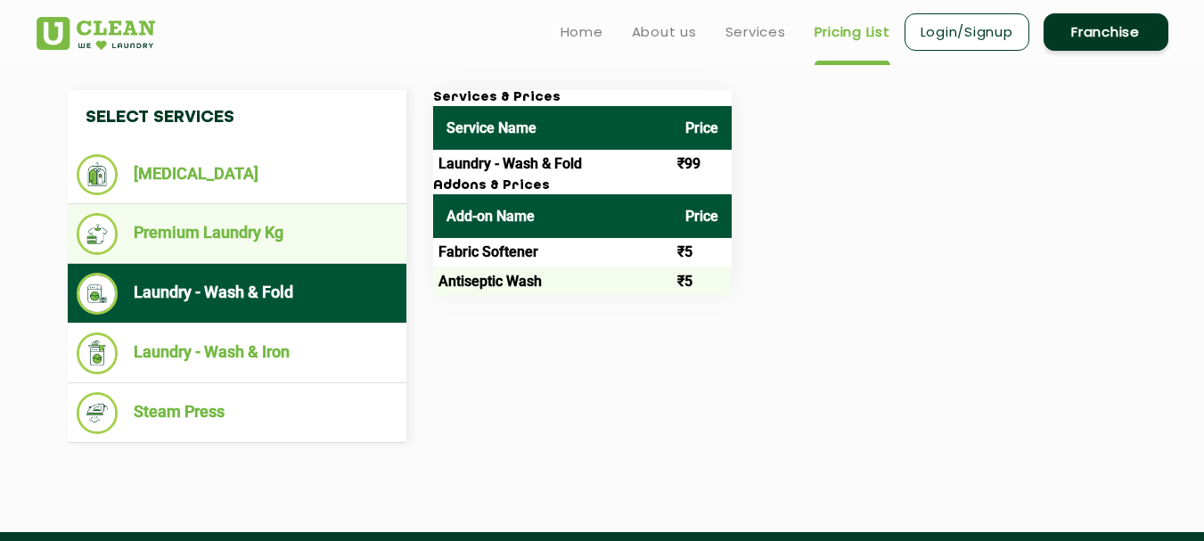
click at [320, 228] on li "Premium Laundry Kg" at bounding box center [237, 234] width 321 height 42
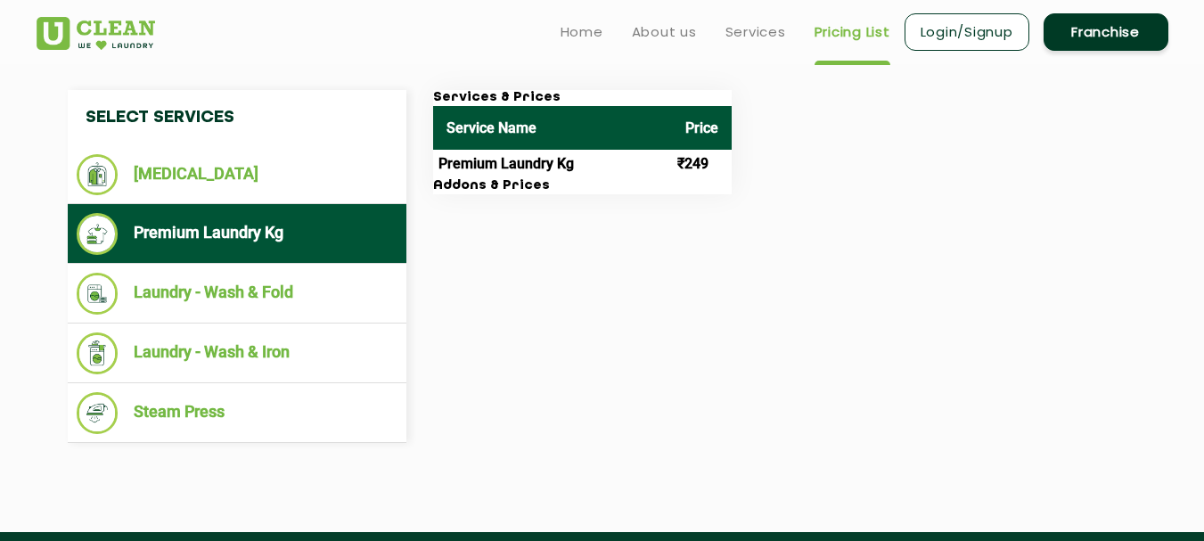
scroll to position [569, 0]
